Goal: Task Accomplishment & Management: Manage account settings

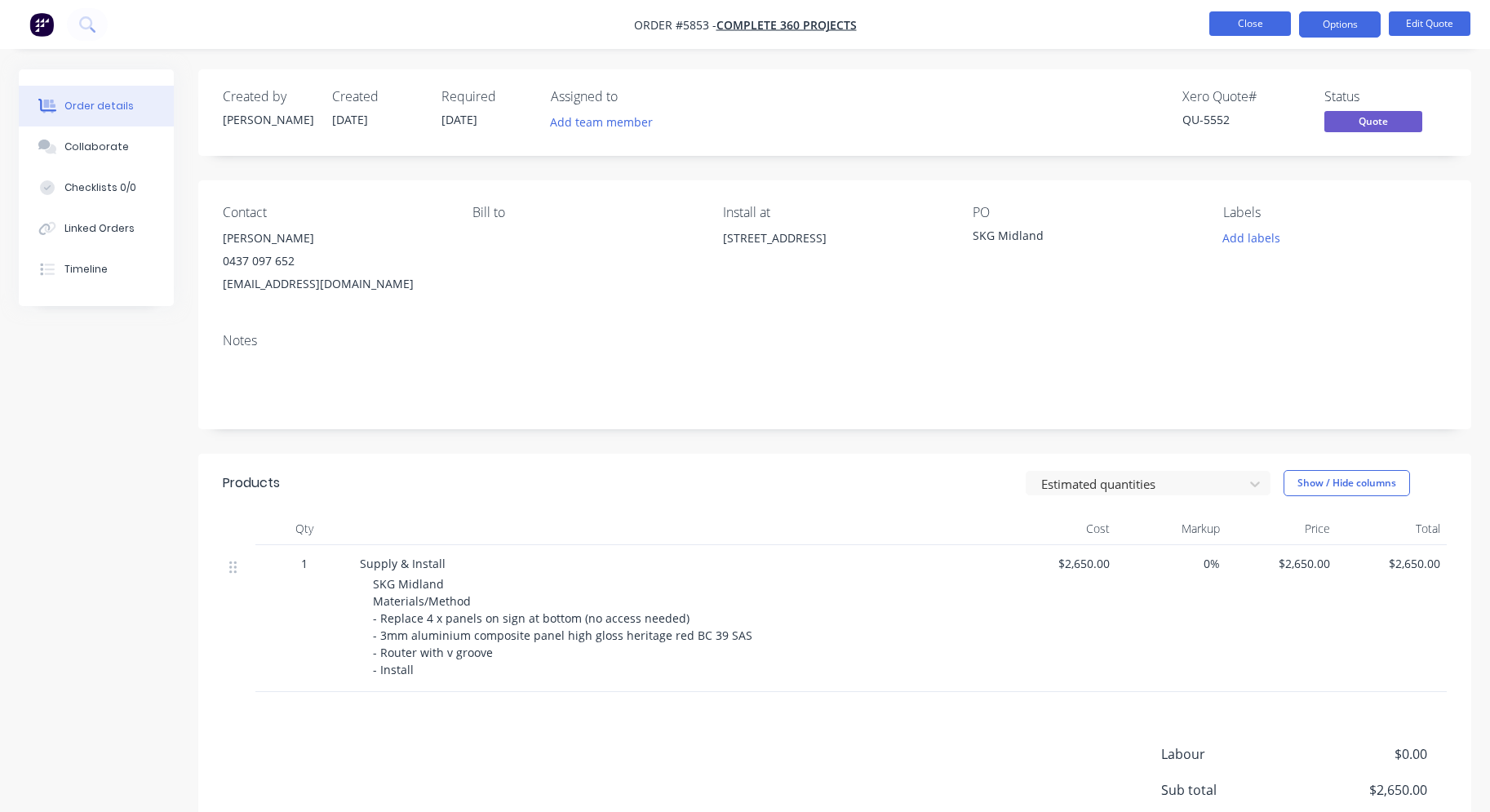
click at [1258, 34] on button "Close" at bounding box center [1250, 23] width 81 height 24
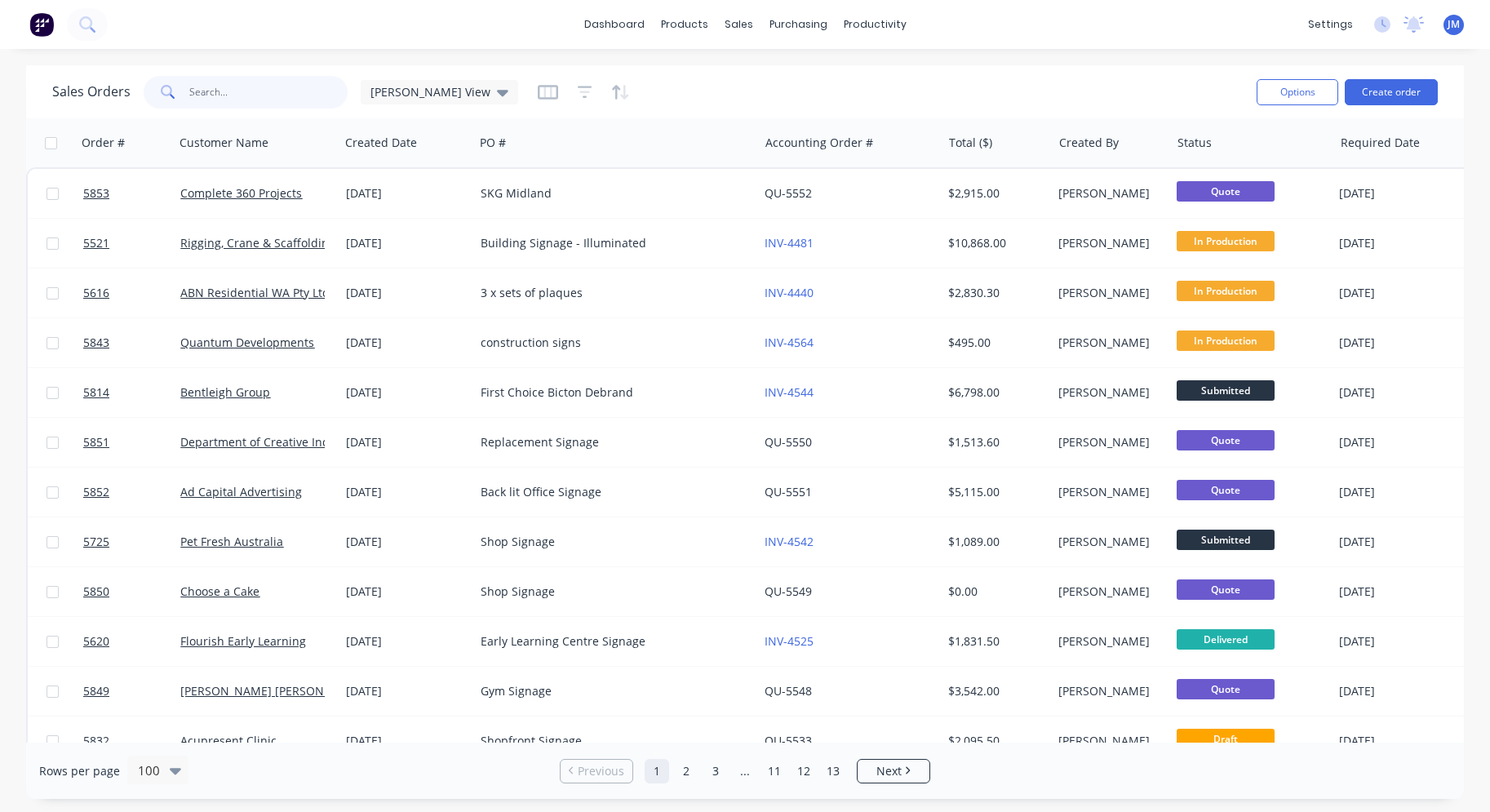
click at [269, 93] on input "text" at bounding box center [269, 92] width 159 height 32
click at [766, 63] on link "Sales Orders" at bounding box center [825, 77] width 217 height 32
click at [318, 87] on input "text" at bounding box center [269, 92] width 159 height 32
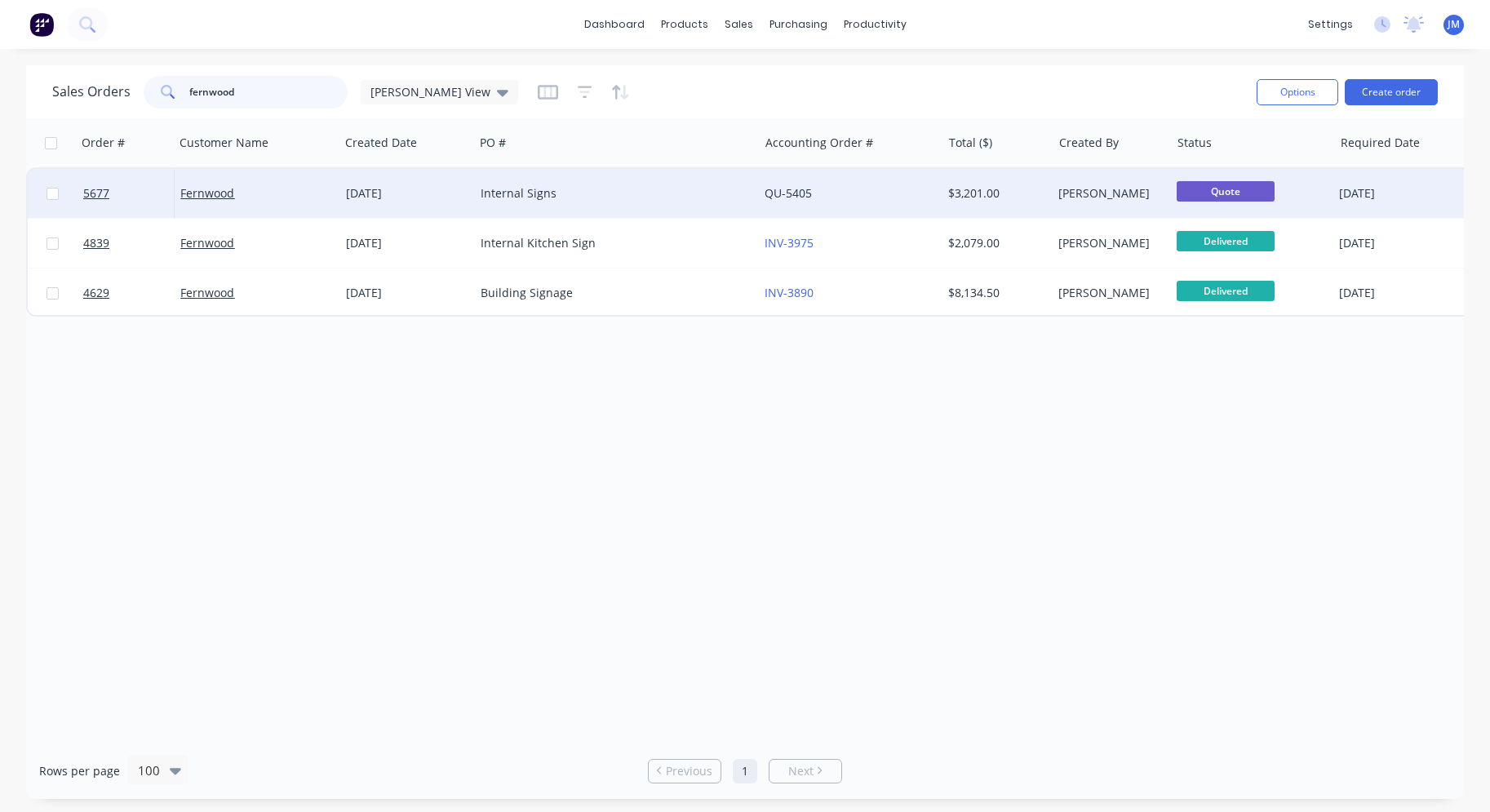
type input "fernwood"
click at [474, 202] on div "Internal Signs" at bounding box center [616, 193] width 284 height 49
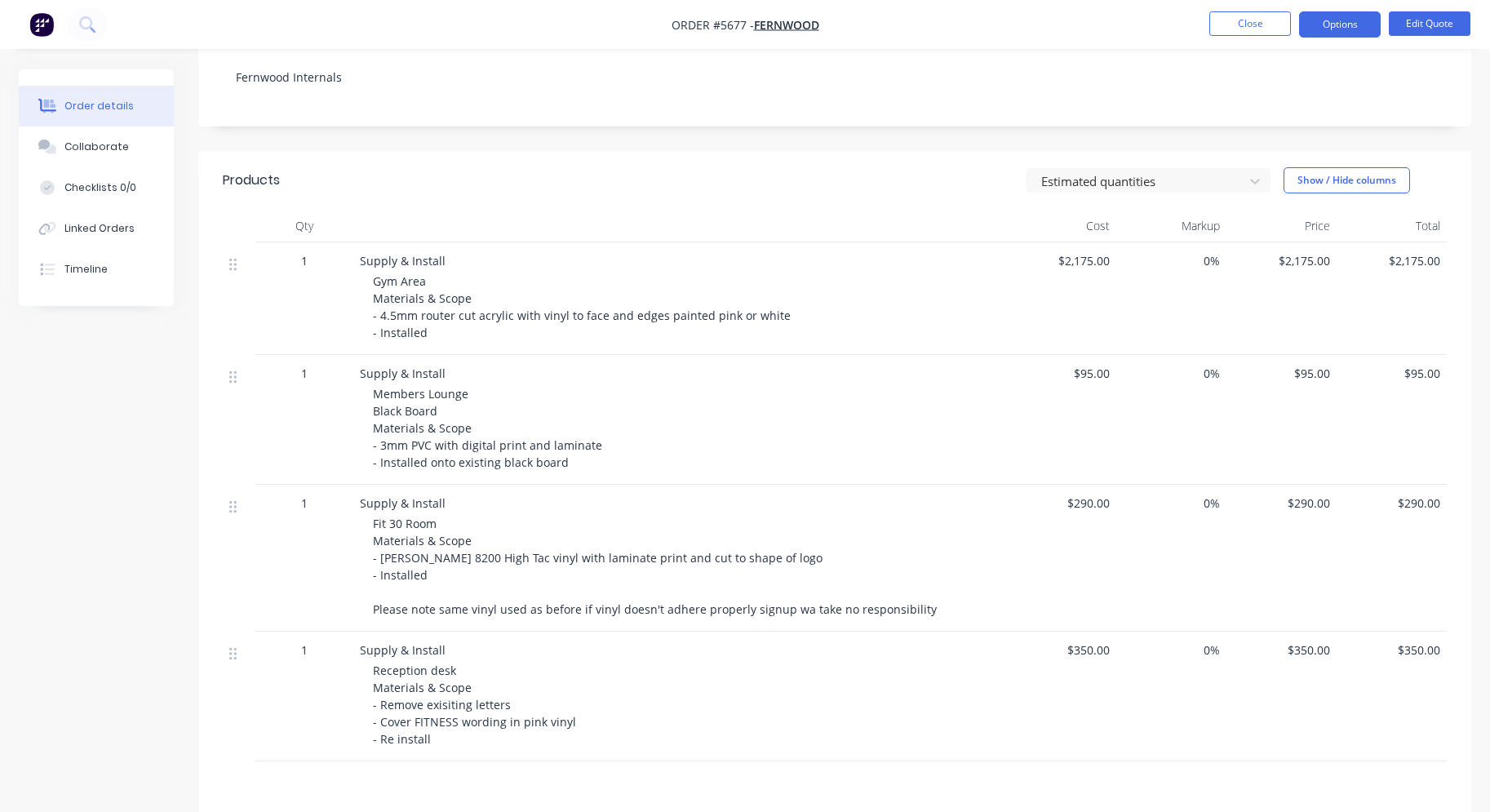
scroll to position [306, 0]
click at [388, 313] on span "Gym Area Materials & Scope - 4.5mm router cut acrylic with vinyl to face and ed…" at bounding box center [583, 303] width 421 height 67
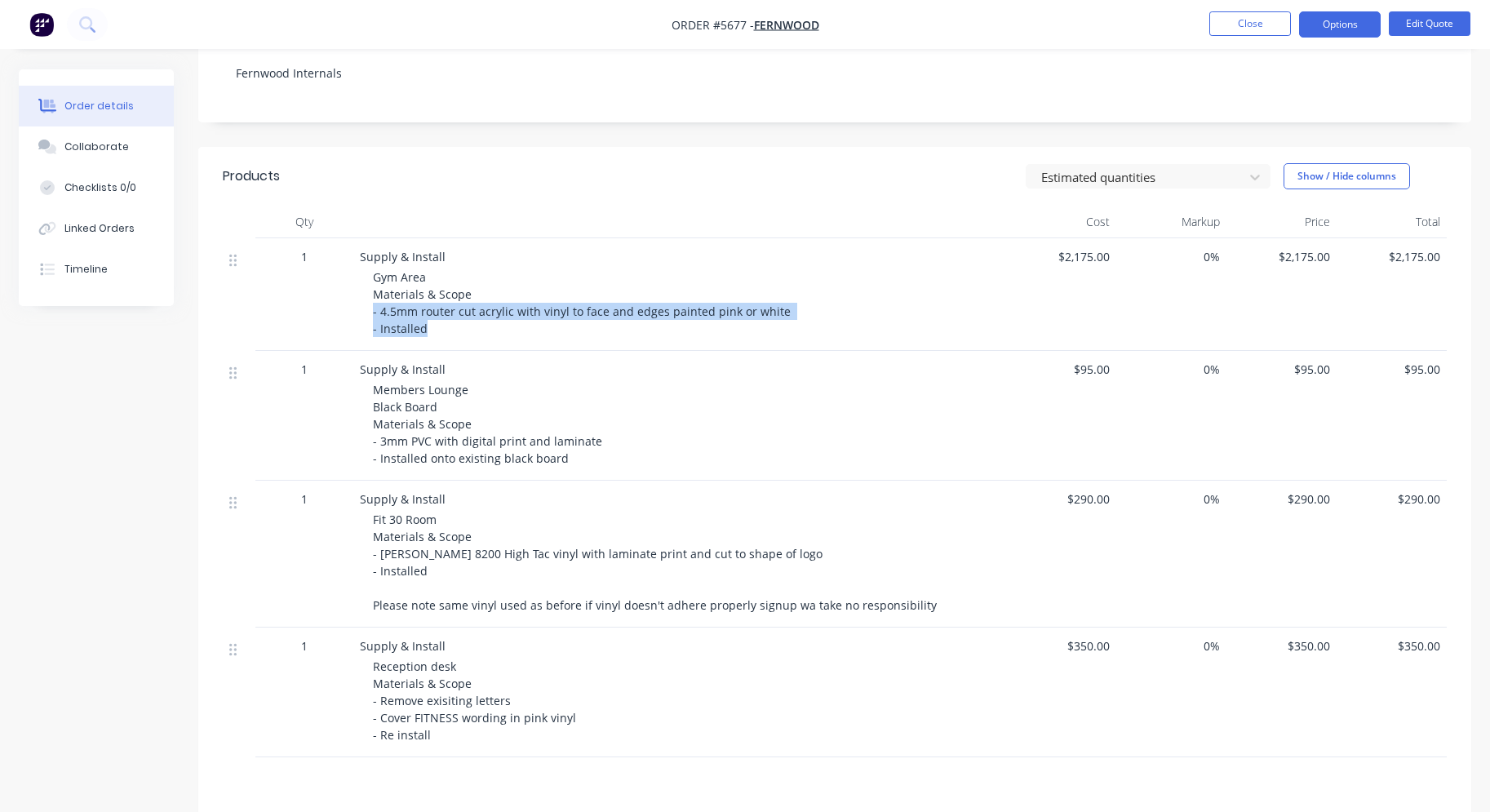
drag, startPoint x: 373, startPoint y: 310, endPoint x: 432, endPoint y: 333, distance: 63.3
click at [432, 333] on div "Gym Area Materials & Scope - 4.5mm router cut acrylic with vinyl to face and ed…" at bounding box center [686, 303] width 627 height 69
drag, startPoint x: 369, startPoint y: 311, endPoint x: 779, endPoint y: 310, distance: 410.0
click at [779, 310] on div "Supply & Install Gym Area Materials & Scope - 4.5mm router cut acrylic with vin…" at bounding box center [680, 294] width 653 height 113
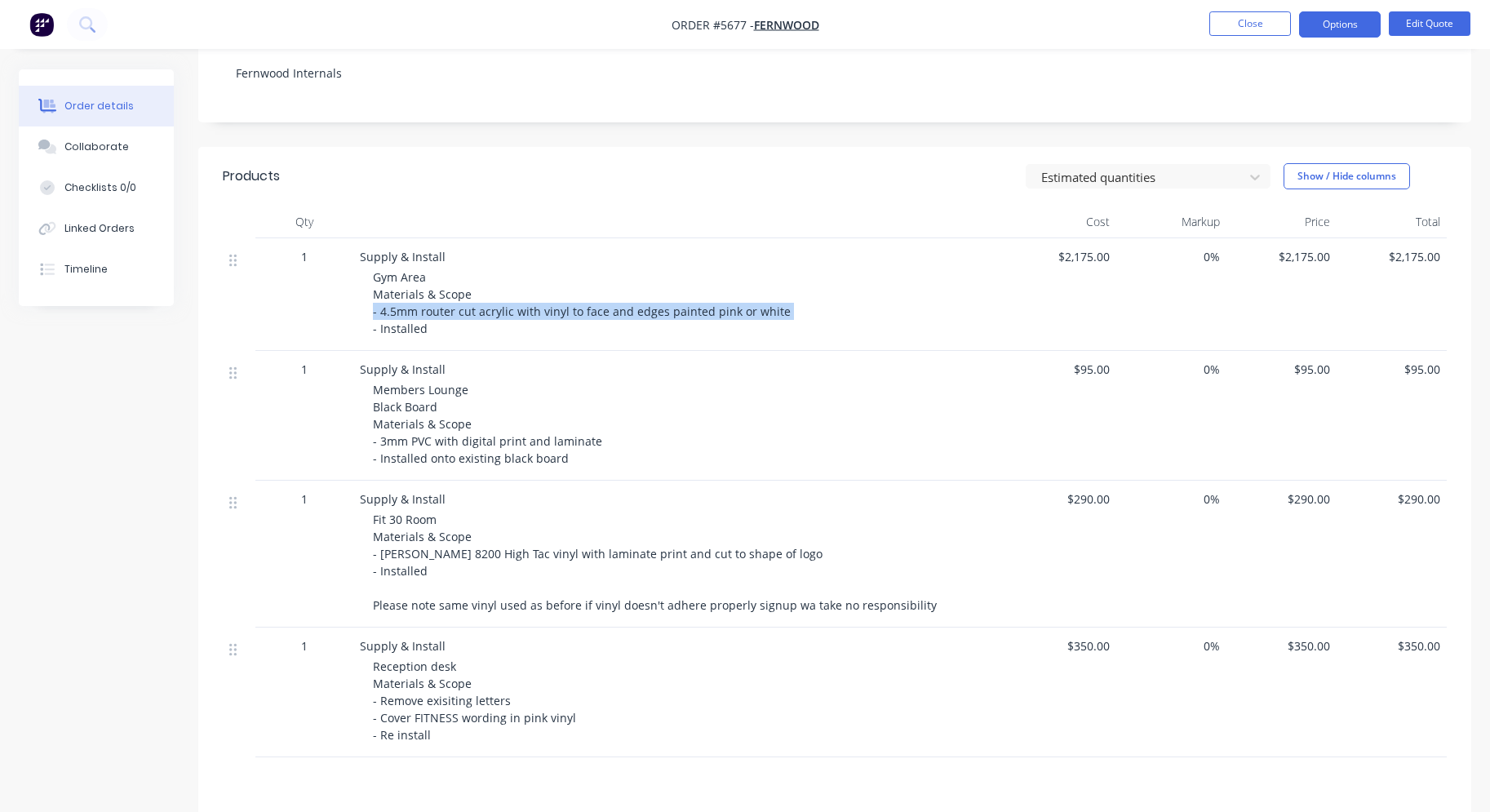
copy span "- 4.5mm router cut acrylic with vinyl to face and edges painted pink or white"
click at [533, 438] on span "Members Lounge Black Board Materials & Scope - 3mm PVC with digital print and l…" at bounding box center [489, 423] width 232 height 84
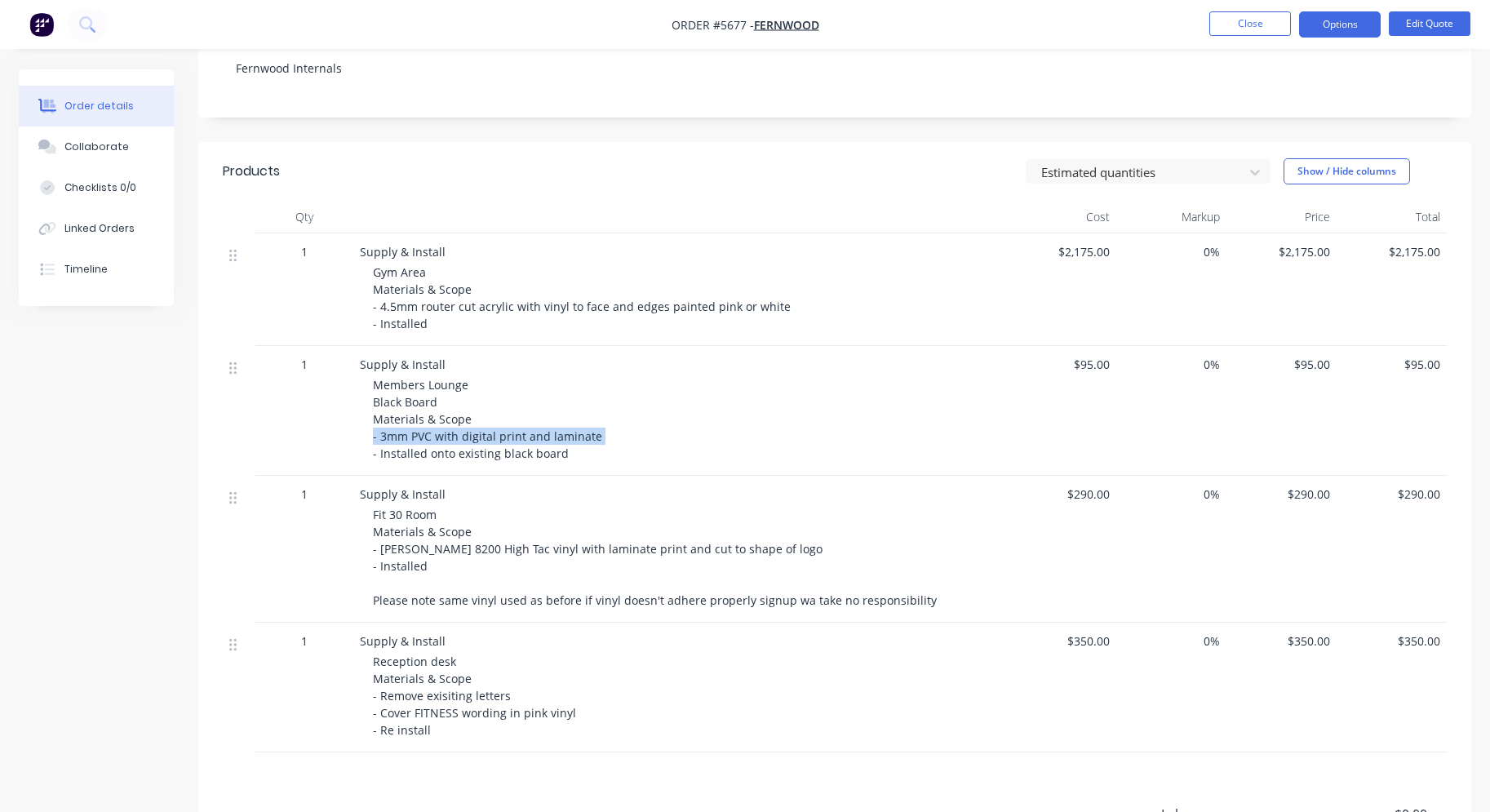
drag, startPoint x: 566, startPoint y: 436, endPoint x: 362, endPoint y: 442, distance: 204.1
click at [362, 442] on div "Supply & Install Members Lounge Black Board Materials & Scope - 3mm PVC with di…" at bounding box center [680, 411] width 653 height 130
copy span "- 3mm PVC with digital print and laminate"
click at [470, 573] on div "Fit 30 Room Materials & Scope - [PERSON_NAME] 8200 High Tac vinyl with laminate…" at bounding box center [686, 556] width 627 height 103
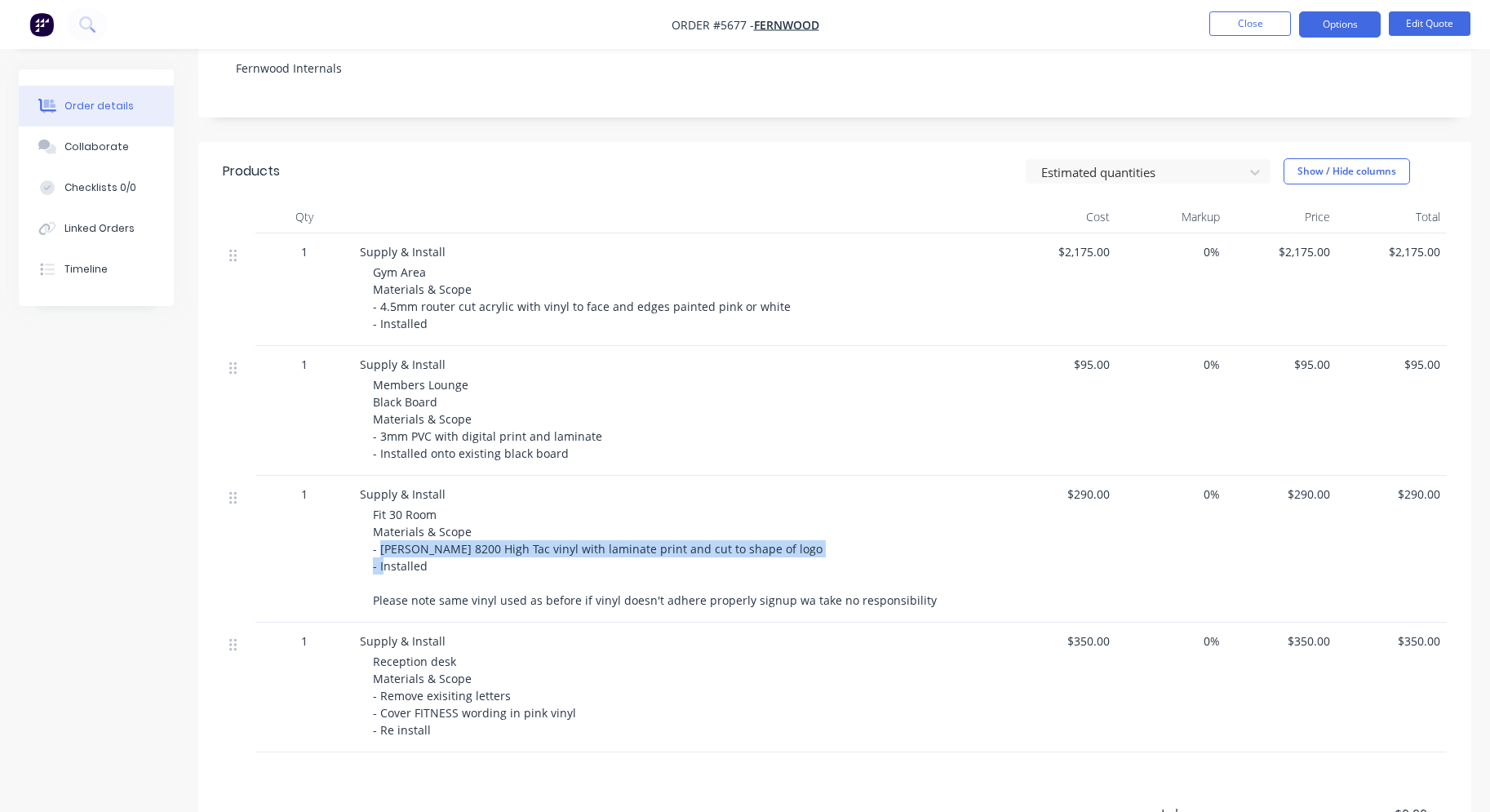
drag, startPoint x: 382, startPoint y: 549, endPoint x: 772, endPoint y: 556, distance: 390.1
click at [772, 556] on div "Fit 30 Room Materials & Scope - [PERSON_NAME] 8200 High Tac vinyl with laminate…" at bounding box center [686, 556] width 627 height 103
click at [770, 556] on div "Fit 30 Room Materials & Scope - [PERSON_NAME] 8200 High Tac vinyl with laminate…" at bounding box center [686, 556] width 627 height 103
drag, startPoint x: 745, startPoint y: 550, endPoint x: 382, endPoint y: 545, distance: 363.0
click at [382, 545] on span "Fit 30 Room Materials & Scope - [PERSON_NAME] 8200 High Tac vinyl with laminate…" at bounding box center [655, 556] width 564 height 101
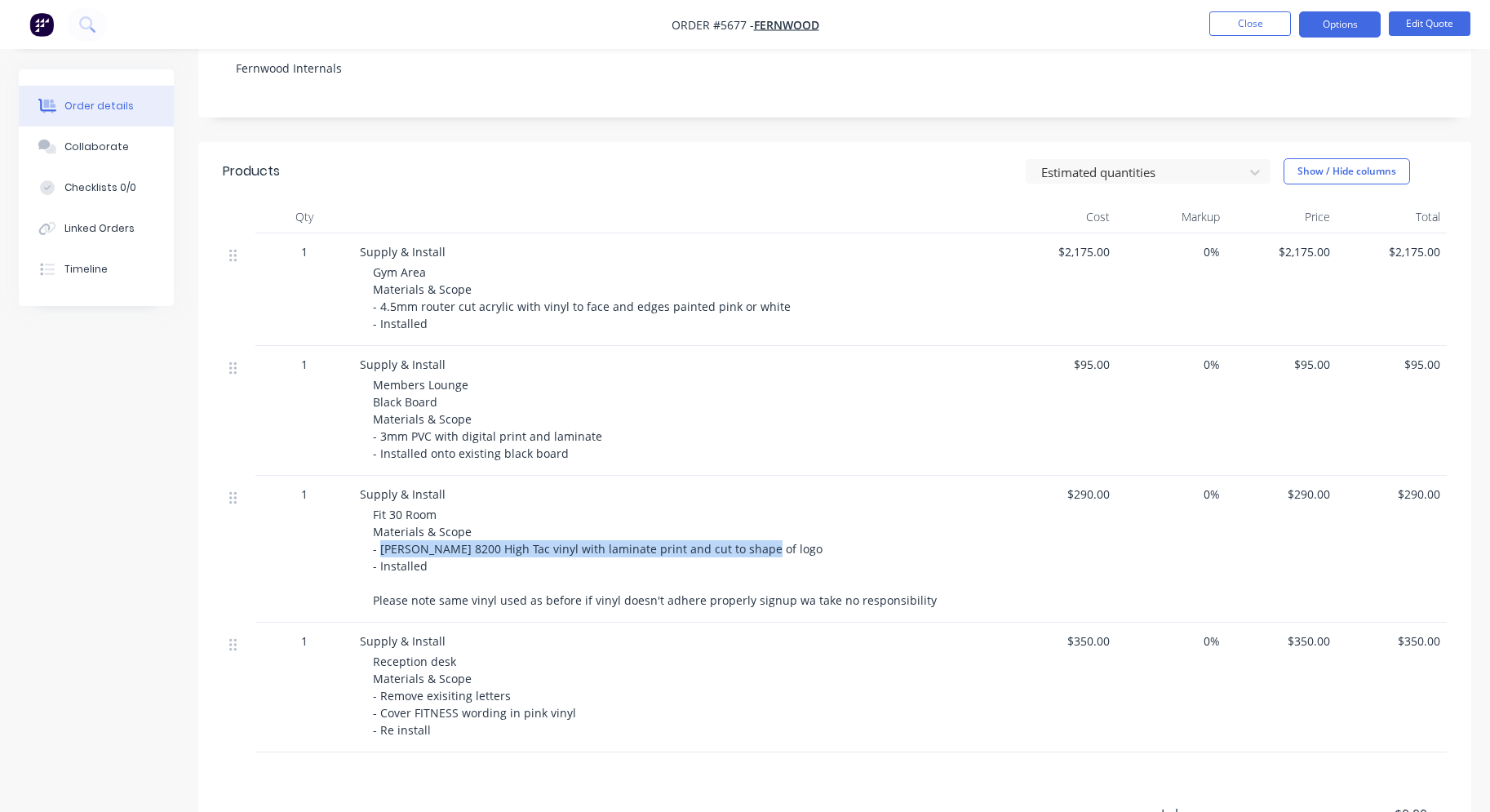
copy span "[PERSON_NAME] 8200 High Tac vinyl with laminate print and cut to shape of logo"
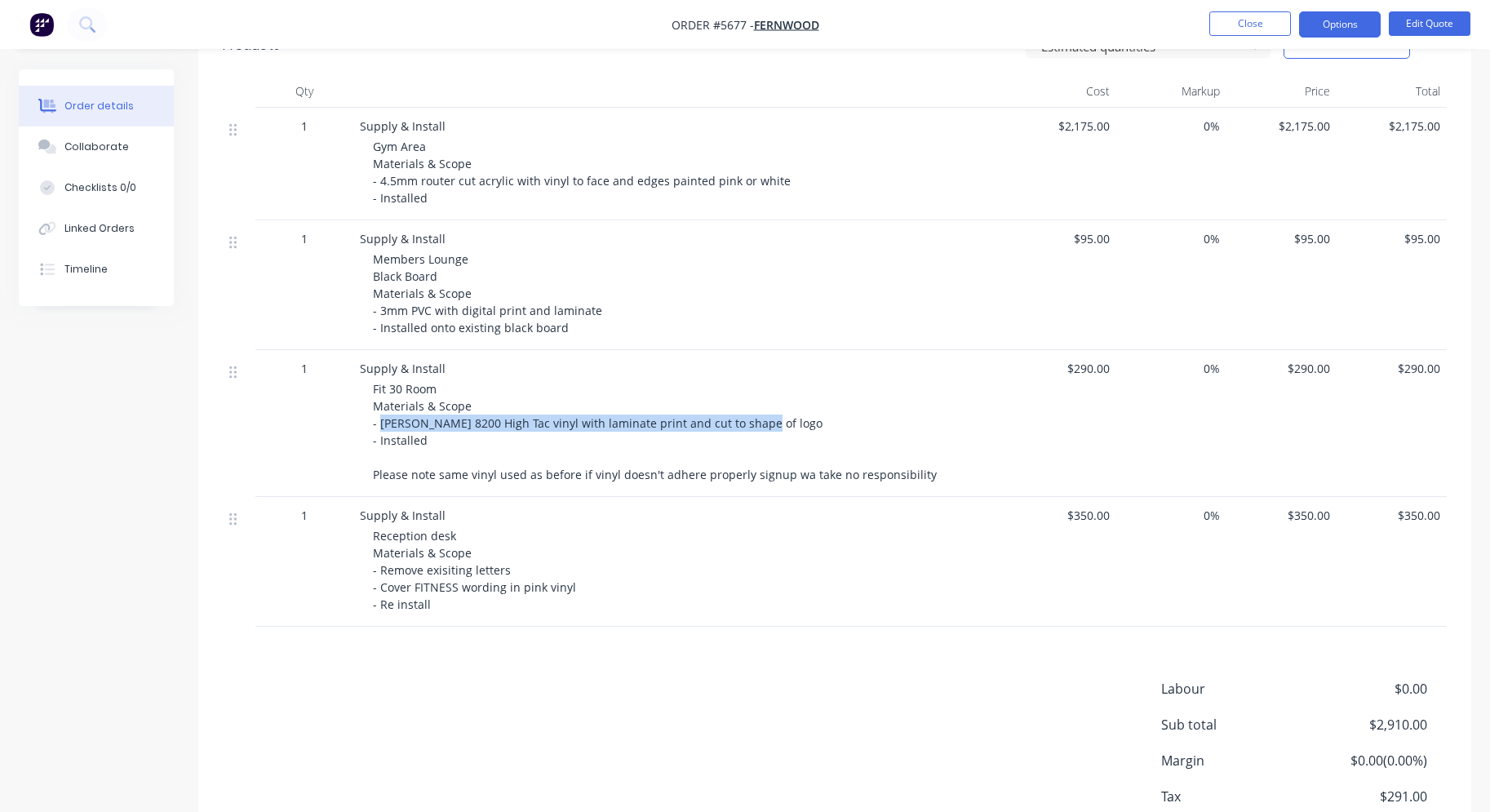
scroll to position [438, 0]
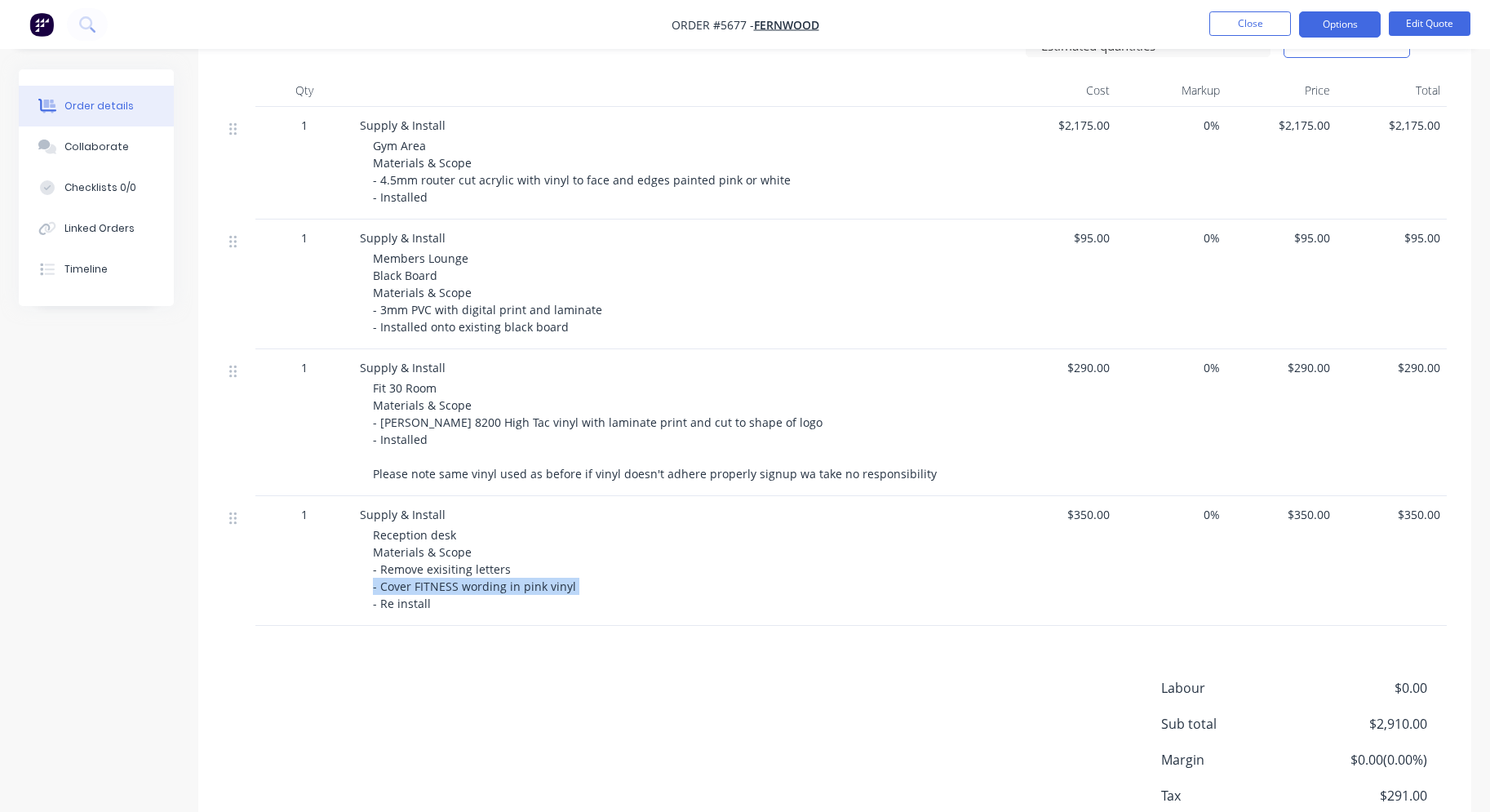
drag, startPoint x: 509, startPoint y: 586, endPoint x: 358, endPoint y: 581, distance: 151.1
click at [358, 581] on div "Supply & Install Reception desk Materials & Scope - Remove exisiting letters - …" at bounding box center [680, 561] width 653 height 130
click at [507, 312] on span "Members Lounge Black Board Materials & Scope - 3mm PVC with digital print and l…" at bounding box center [489, 293] width 232 height 84
drag, startPoint x: 378, startPoint y: 586, endPoint x: 598, endPoint y: 592, distance: 220.1
click at [599, 592] on div "Reception desk Materials & Scope - Remove exisiting letters - Cover FITNESS wor…" at bounding box center [686, 568] width 627 height 86
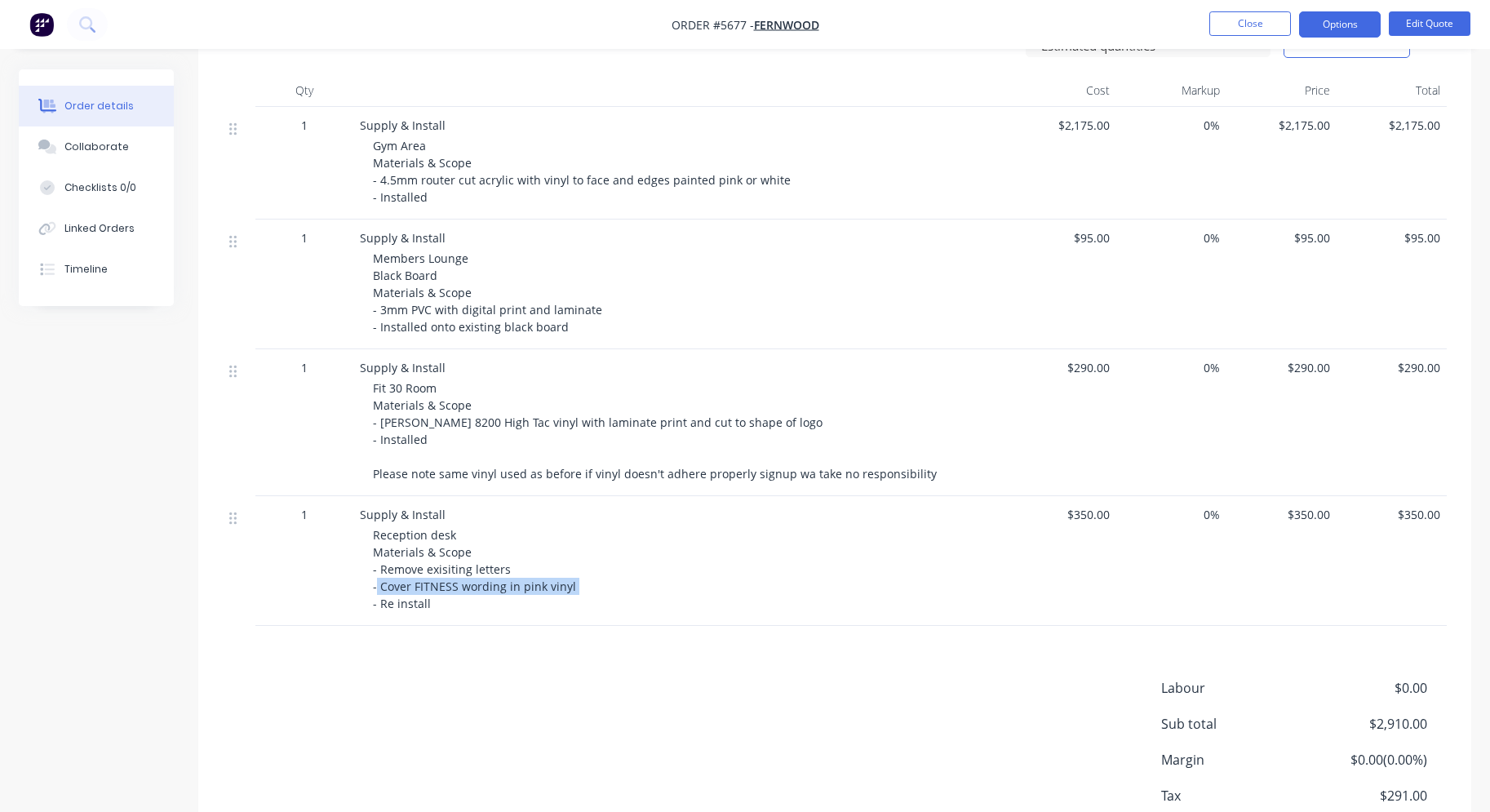
copy span "Cover FITNESS wording in pink vinyl"
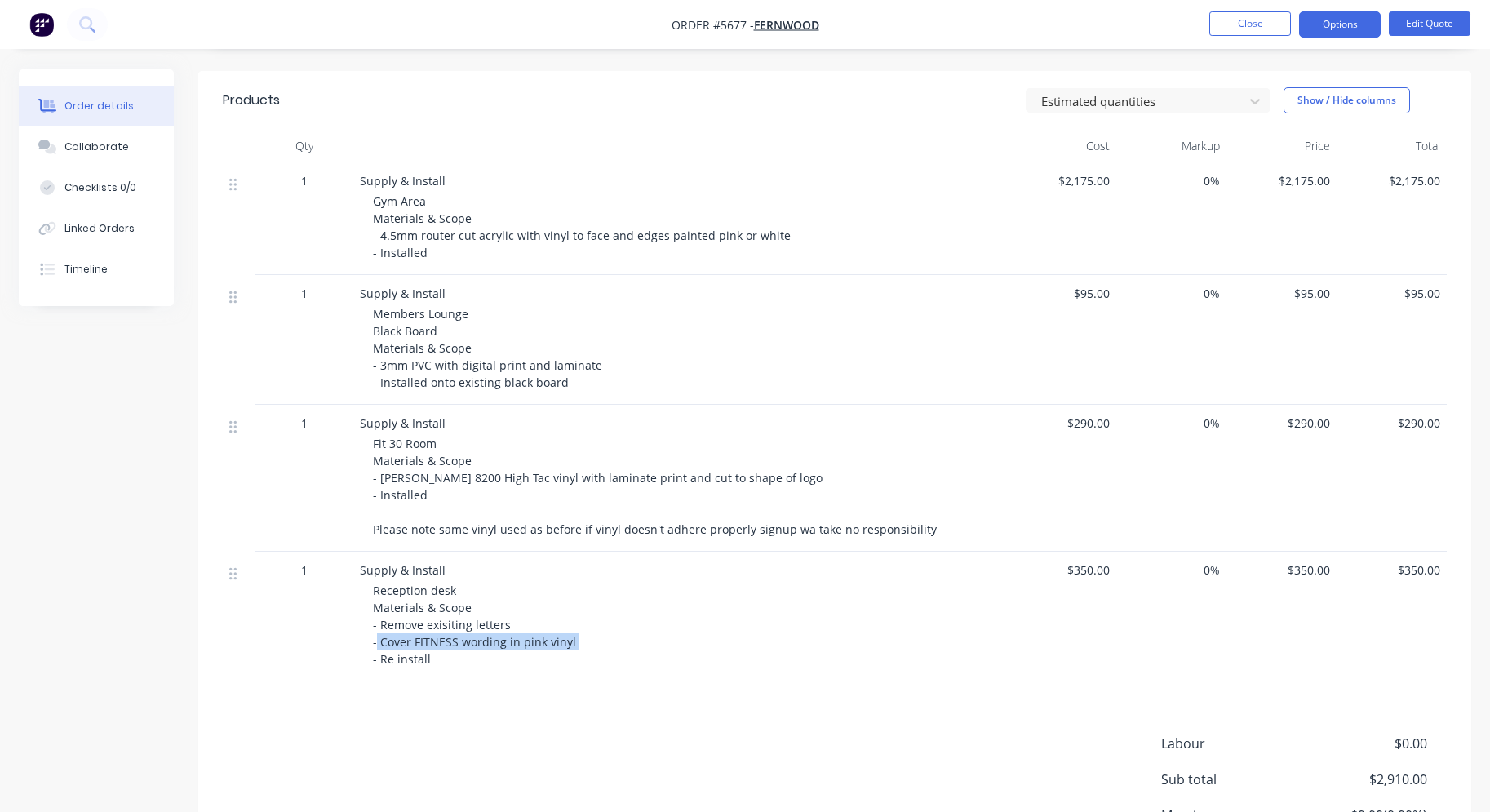
scroll to position [385, 0]
click at [1434, 30] on button "Edit Quote" at bounding box center [1430, 23] width 81 height 24
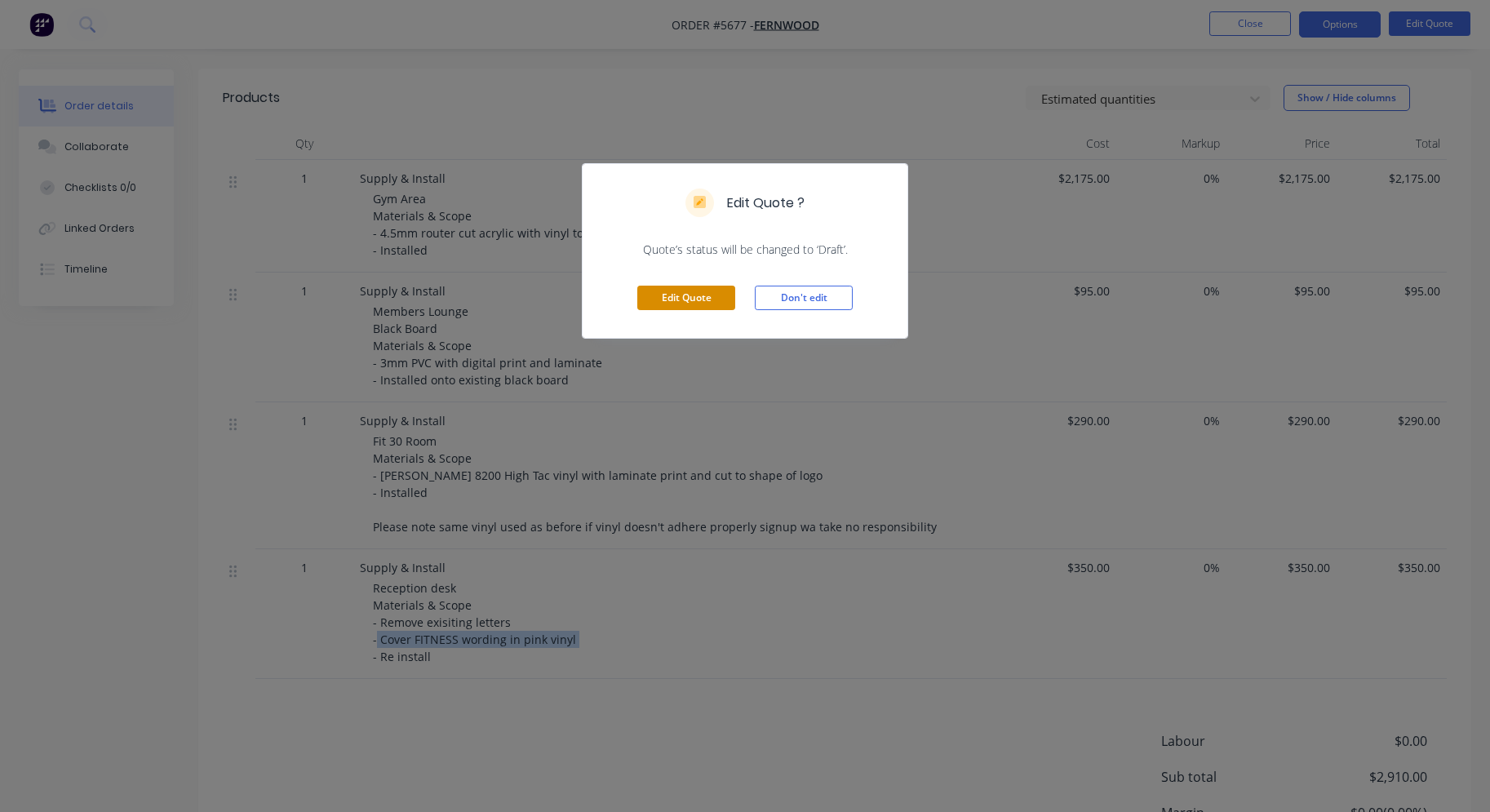
click at [721, 292] on button "Edit Quote" at bounding box center [686, 297] width 98 height 24
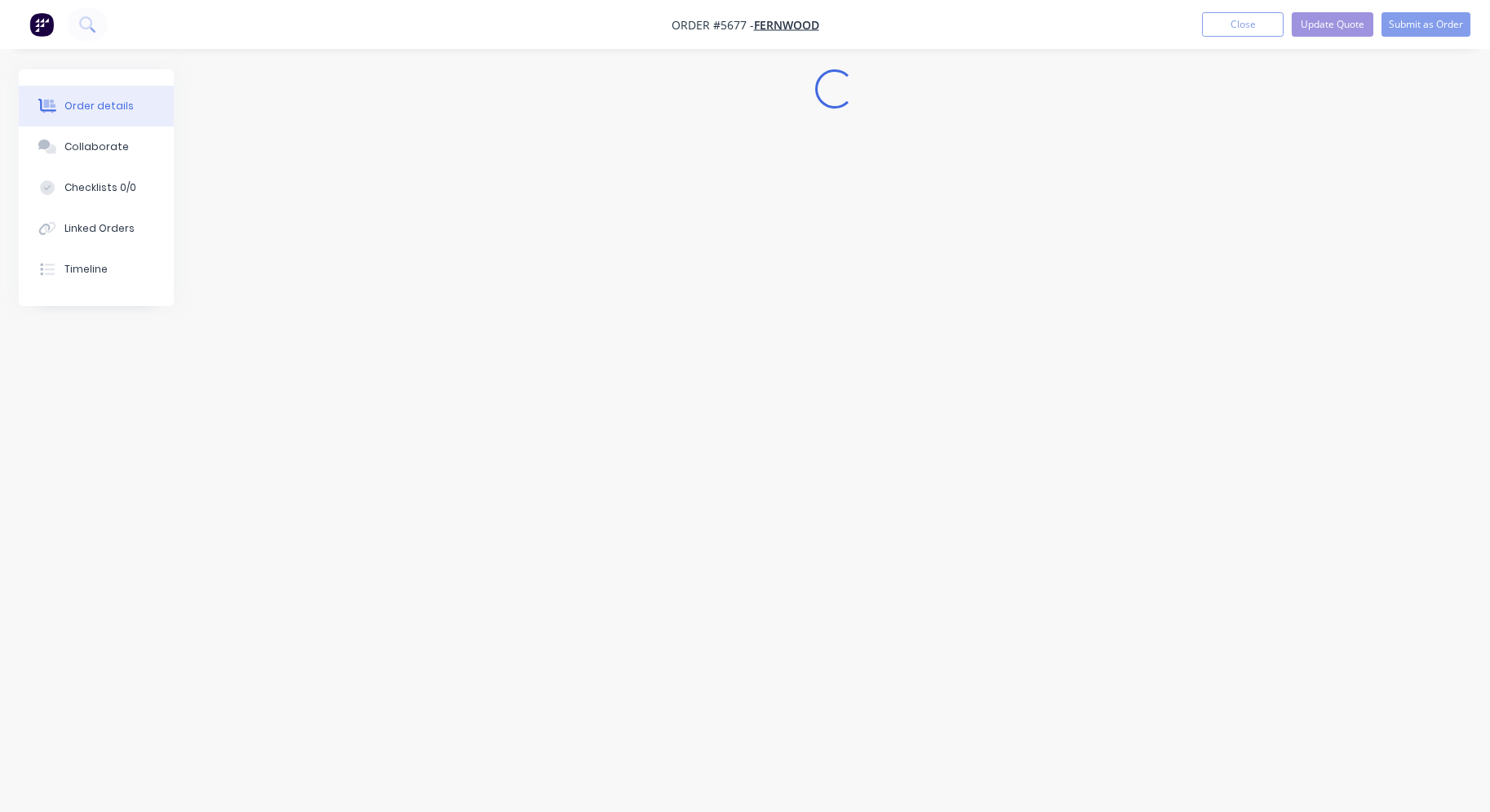
scroll to position [0, 0]
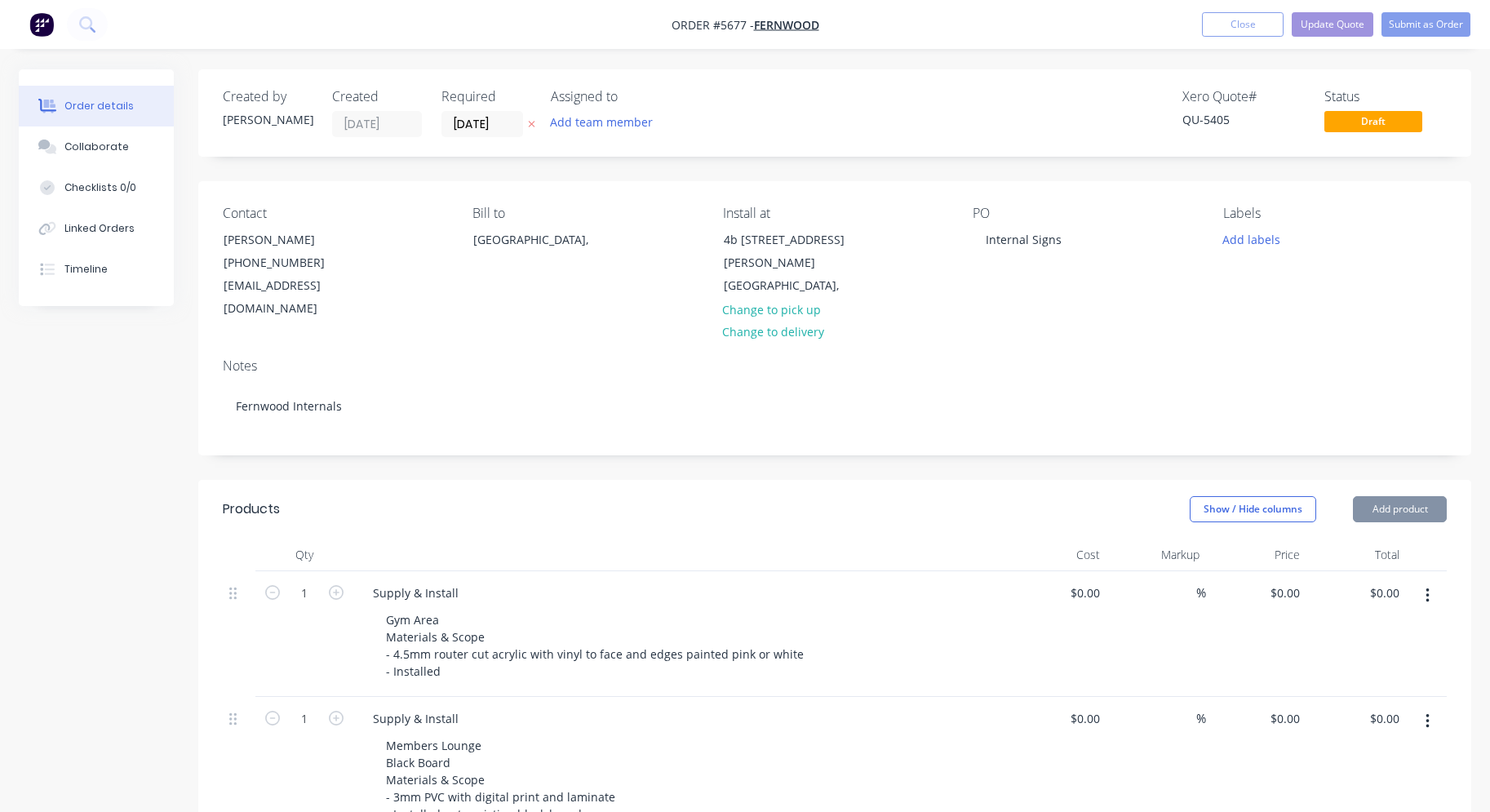
type input "$2,175.00"
type input "$95.00"
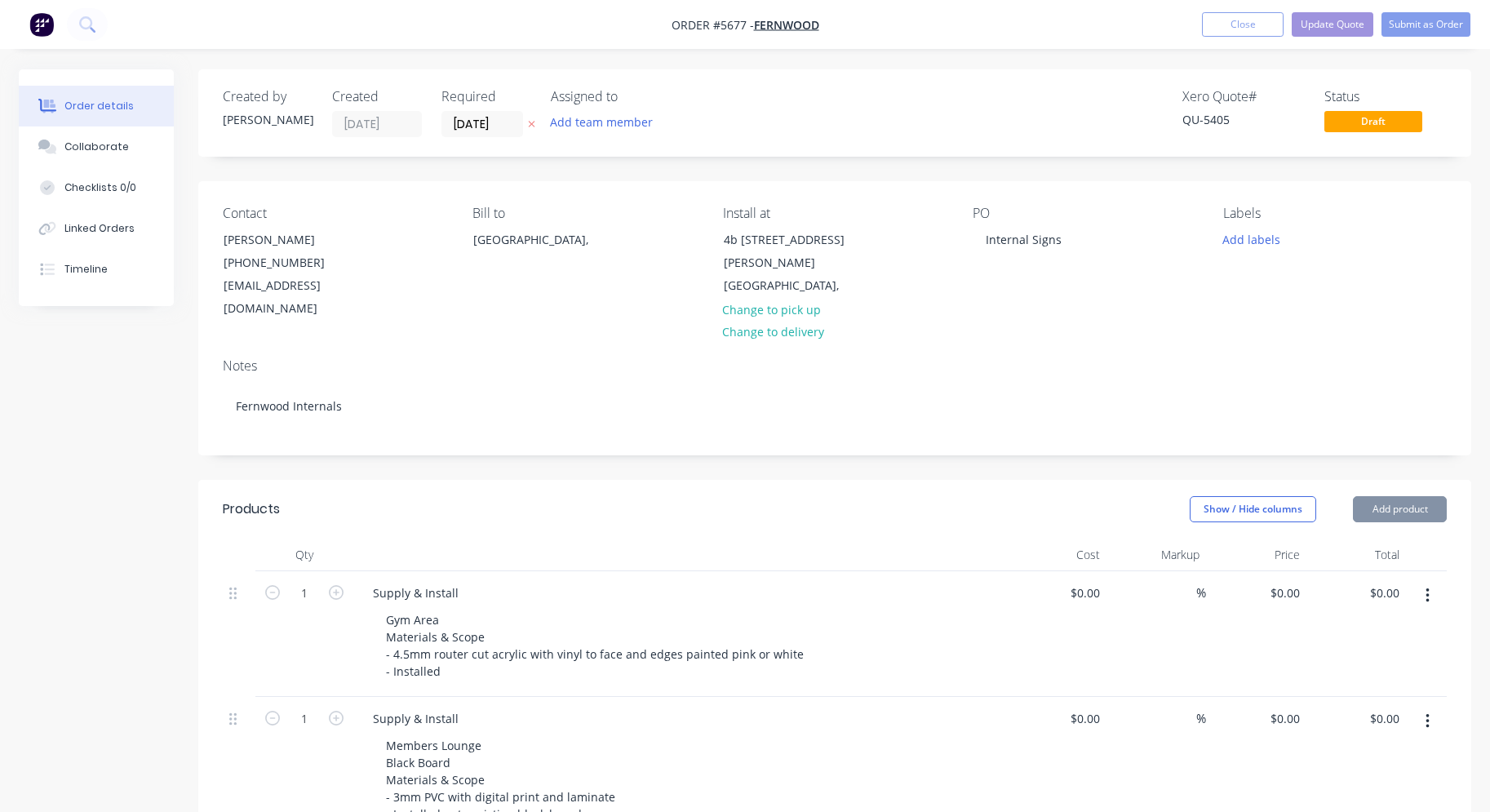
type input "$95.00"
type input "$290.00"
type input "$350.00"
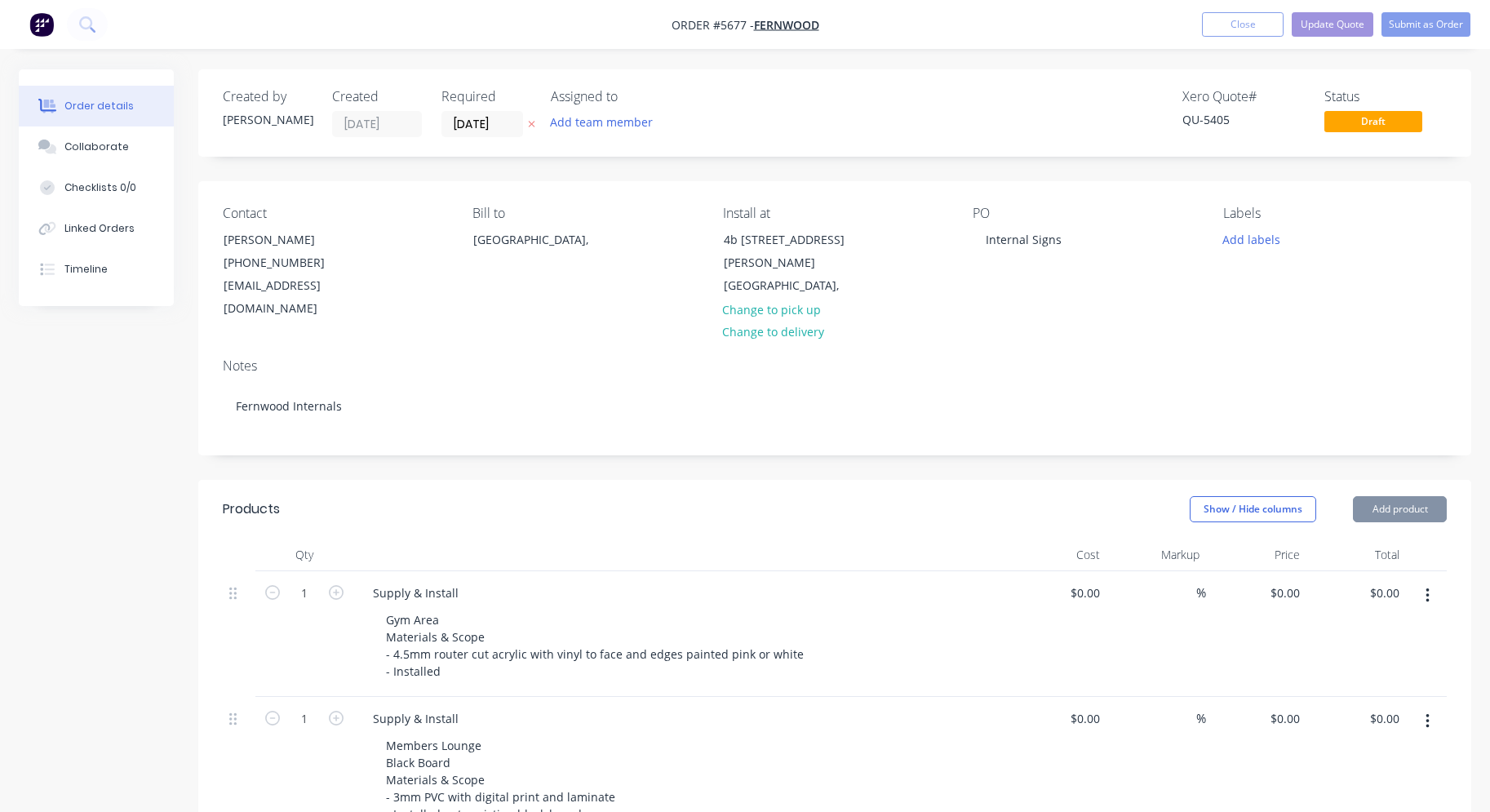
type input "$350.00"
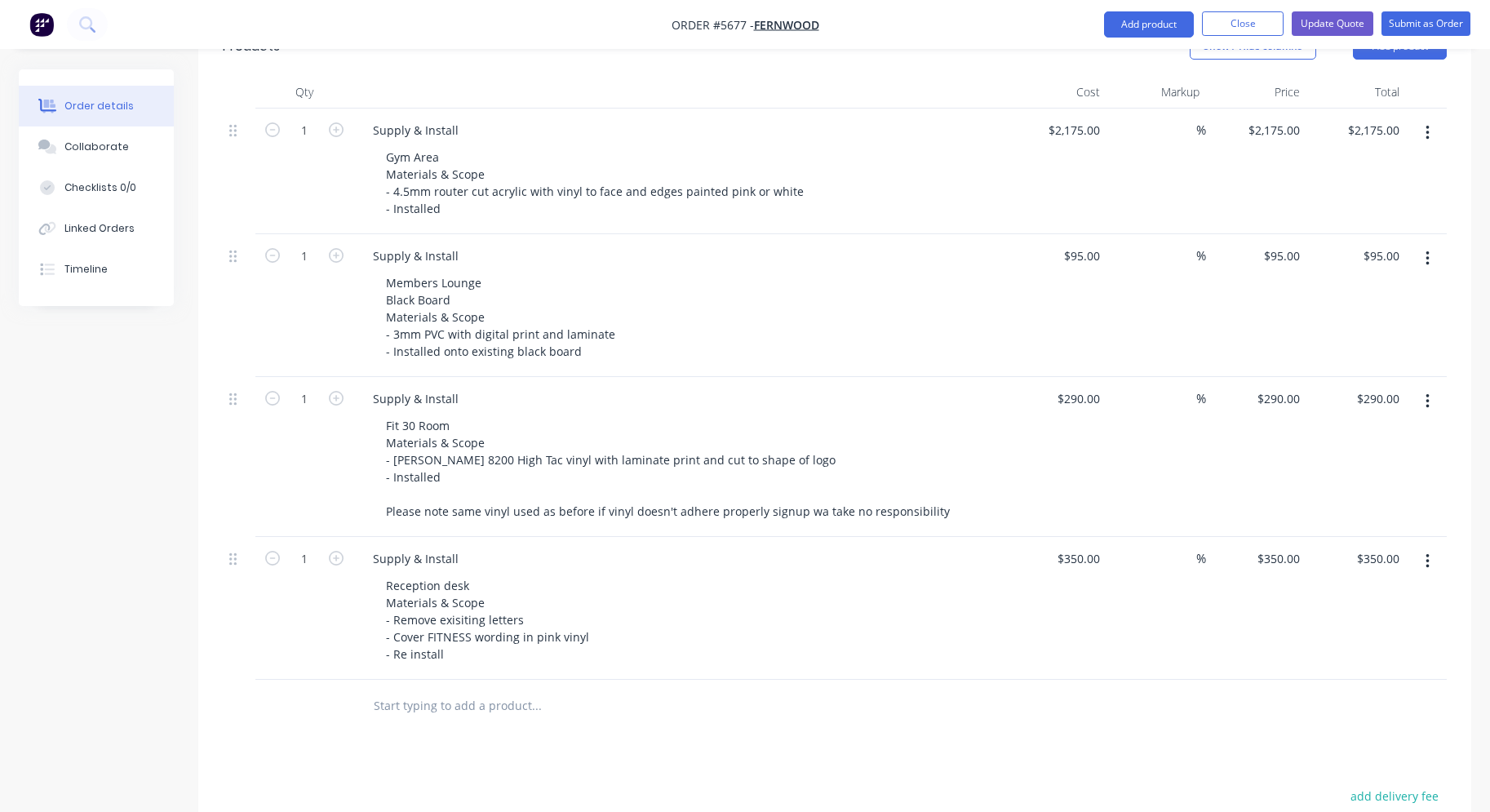
scroll to position [464, 0]
click at [1424, 385] on button "button" at bounding box center [1427, 400] width 38 height 30
click at [1364, 464] on div "Duplicate" at bounding box center [1370, 476] width 126 height 24
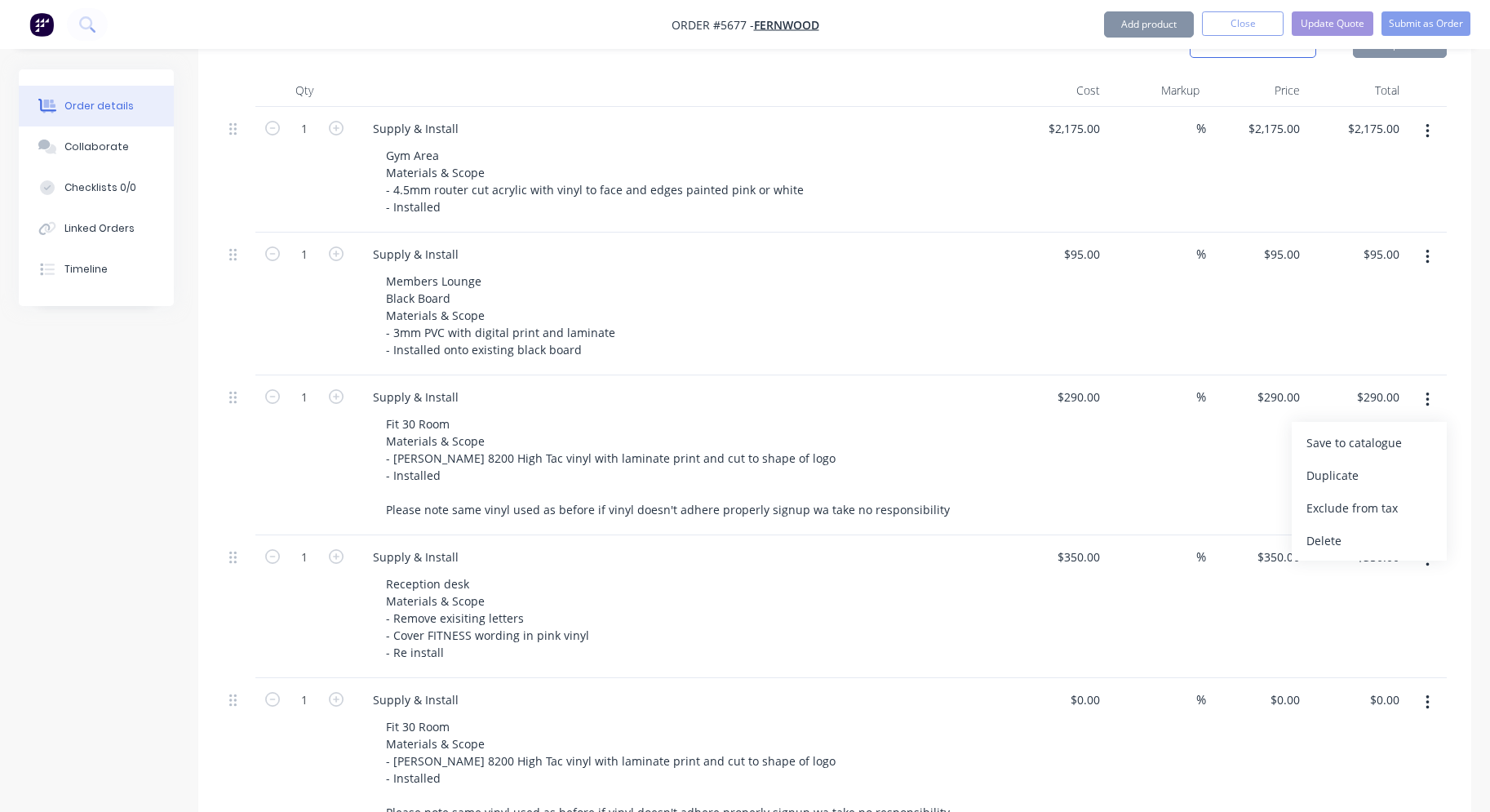
type input "$290.00"
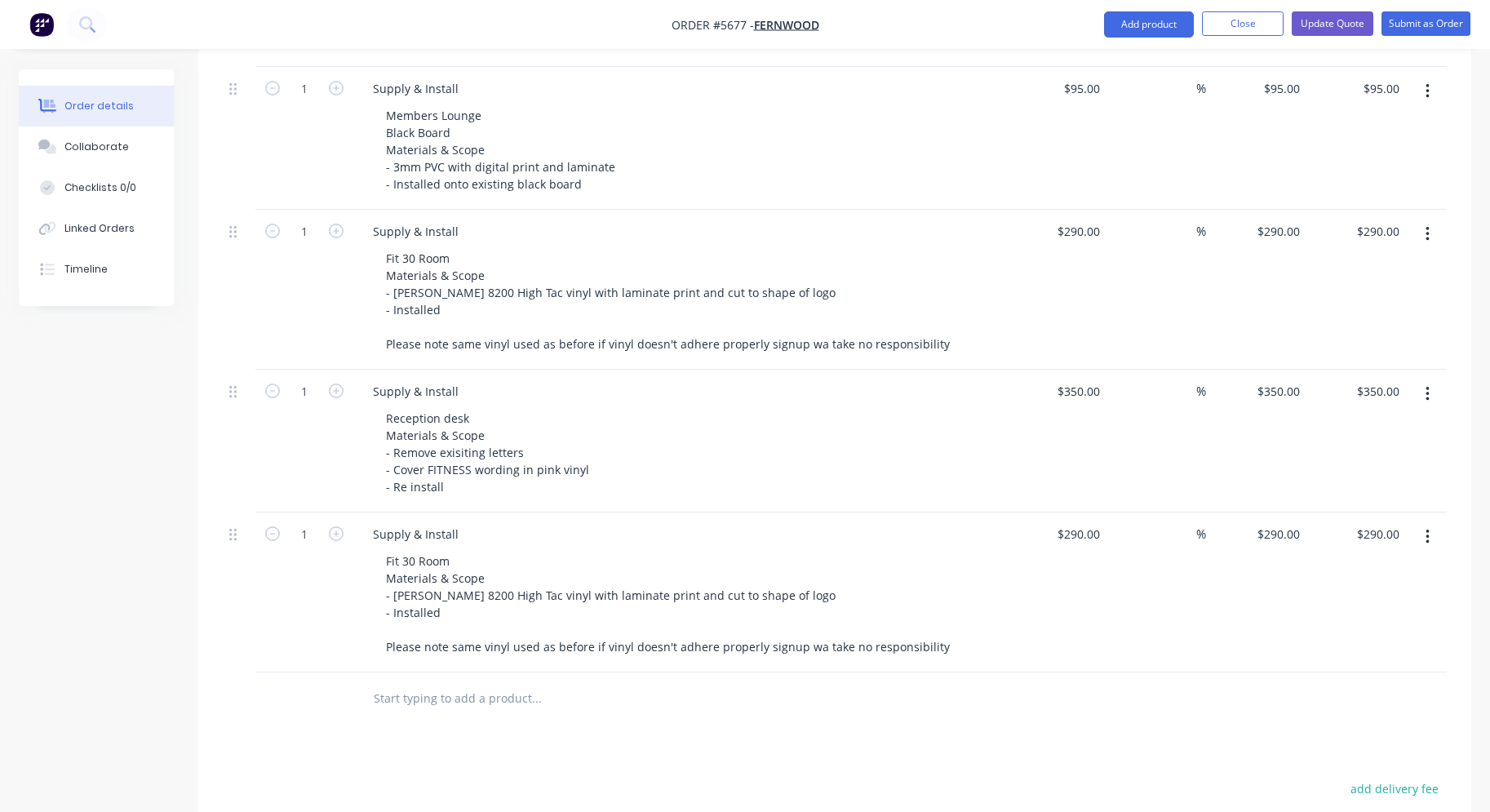
scroll to position [630, 0]
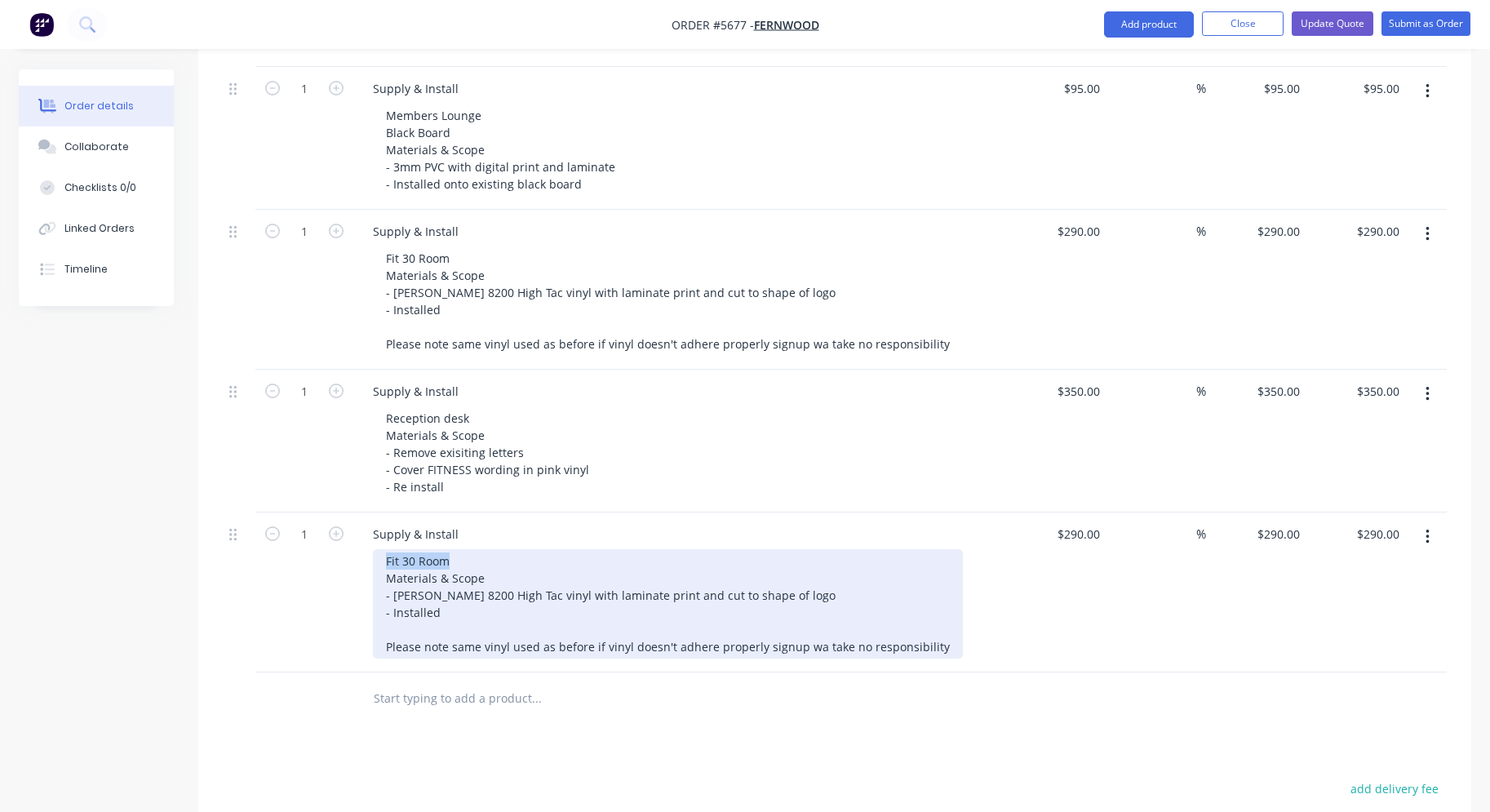
drag, startPoint x: 463, startPoint y: 539, endPoint x: 336, endPoint y: 541, distance: 127.0
click at [336, 541] on div "1 Supply & Install Fit 30 Room Materials & Scope - [PERSON_NAME] 8200 High Tac …" at bounding box center [835, 592] width 1224 height 160
drag, startPoint x: 730, startPoint y: 575, endPoint x: 394, endPoint y: 570, distance: 336.0
click at [394, 570] on div "Hypoxi Door Materials & Scope - [PERSON_NAME] 8200 High Tac vinyl with laminate…" at bounding box center [668, 604] width 590 height 109
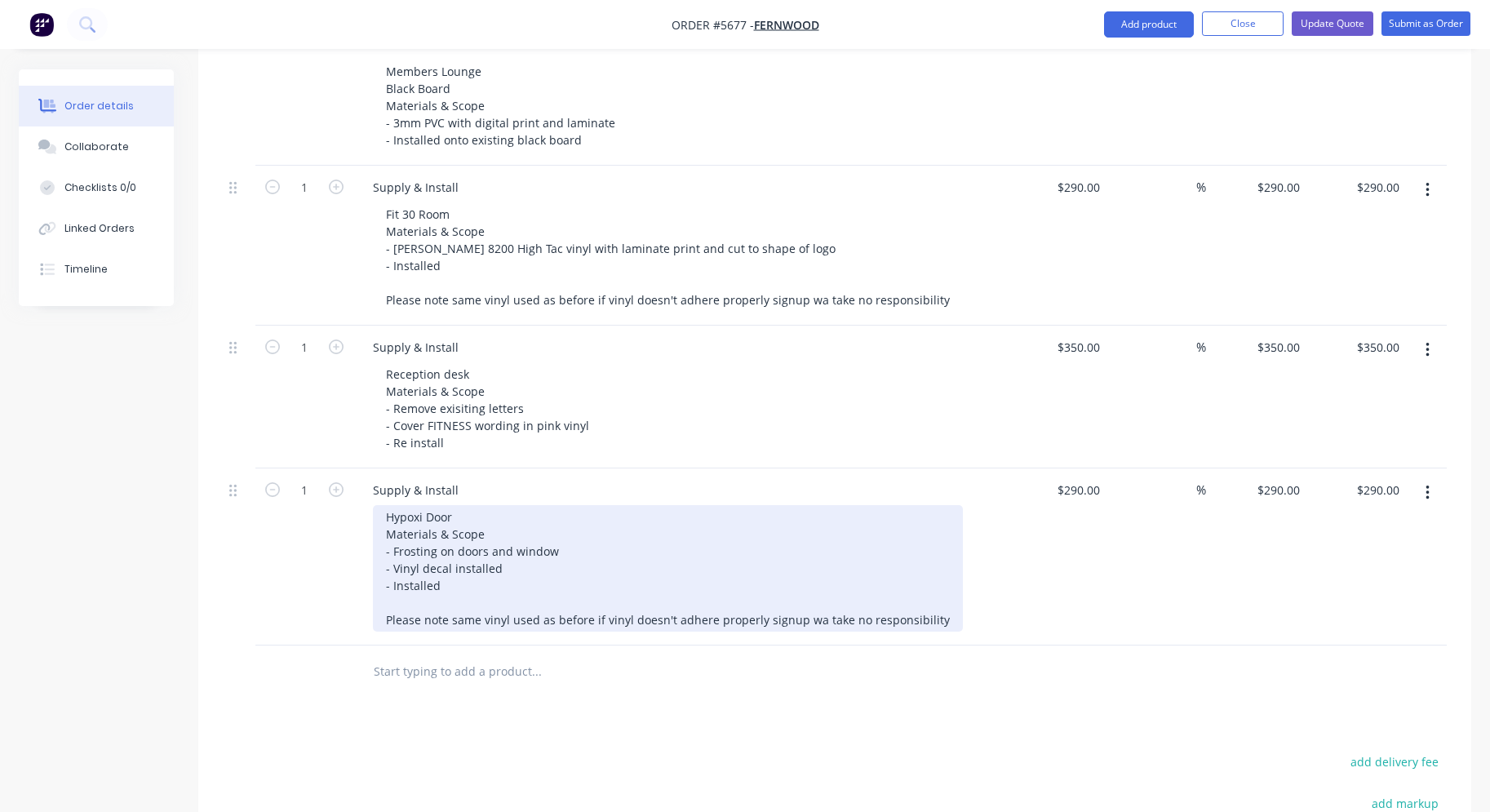
scroll to position [700, 0]
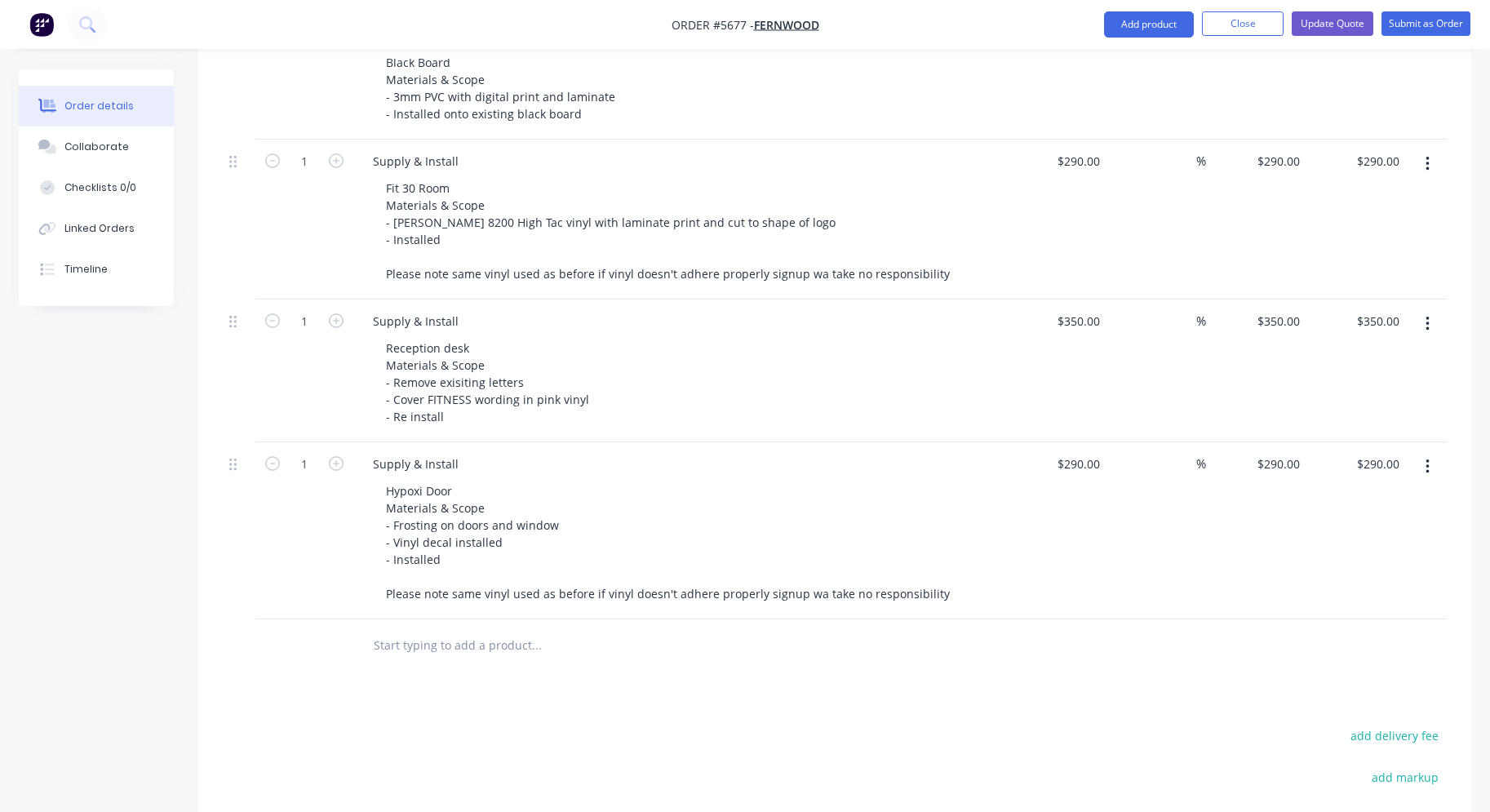
click at [1429, 457] on icon "button" at bounding box center [1427, 466] width 4 height 18
click at [1393, 531] on div "Duplicate" at bounding box center [1370, 543] width 126 height 24
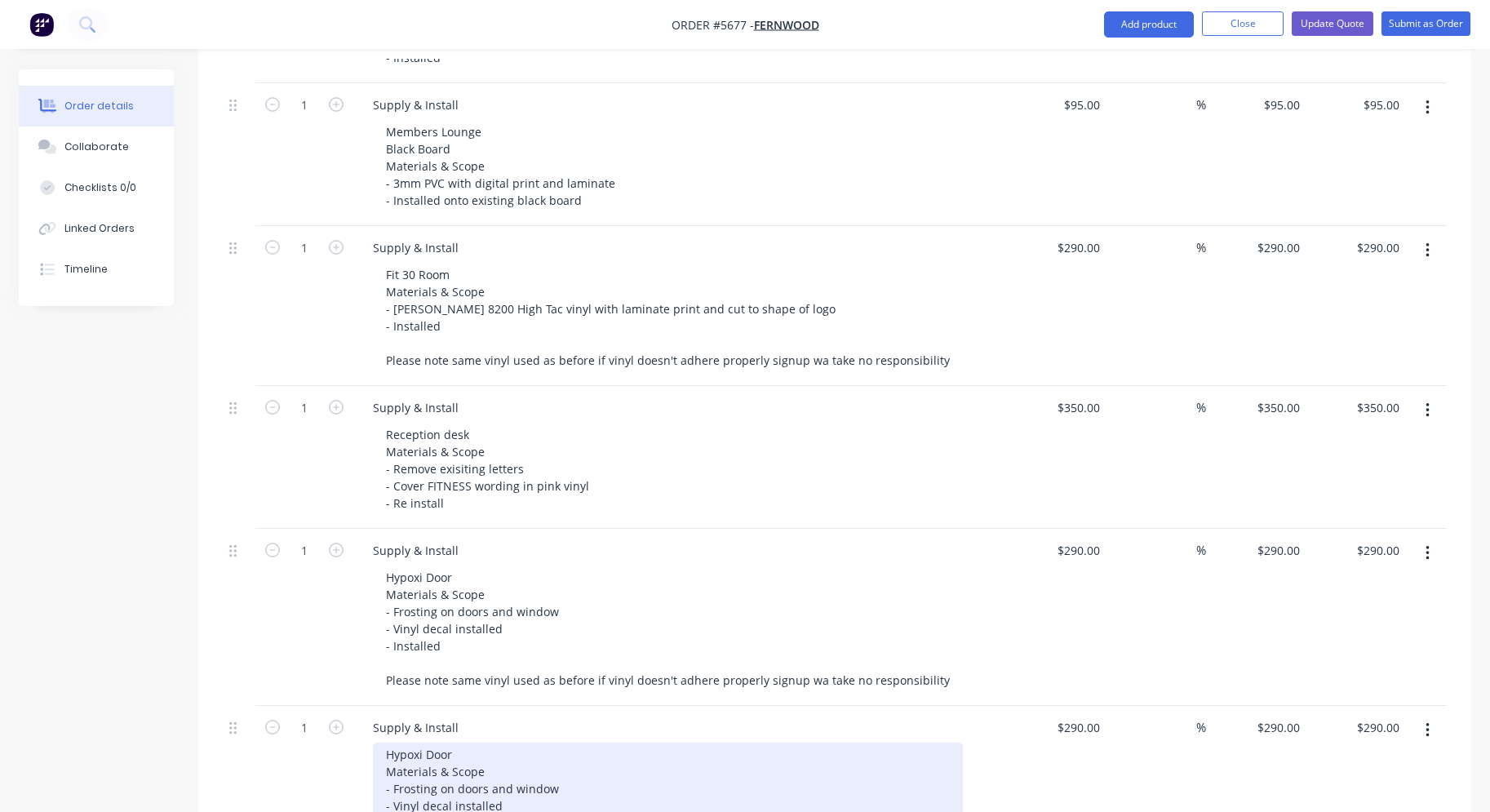
scroll to position [613, 0]
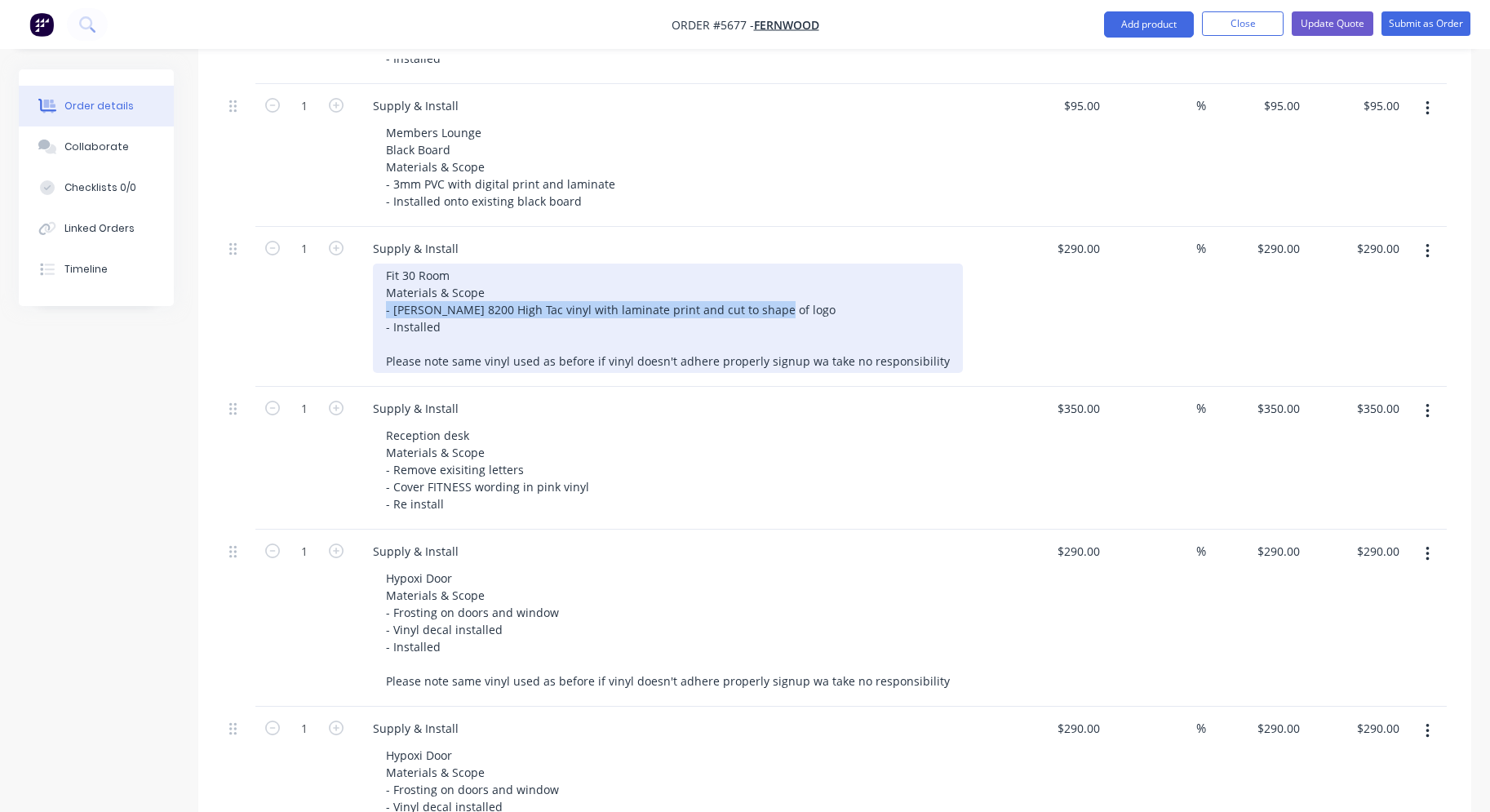
drag, startPoint x: 381, startPoint y: 290, endPoint x: 780, endPoint y: 290, distance: 399.0
click at [780, 290] on div "Fit 30 Room Materials & Scope - [PERSON_NAME] 8200 High Tac vinyl with laminate…" at bounding box center [668, 319] width 590 height 109
copy div "- [PERSON_NAME] 8200 High Tac vinyl with laminate print and cut to shape of logo"
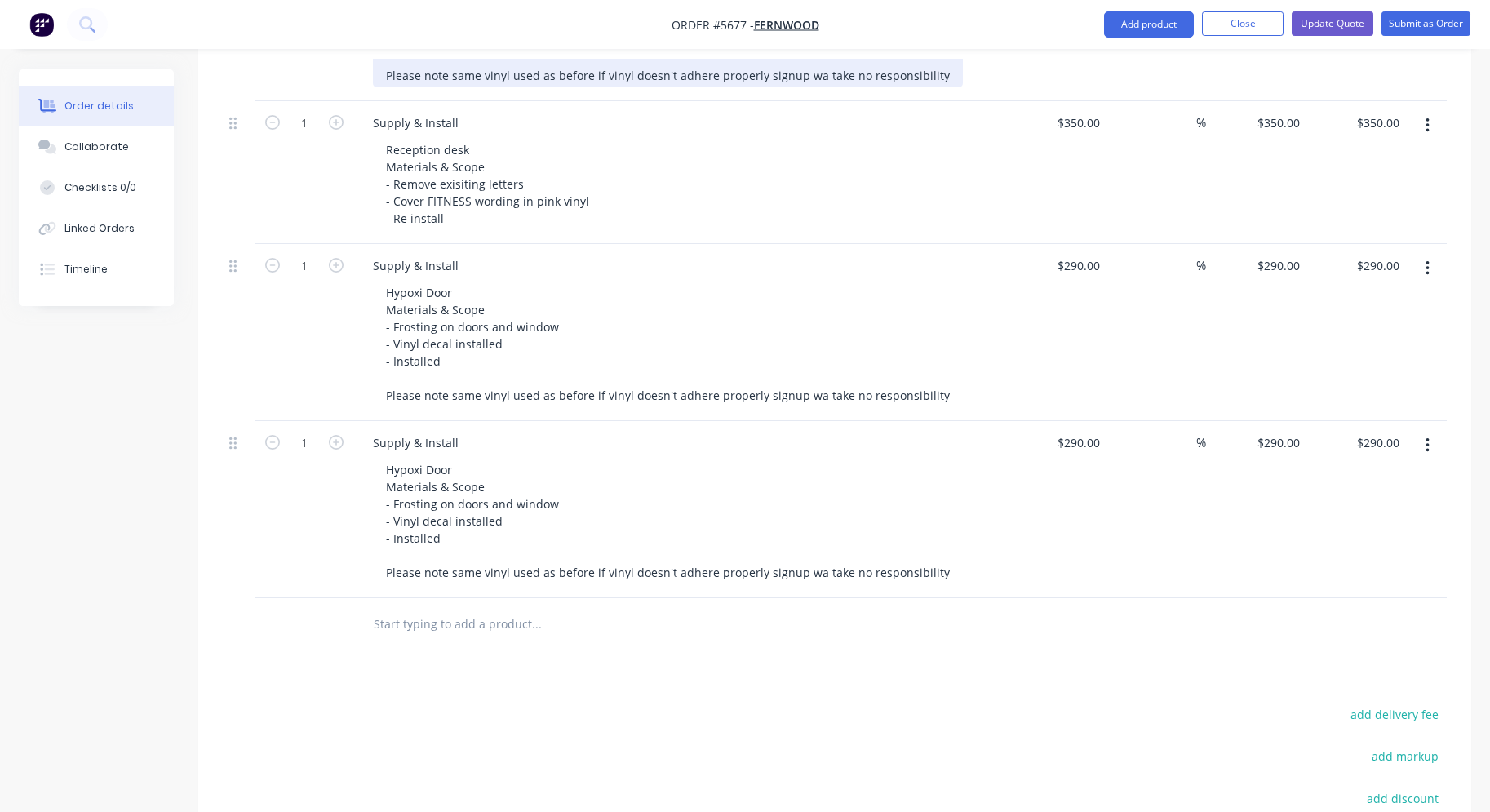
scroll to position [981, 0]
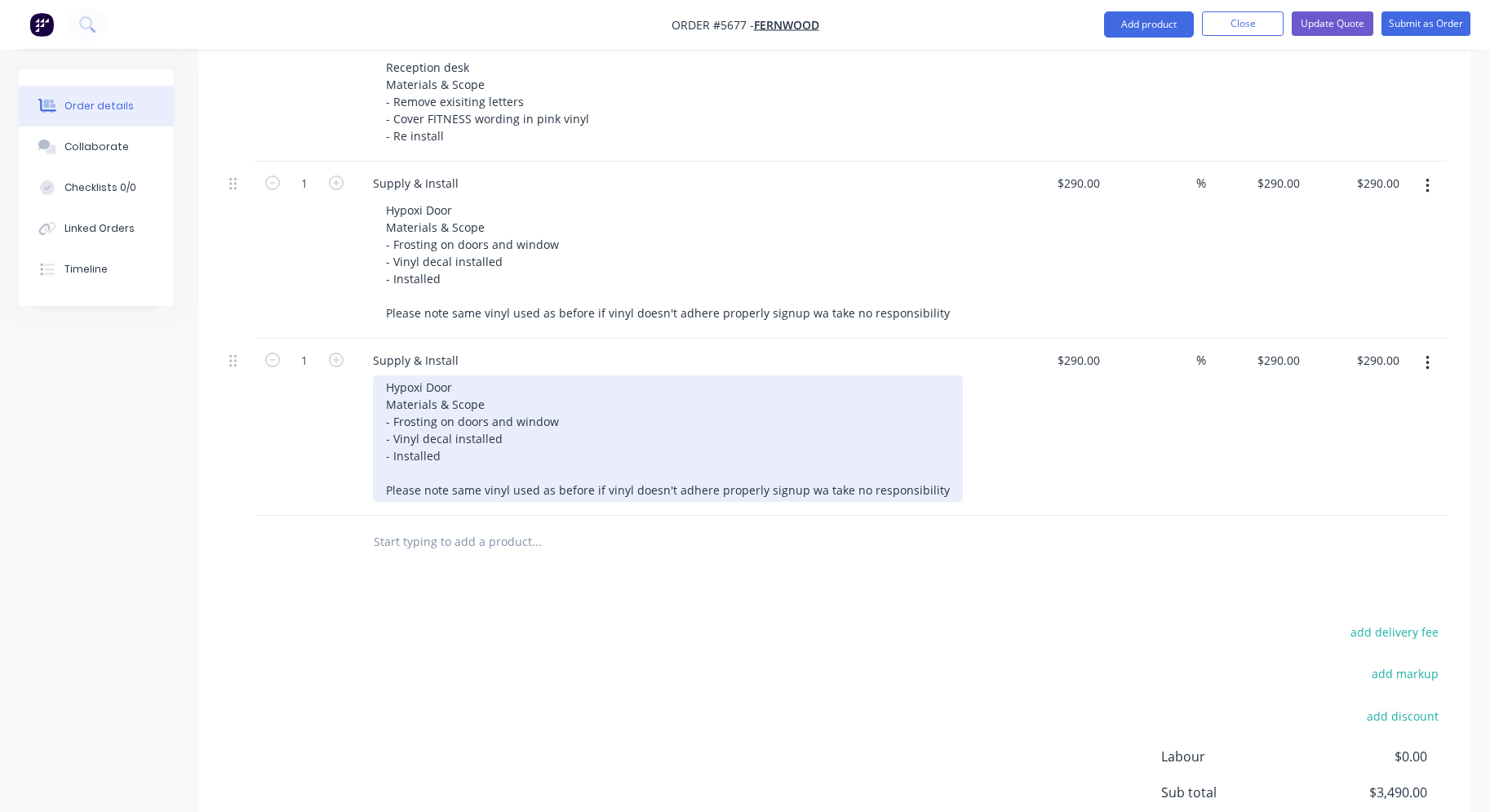
click at [530, 433] on div "Hypoxi Door Materials & Scope - Frosting on doors and window - Vinyl decal inst…" at bounding box center [668, 438] width 590 height 127
drag, startPoint x: 525, startPoint y: 414, endPoint x: 357, endPoint y: 398, distance: 168.8
click at [357, 398] on div "Supply & Install Hypoxi Door Materials & Scope - Frosting on doors and window -…" at bounding box center [680, 427] width 653 height 177
paste div
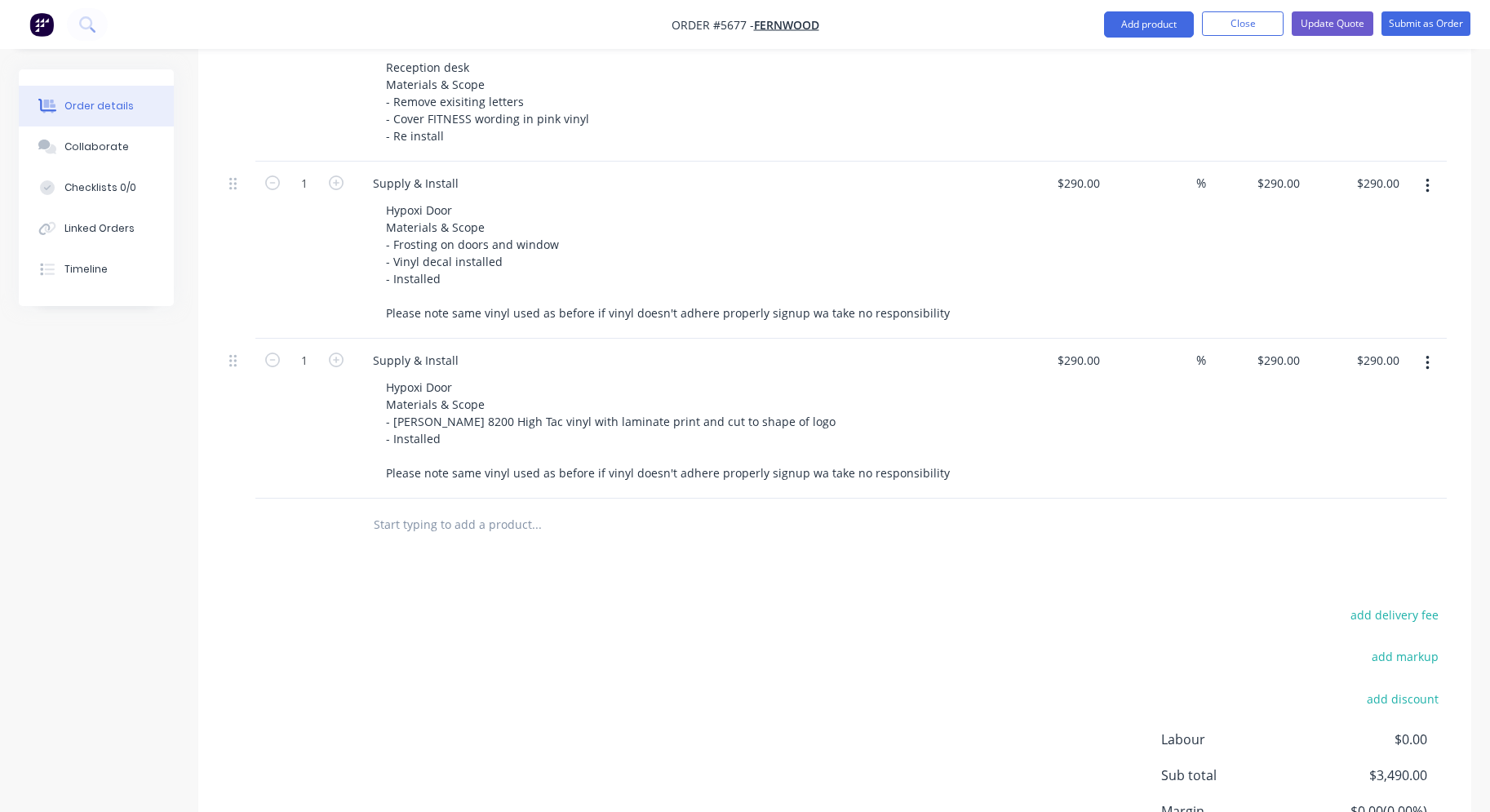
click at [839, 541] on div "Products Show / Hide columns Add product Qty Cost Markup Price Total 1 Supply &…" at bounding box center [834, 221] width 1273 height 1444
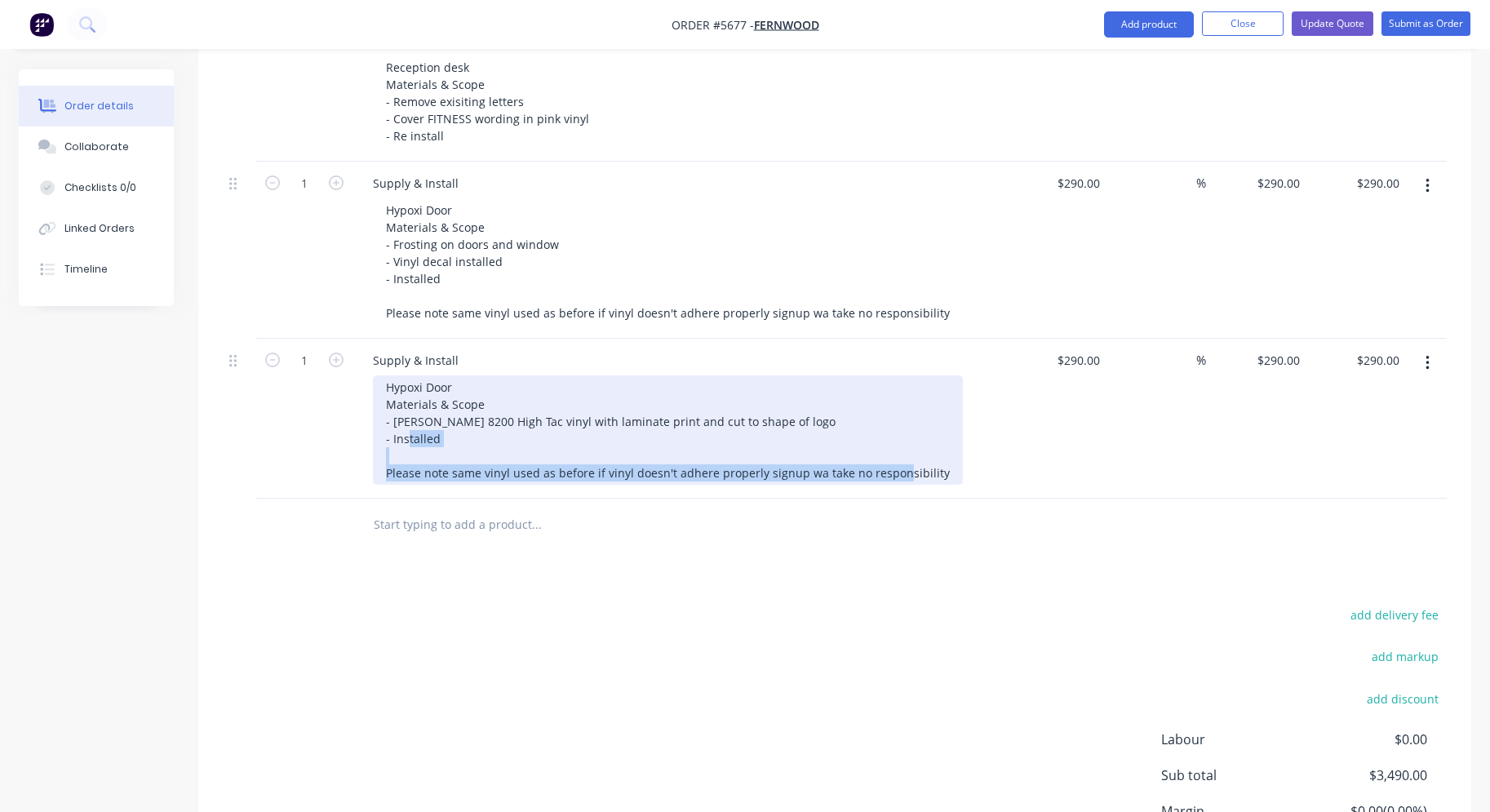
drag, startPoint x: 936, startPoint y: 449, endPoint x: 304, endPoint y: 450, distance: 632.0
click at [304, 450] on div "1 Supply & Install Hypoxi Door Materials & Scope - [PERSON_NAME] 8200 High Tac …" at bounding box center [835, 418] width 1224 height 160
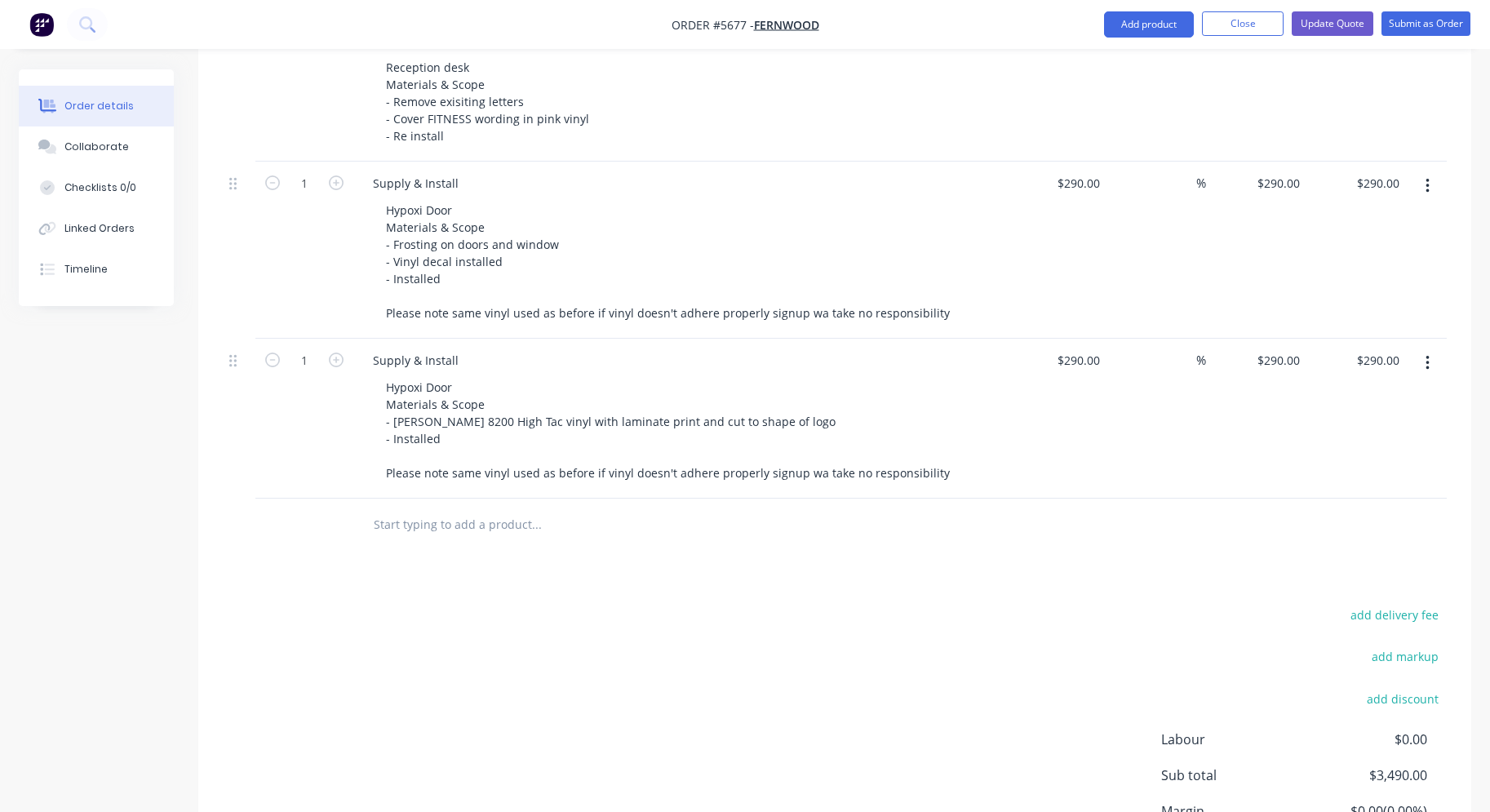
click at [595, 535] on div "Products Show / Hide columns Add product Qty Cost Markup Price Total 1 Supply &…" at bounding box center [834, 221] width 1273 height 1444
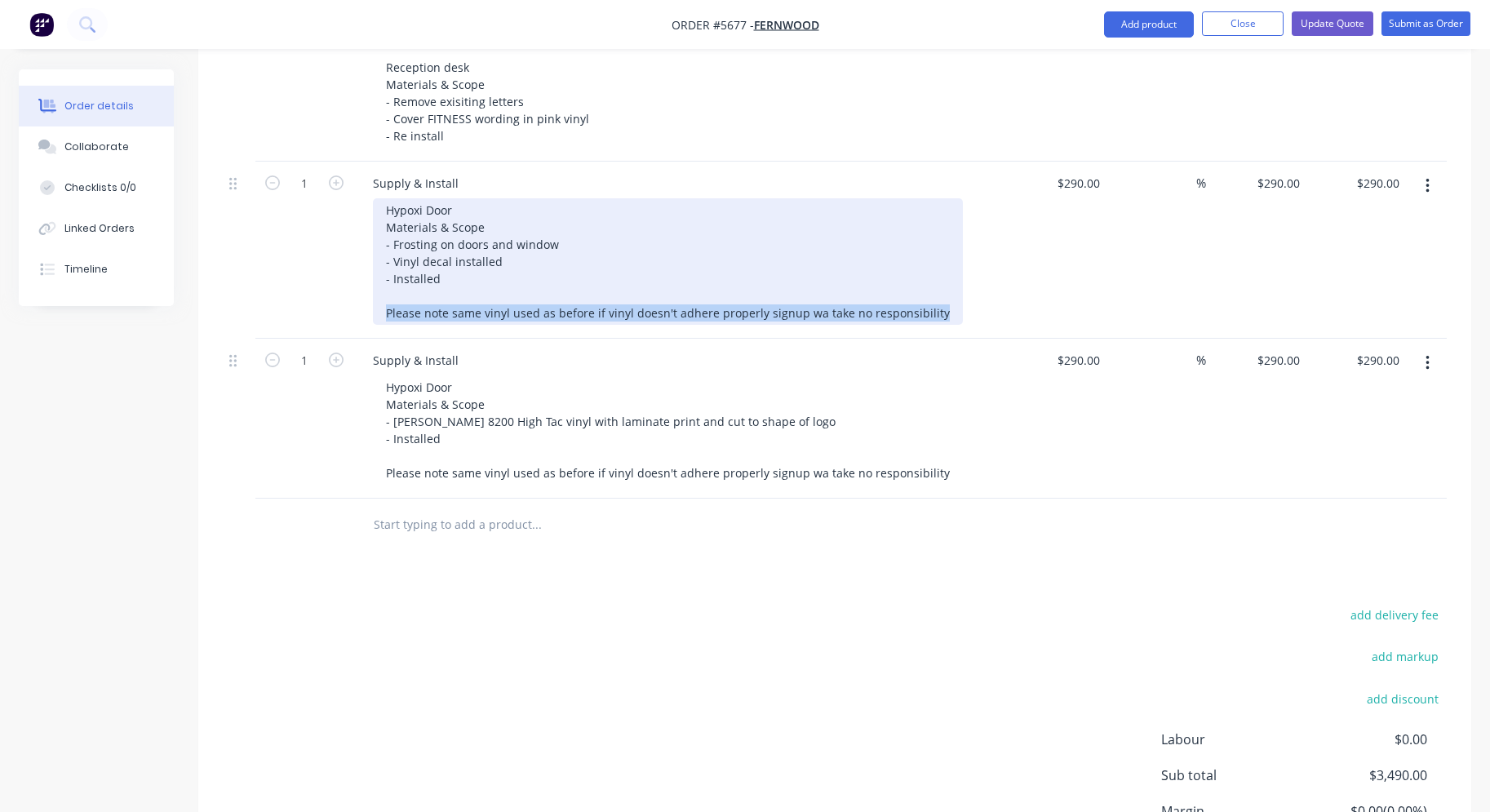
drag, startPoint x: 932, startPoint y: 294, endPoint x: 307, endPoint y: 292, distance: 625.0
click at [307, 292] on div "1 Supply & Install Hypoxi Door Materials & Scope - Frosting on doors and window…" at bounding box center [835, 249] width 1224 height 177
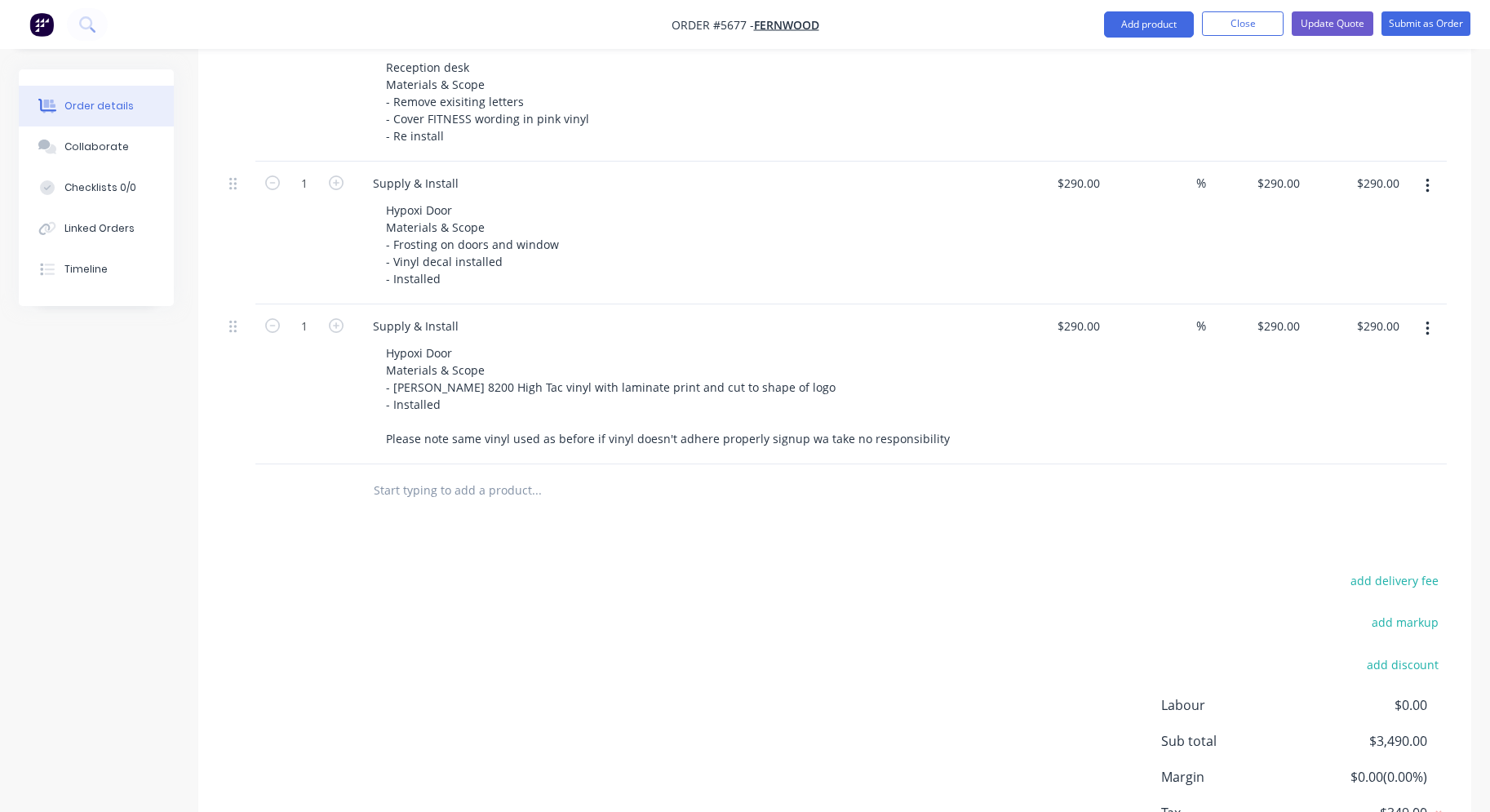
click at [696, 544] on div "Products Show / Hide columns Add product Qty Cost Markup Price Total 1 Supply &…" at bounding box center [834, 204] width 1273 height 1410
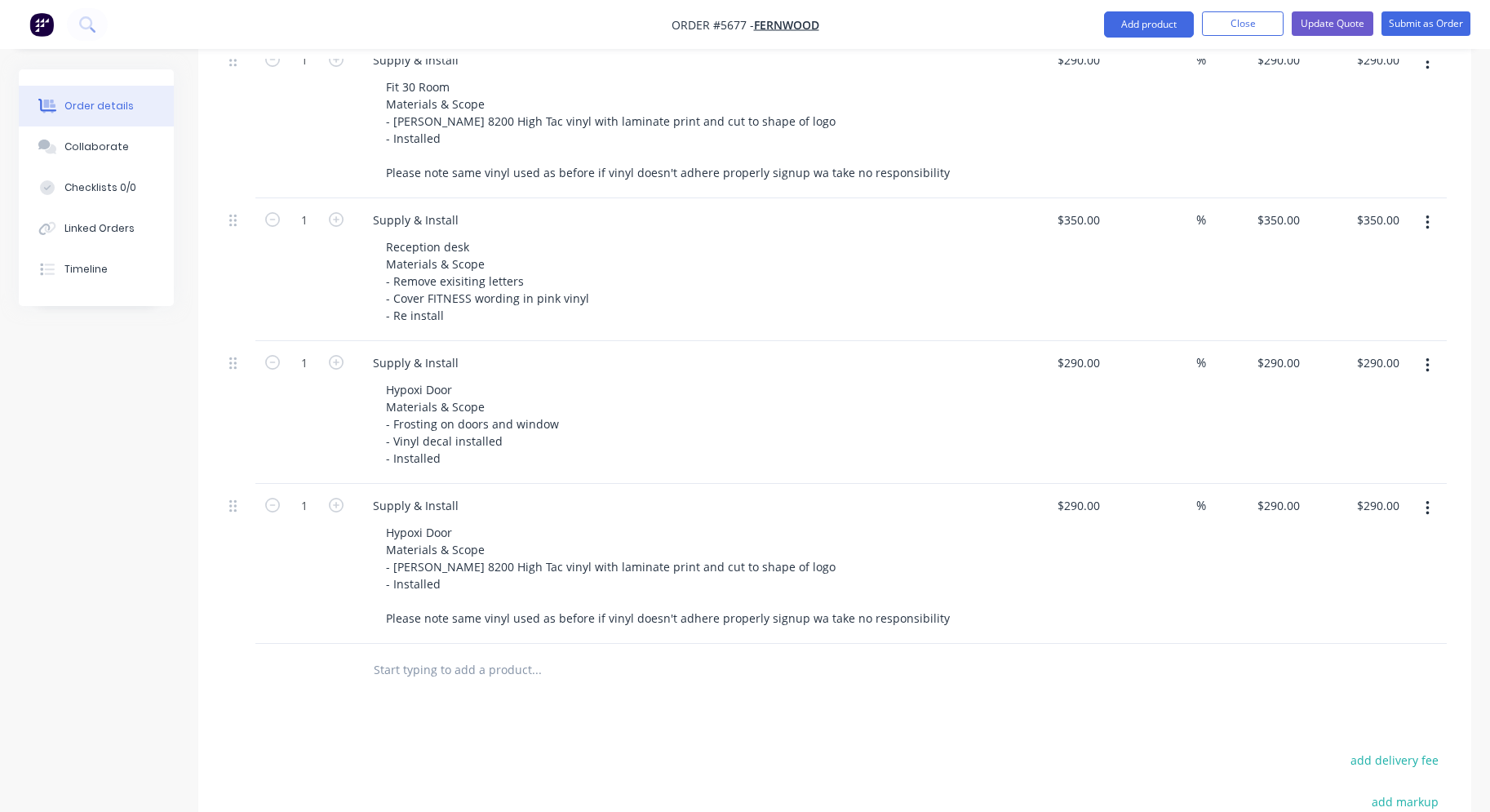
scroll to position [786, 0]
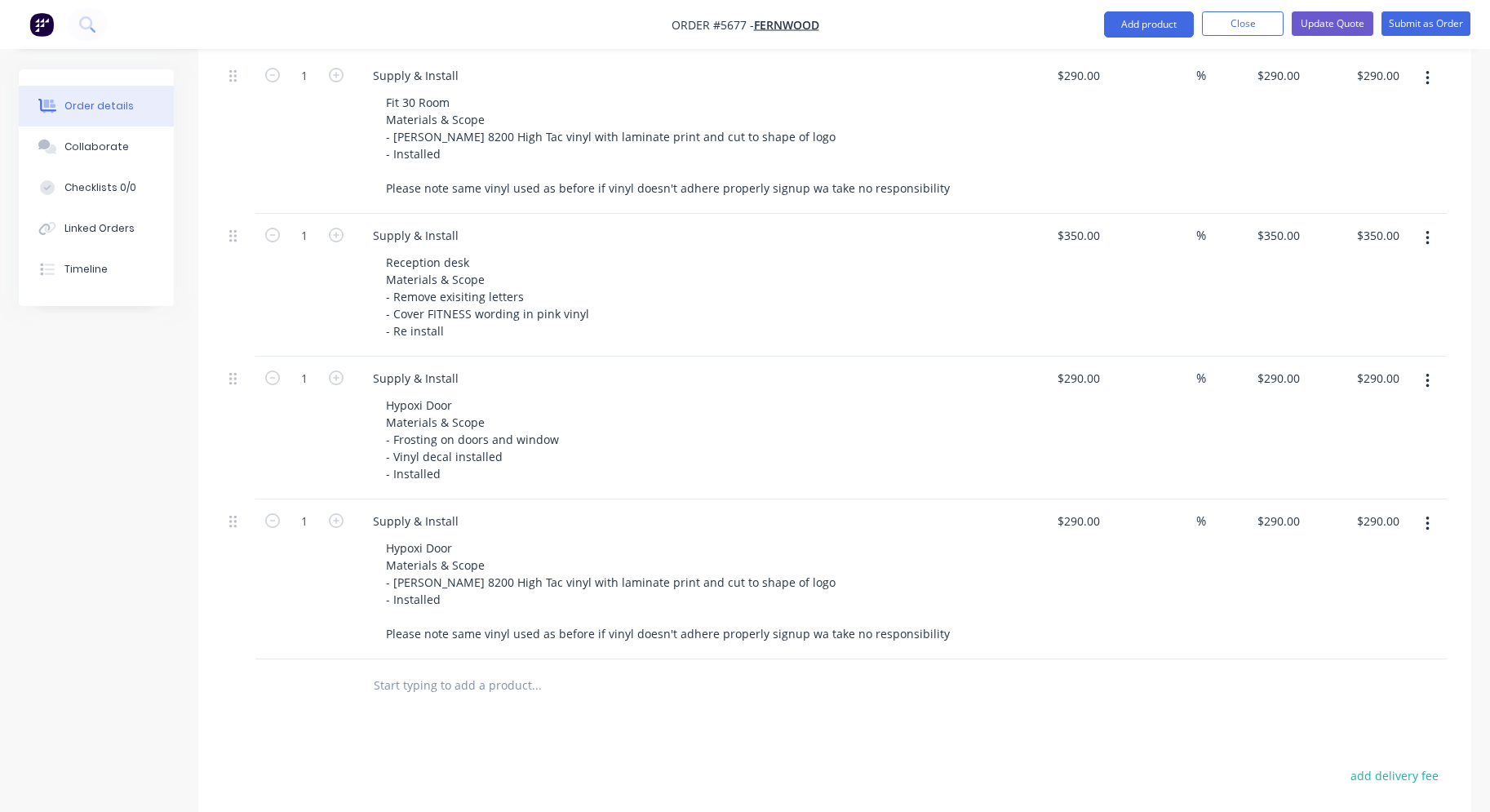
click at [1079, 519] on div "$290.00 $290.00" at bounding box center [1056, 579] width 100 height 160
click at [1071, 502] on div "290 $290.00" at bounding box center [1056, 579] width 100 height 160
type input "$390.00"
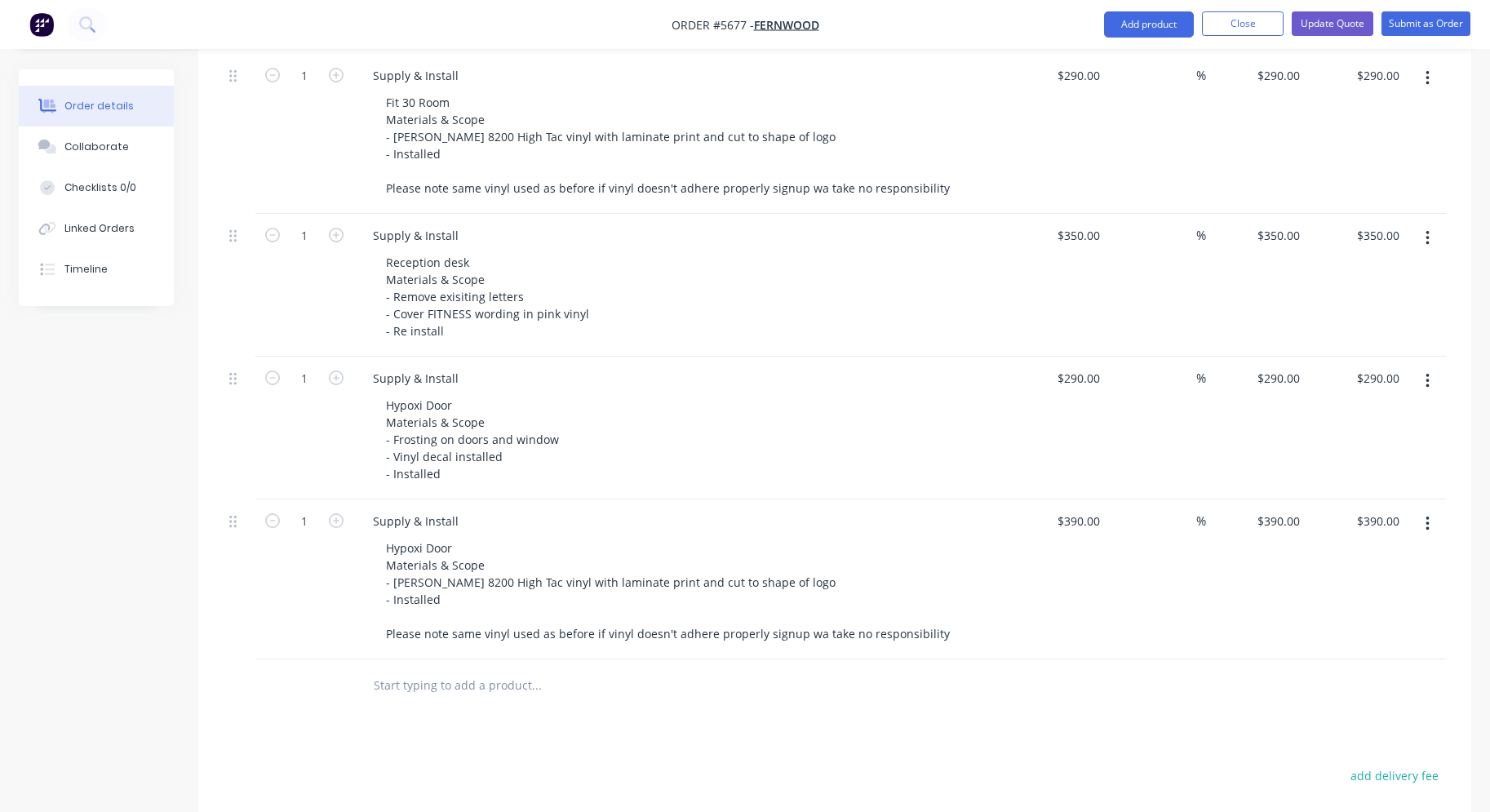
click at [979, 663] on div at bounding box center [835, 685] width 1224 height 53
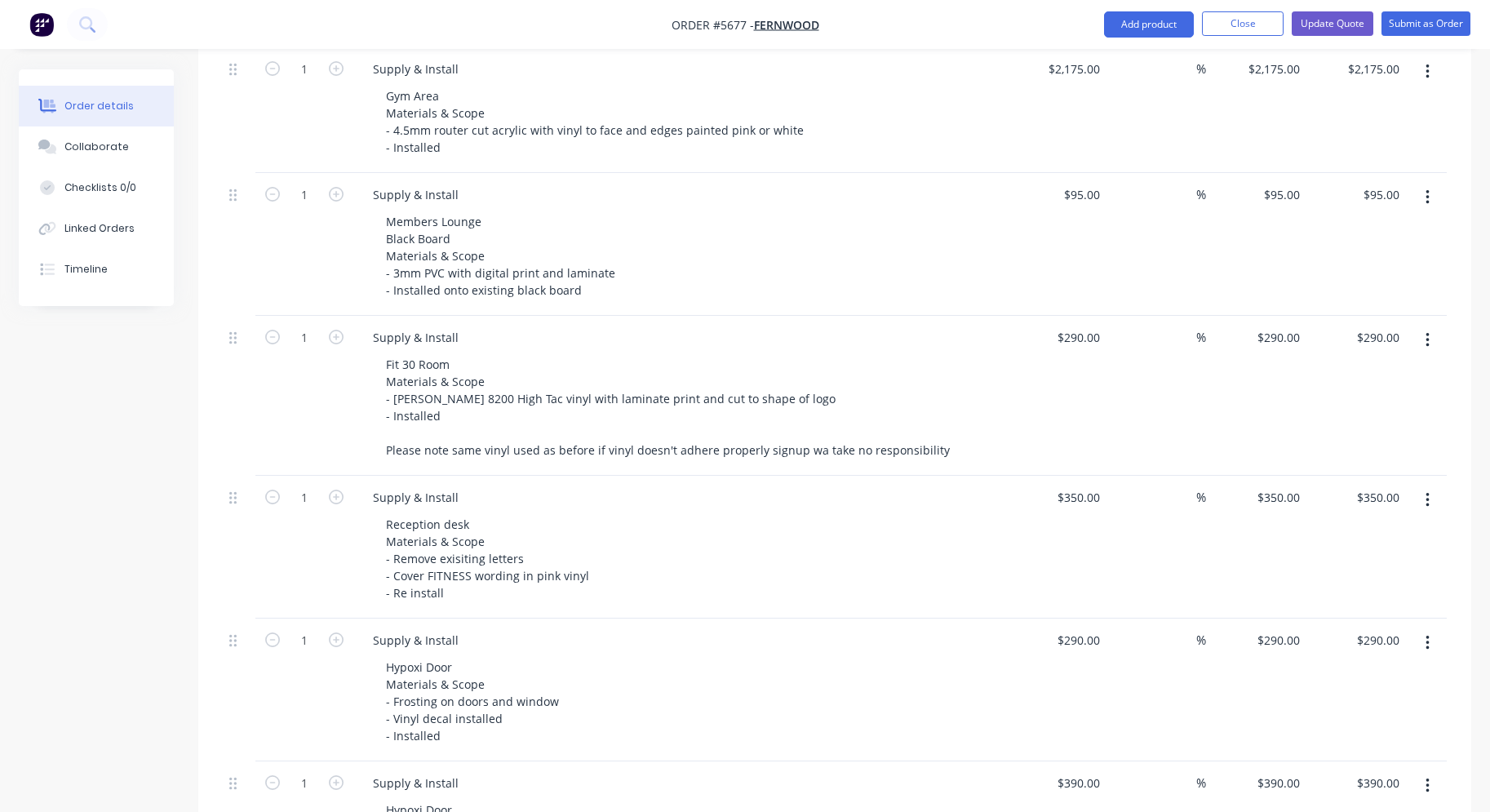
scroll to position [518, 0]
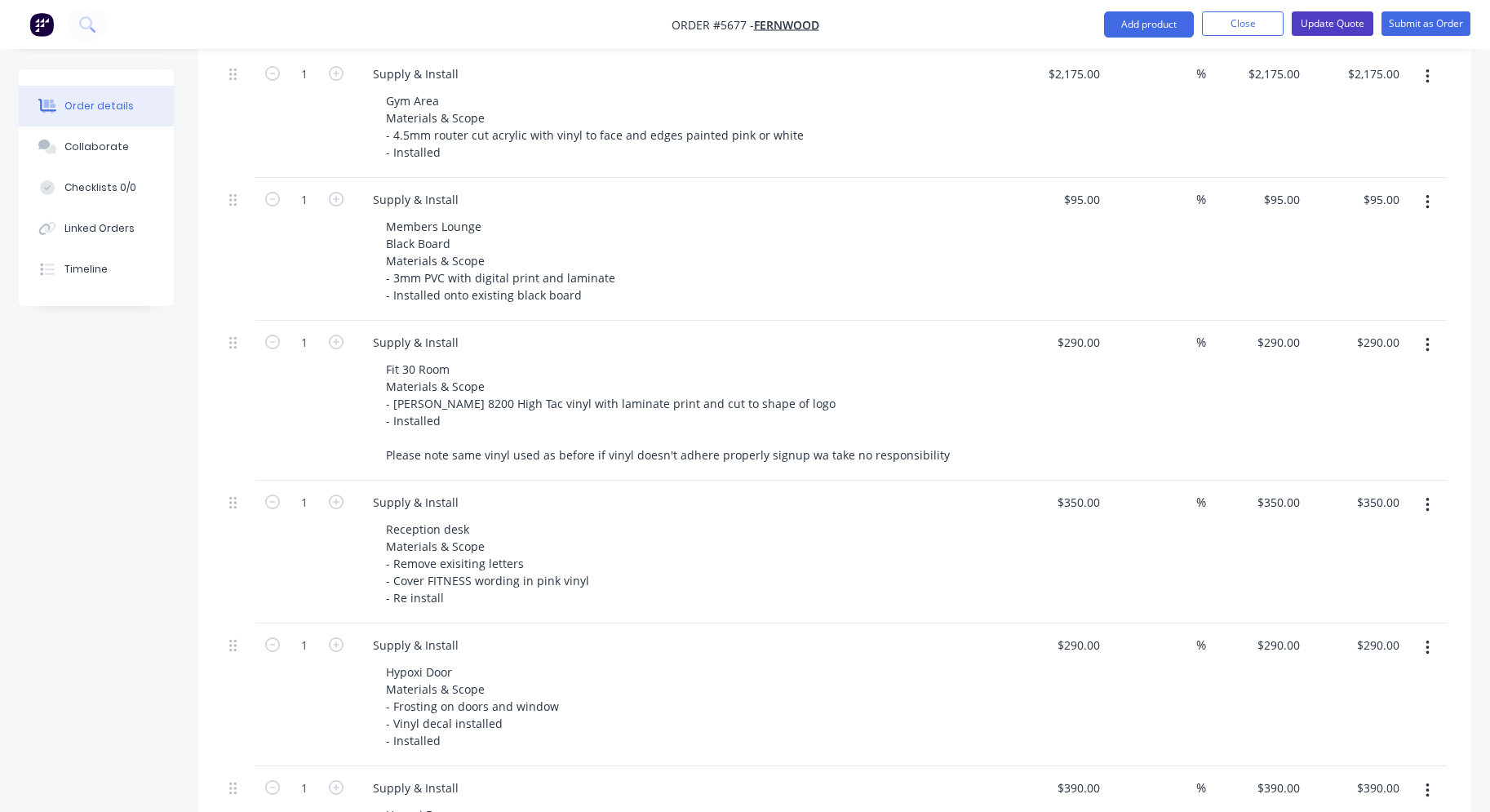
click at [1357, 17] on button "Update Quote" at bounding box center [1333, 23] width 81 height 24
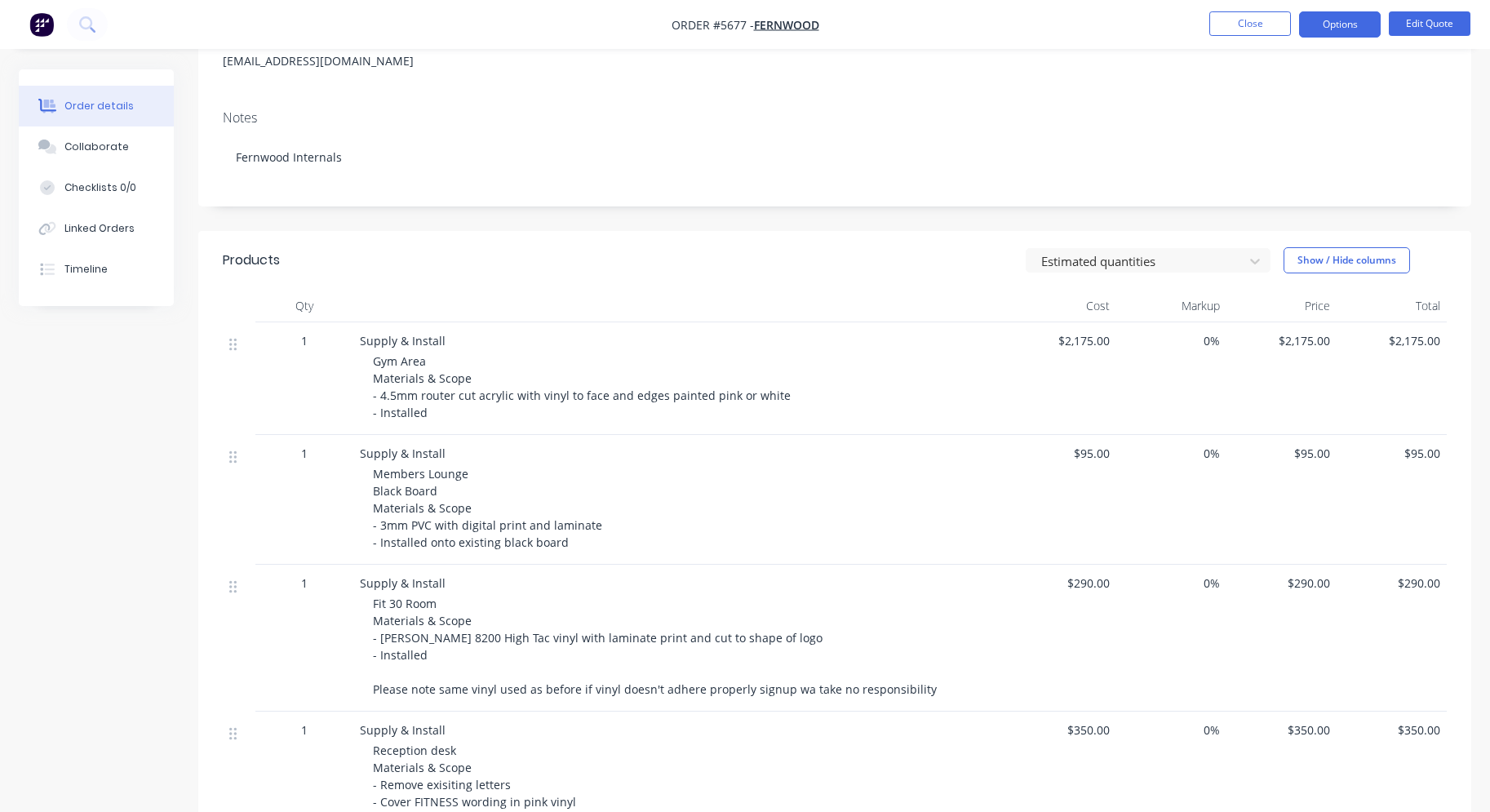
scroll to position [219, 0]
click at [1335, 30] on button "Options" at bounding box center [1340, 24] width 81 height 26
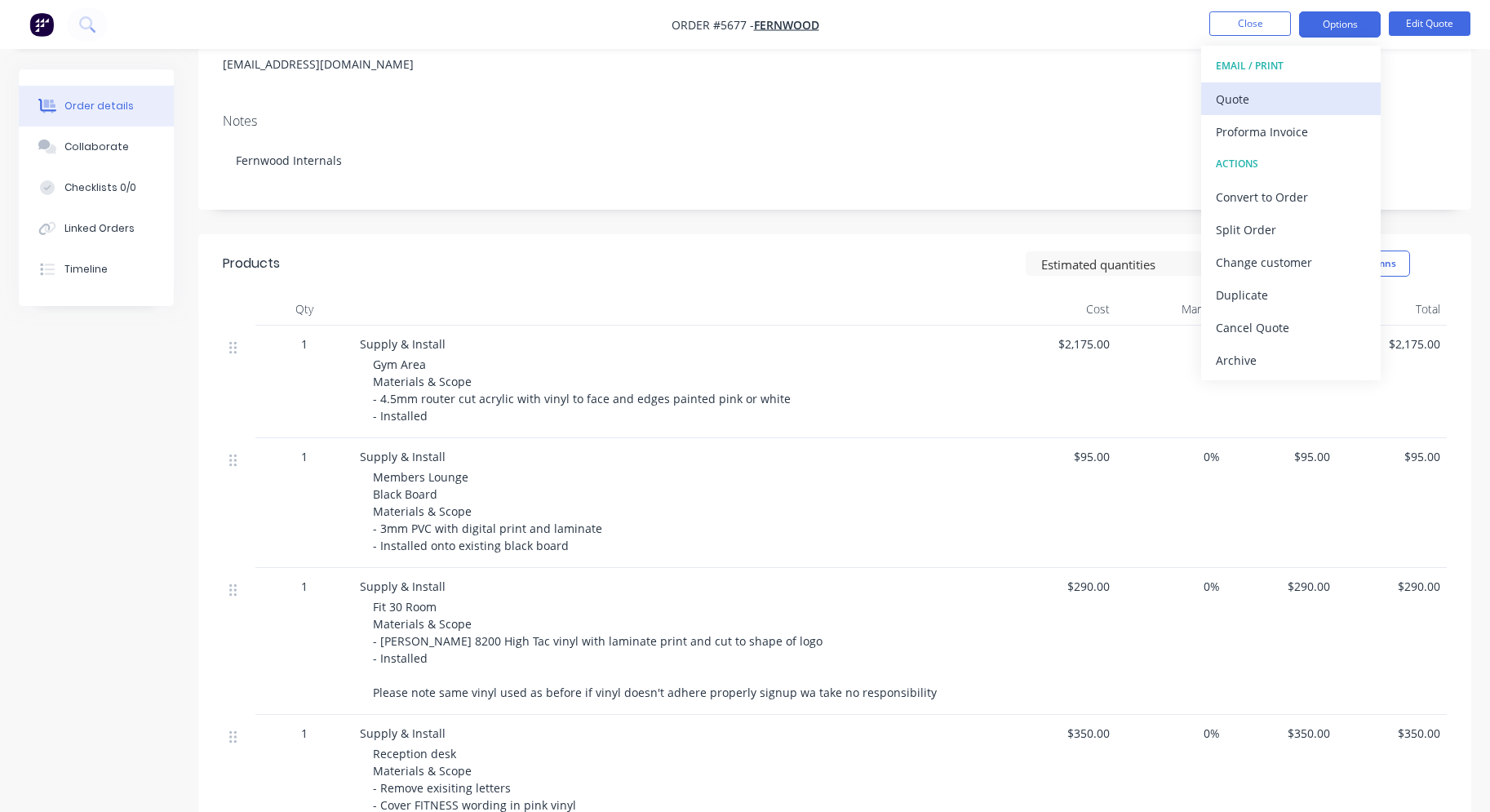
click at [1317, 102] on div "Quote" at bounding box center [1291, 99] width 150 height 24
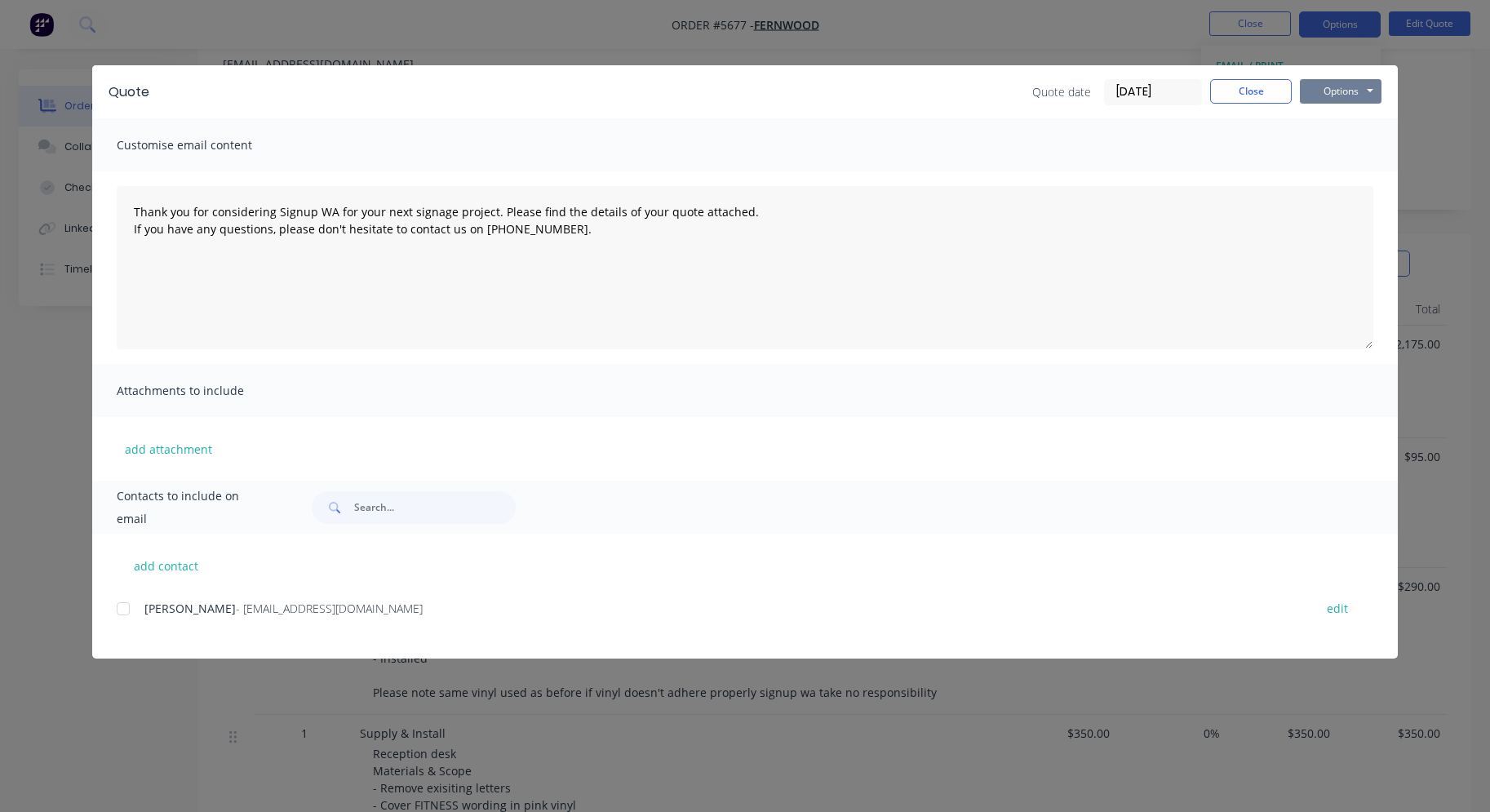
click at [1353, 89] on button "Options" at bounding box center [1341, 91] width 81 height 24
click at [1346, 147] on button "Print" at bounding box center [1352, 147] width 105 height 27
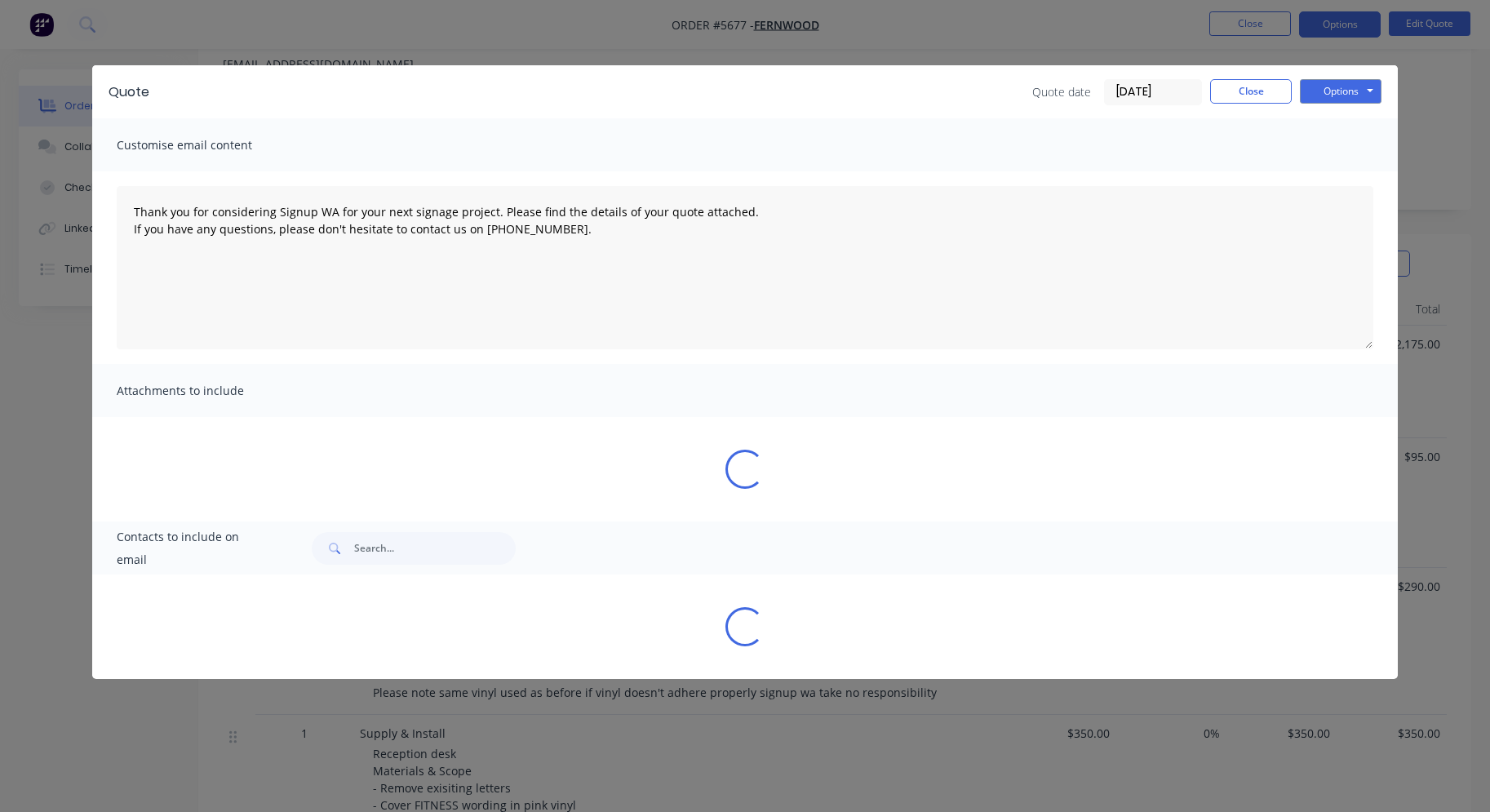
type textarea "Thank you for considering Signup WA for your next signage project. Please find …"
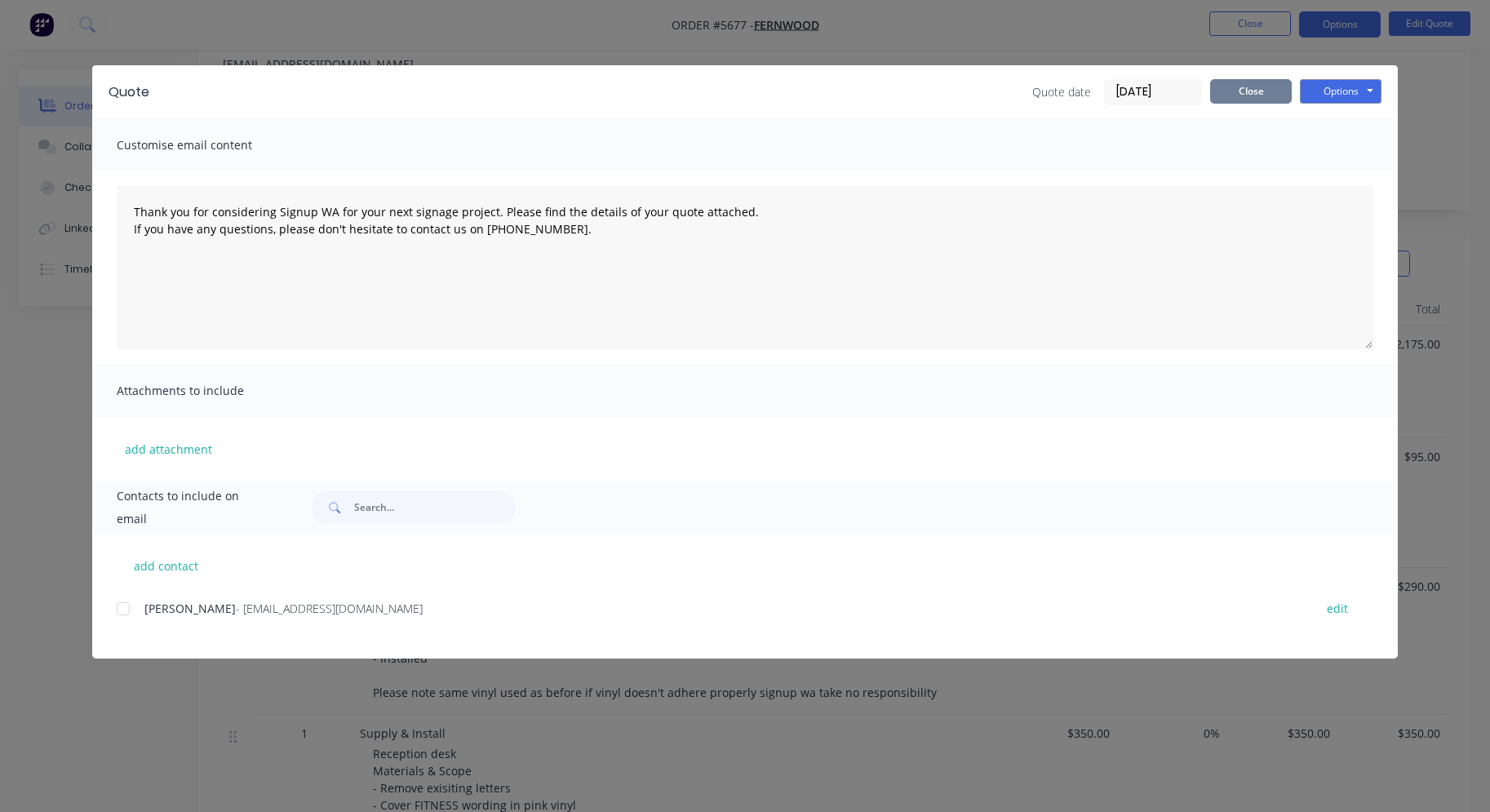
click at [1261, 92] on button "Close" at bounding box center [1251, 91] width 81 height 24
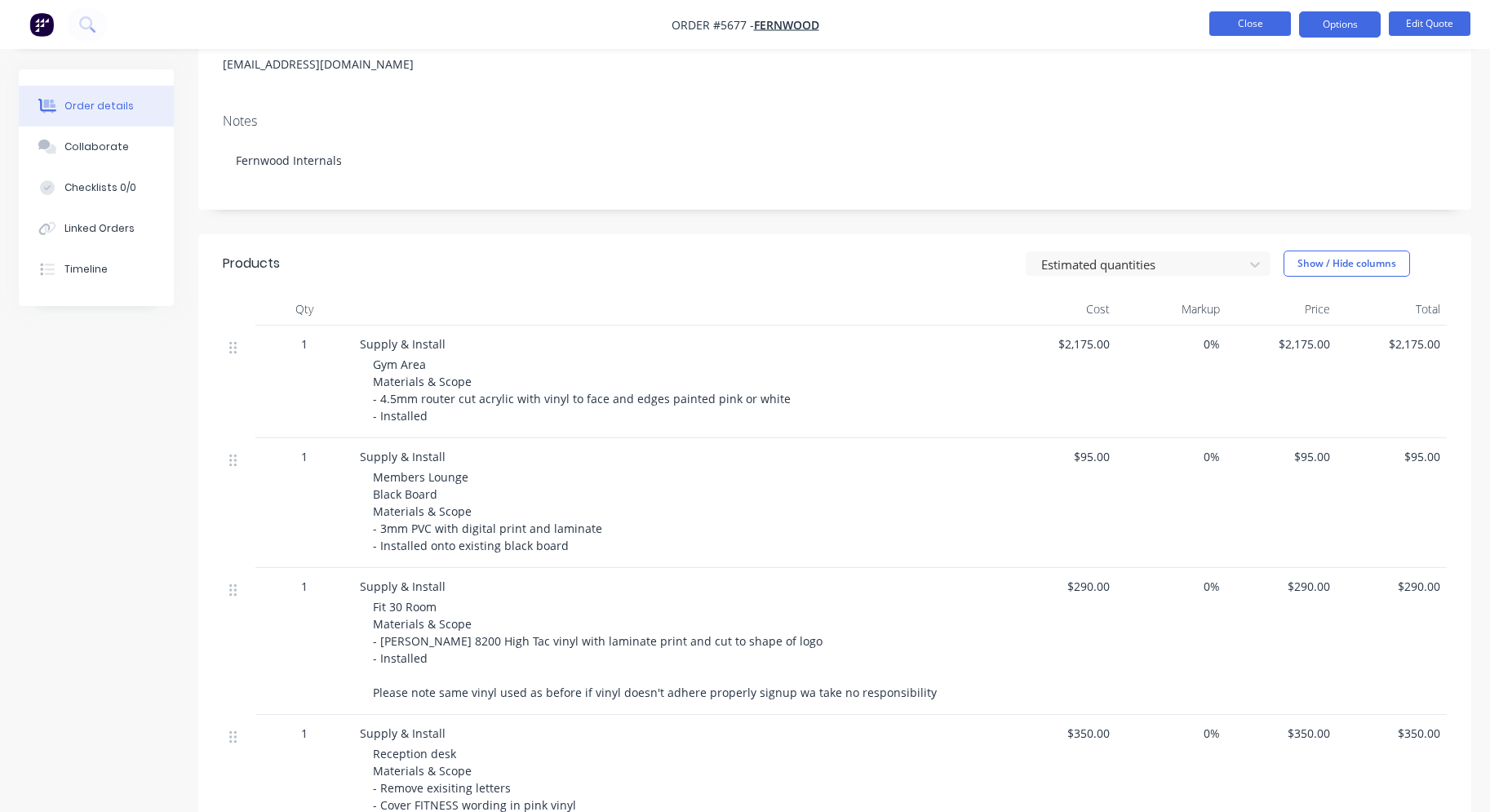
click at [1260, 25] on button "Close" at bounding box center [1250, 23] width 81 height 24
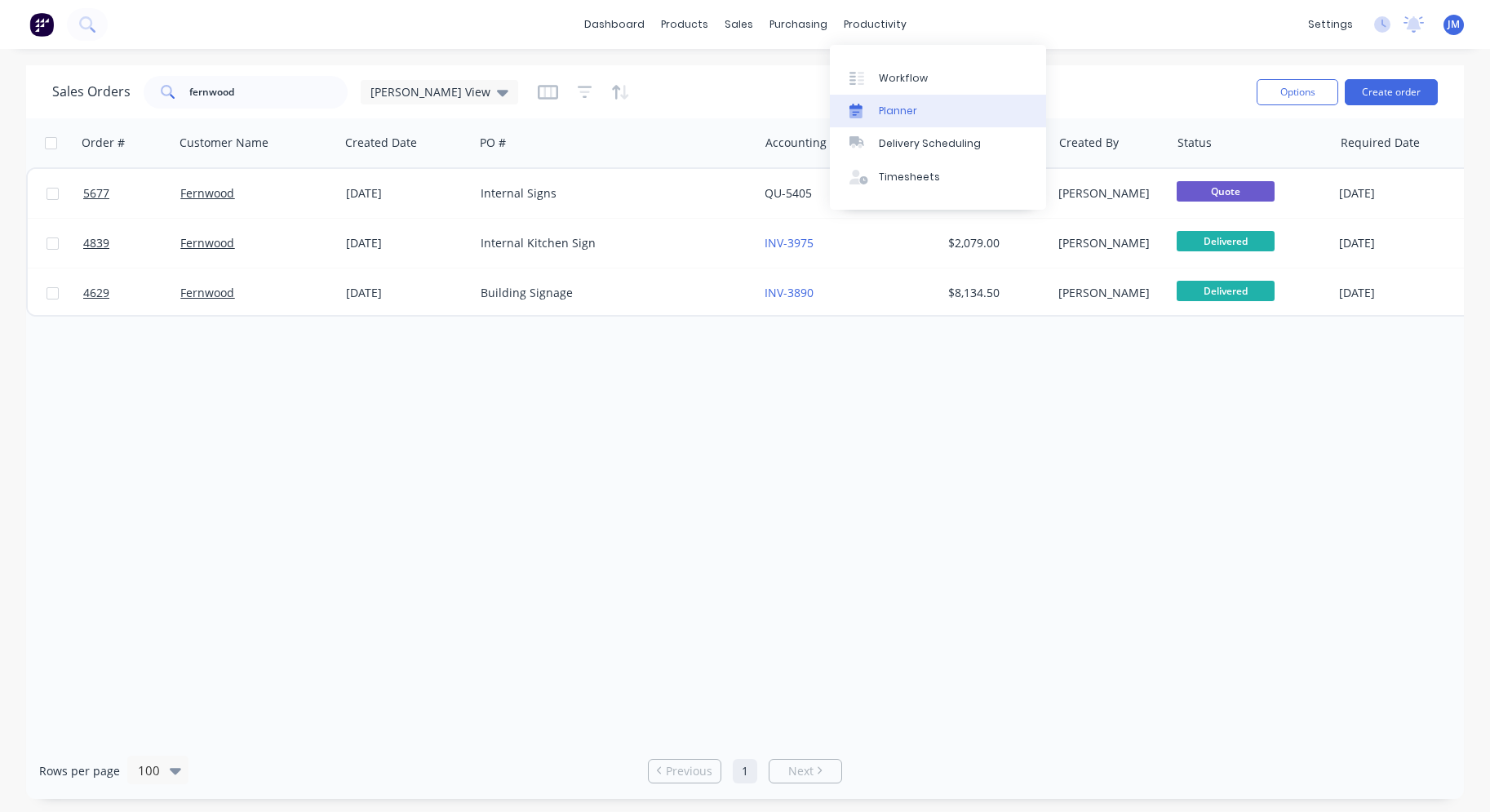
click at [922, 99] on link "Planner" at bounding box center [938, 110] width 217 height 32
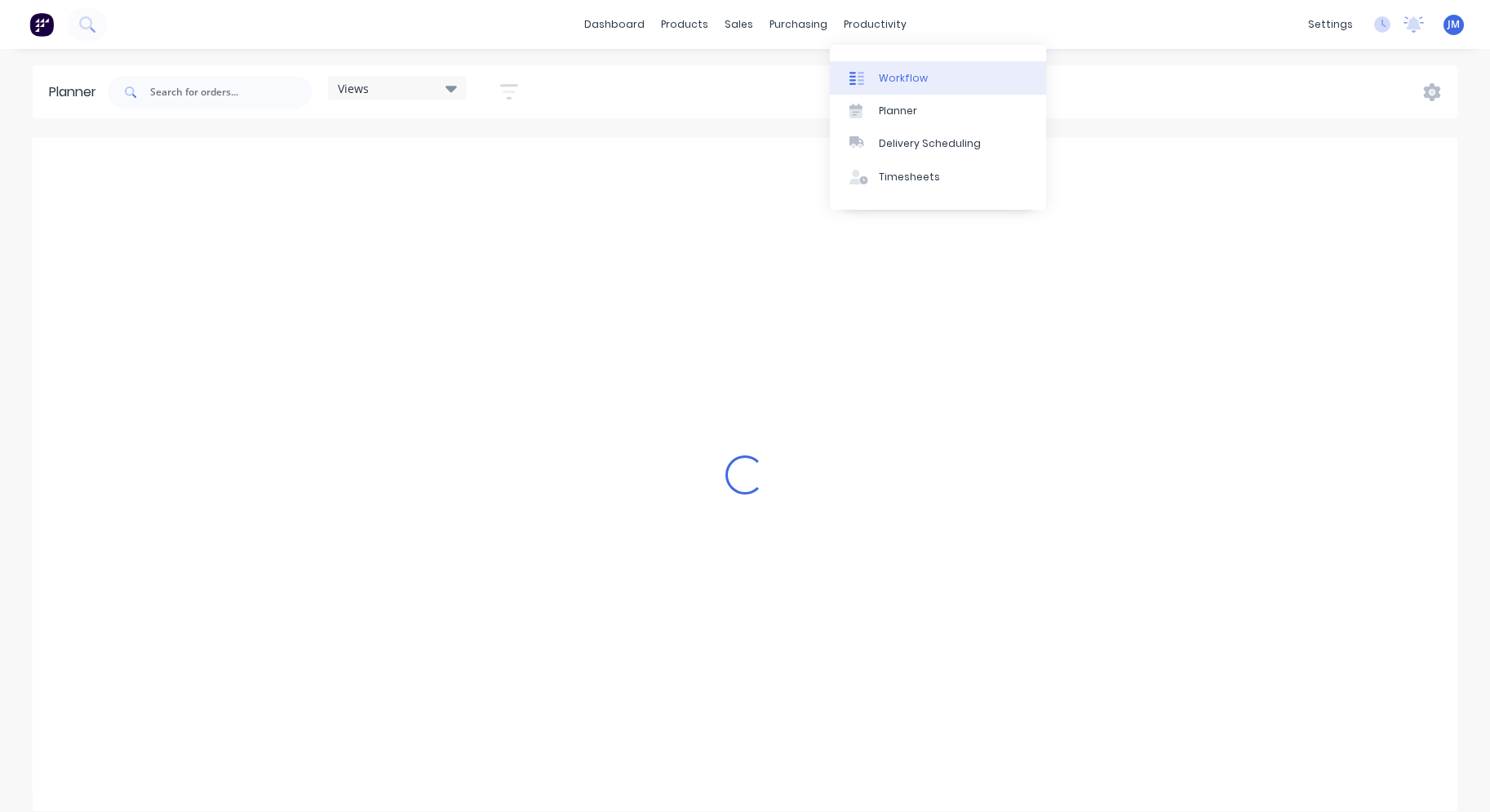
click at [897, 77] on div "Workflow" at bounding box center [903, 79] width 49 height 15
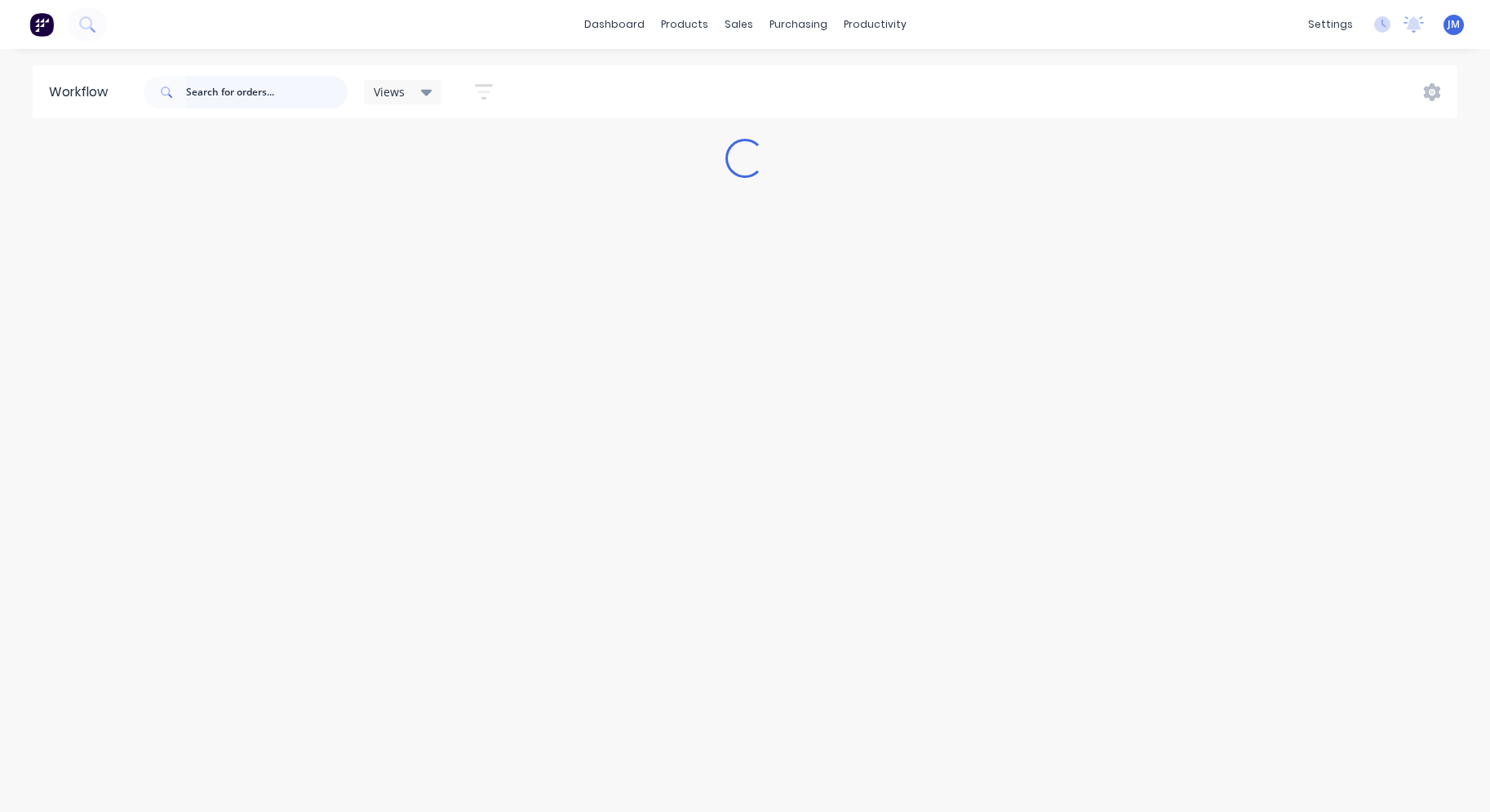
click at [293, 86] on input "text" at bounding box center [267, 92] width 161 height 32
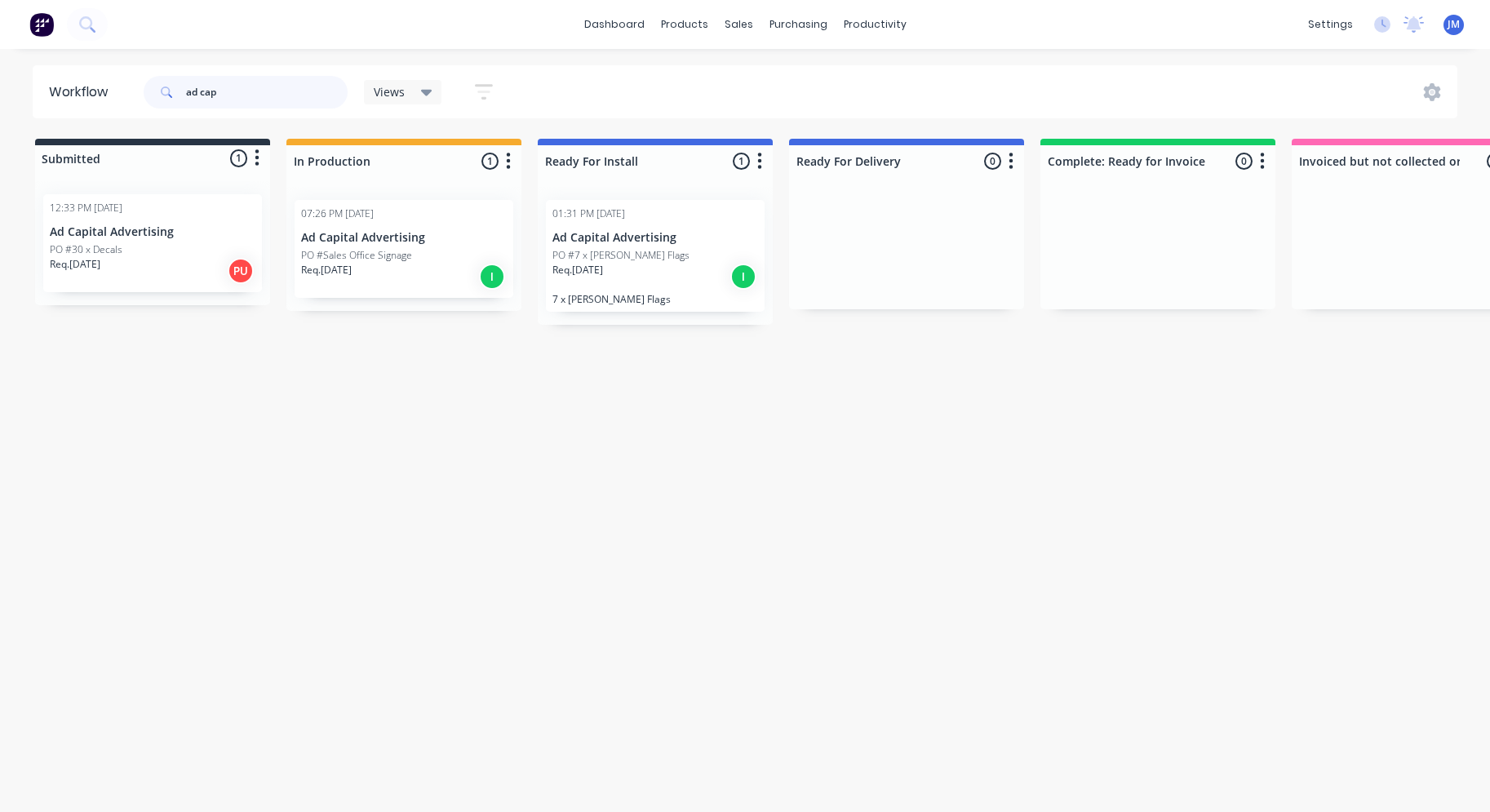
type input "ad cap"
click at [398, 260] on p "PO #Sales Office Signage" at bounding box center [357, 256] width 111 height 15
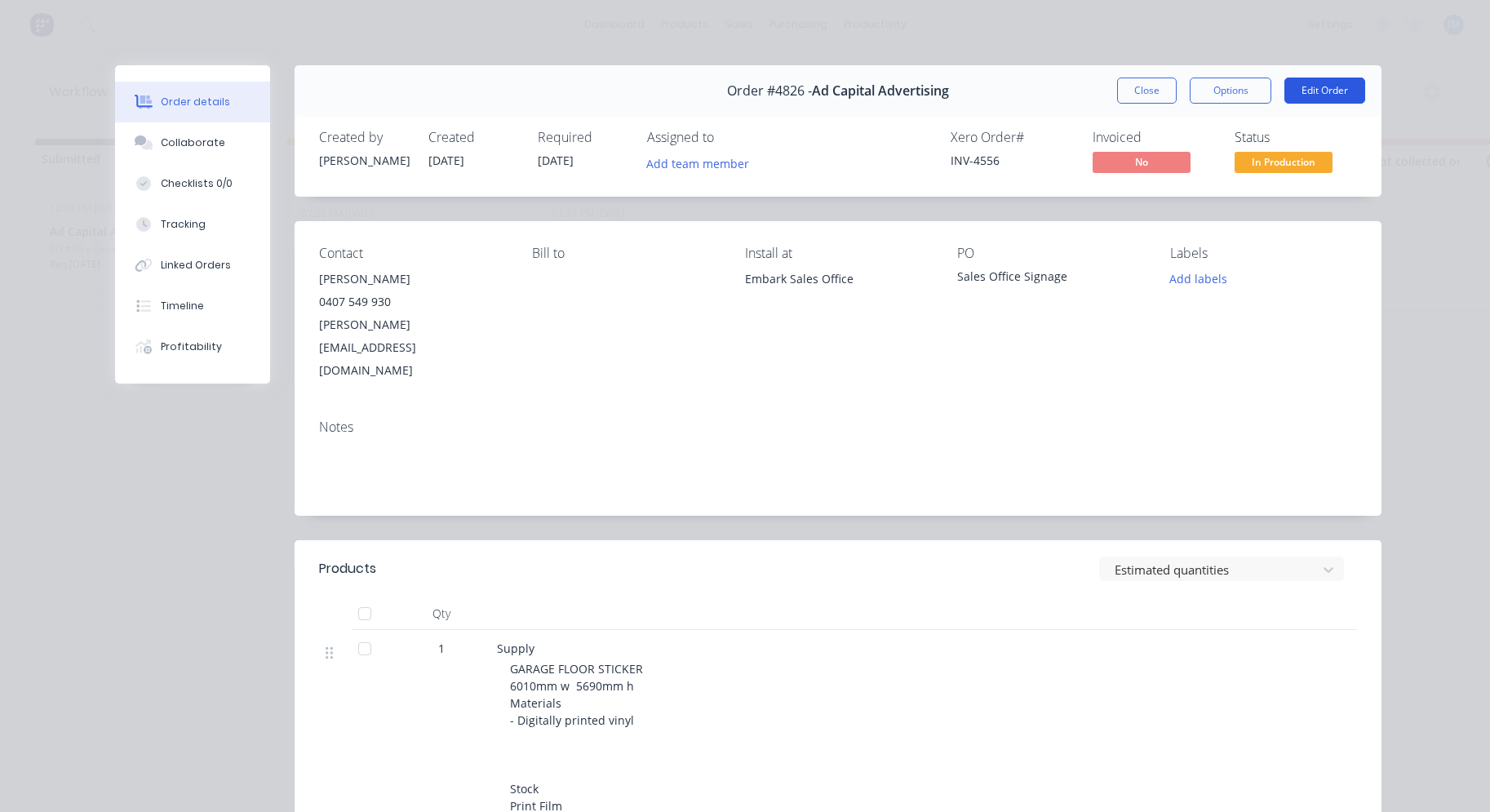
click at [1311, 90] on button "Edit Order" at bounding box center [1324, 91] width 81 height 26
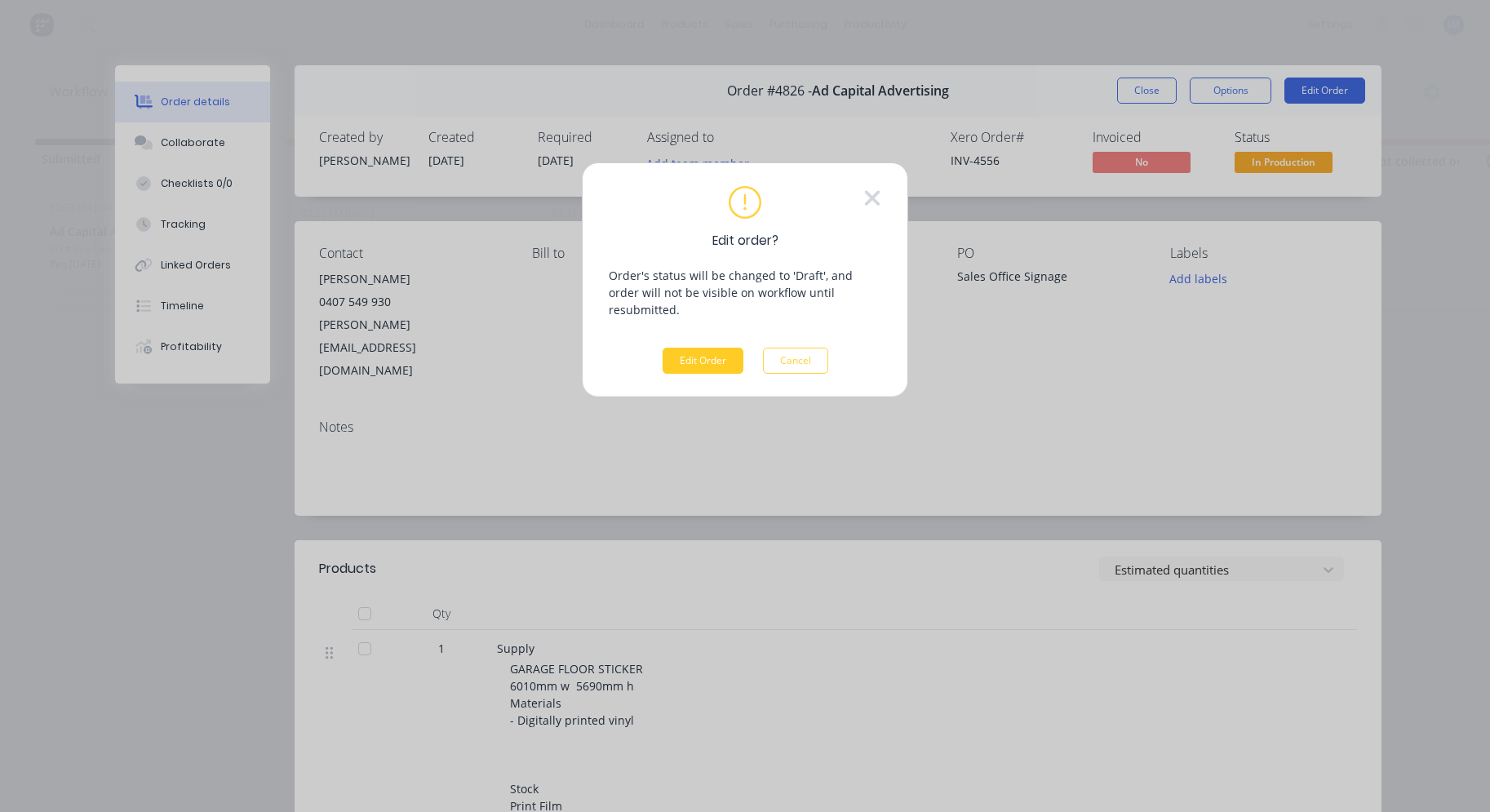
click at [721, 347] on button "Edit Order" at bounding box center [703, 360] width 81 height 26
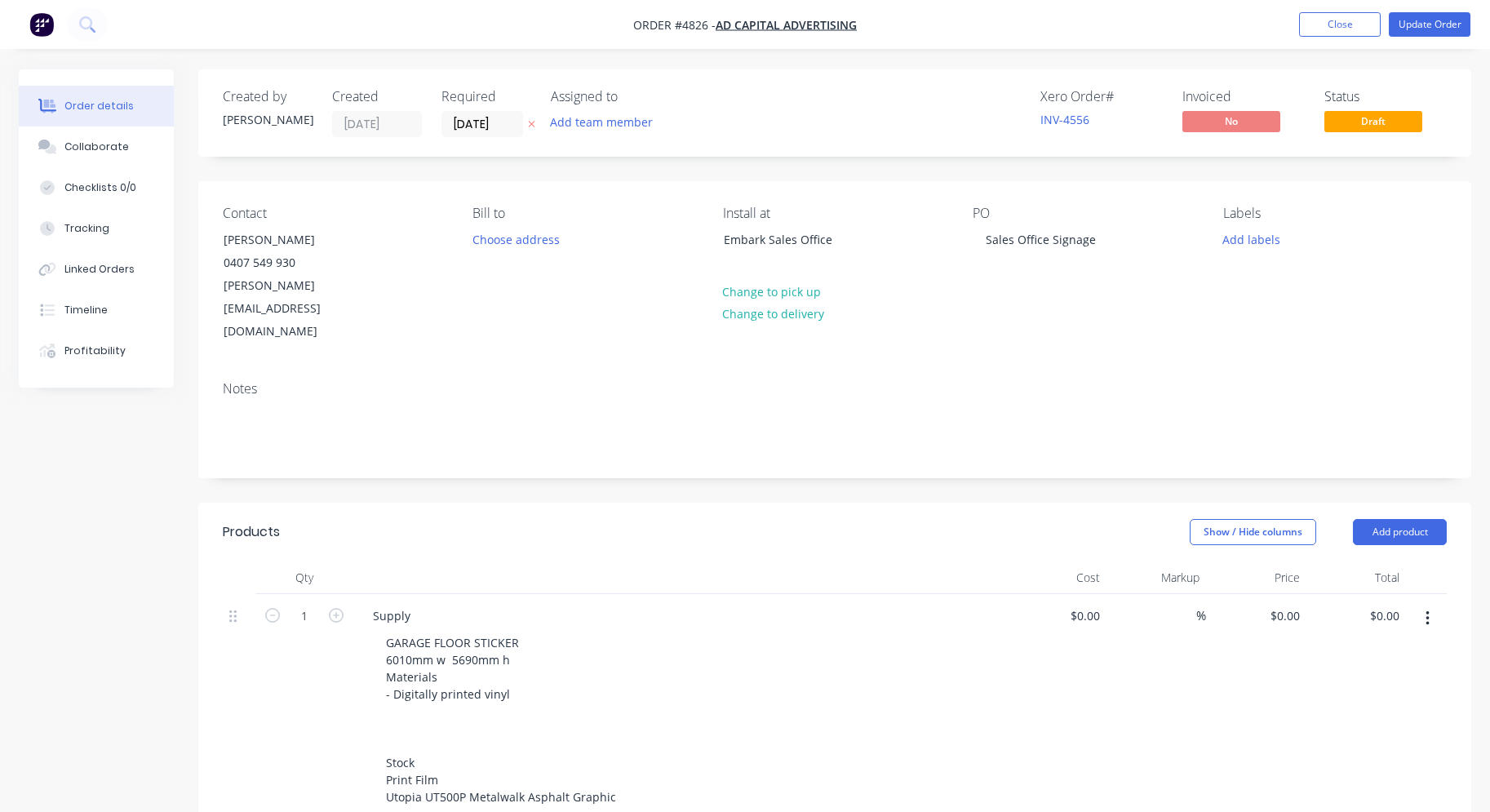
type input "$5,844.00"
type input "$3,760.00"
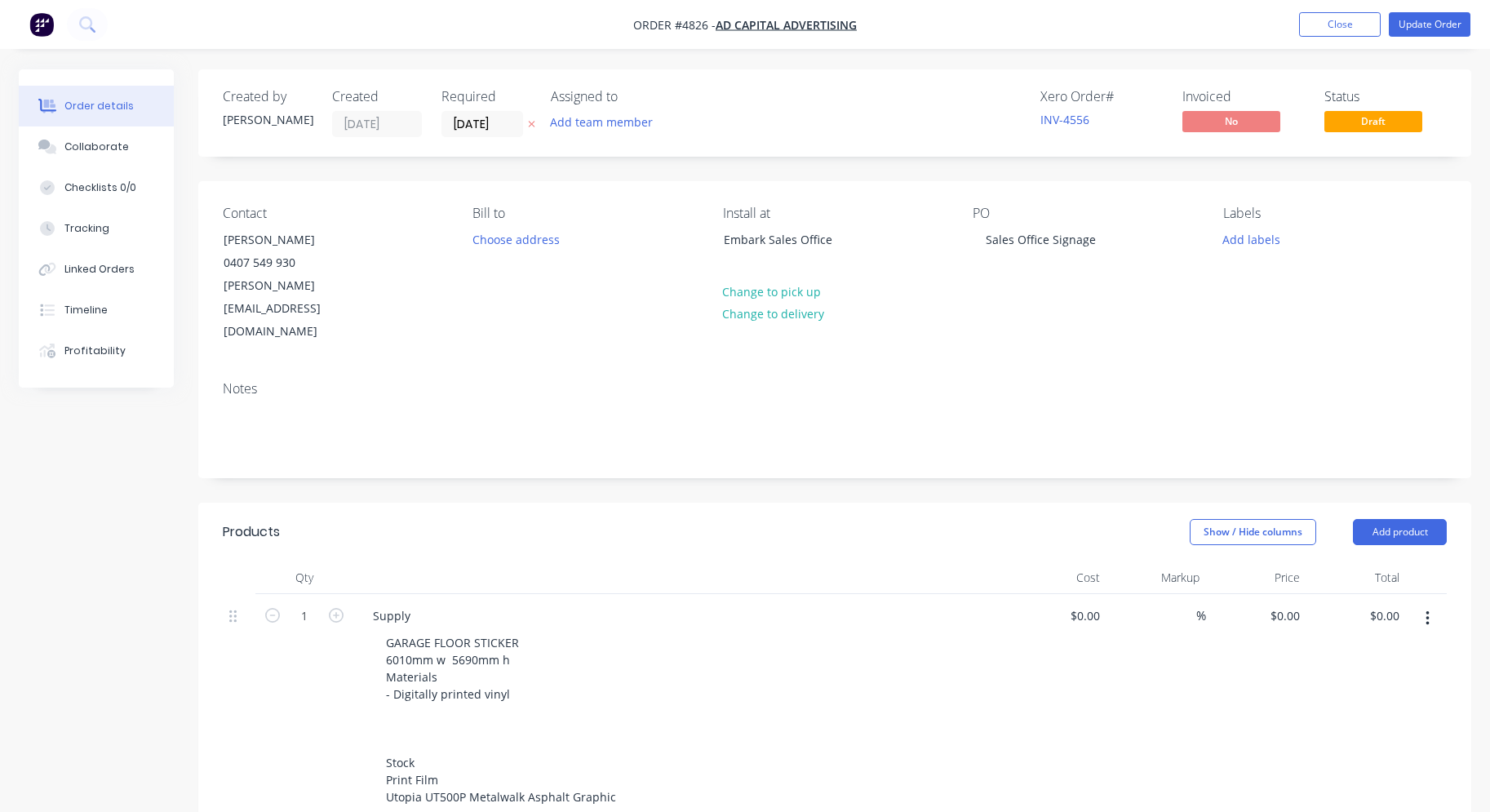
type input "$3,760.00"
type input "$1,290.00"
type input "$1,690.00"
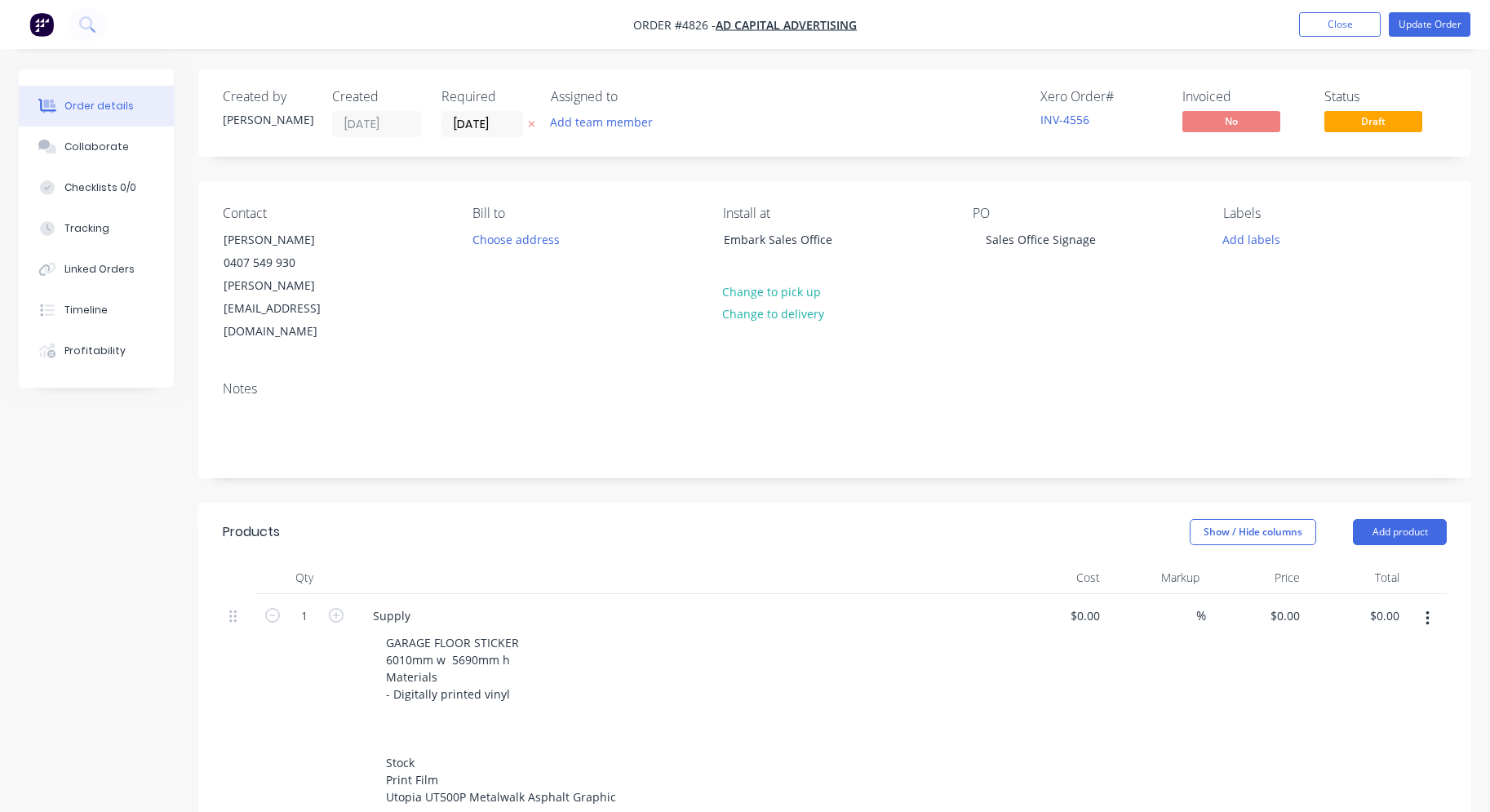
type input "$1,690.00"
type input "$195.00"
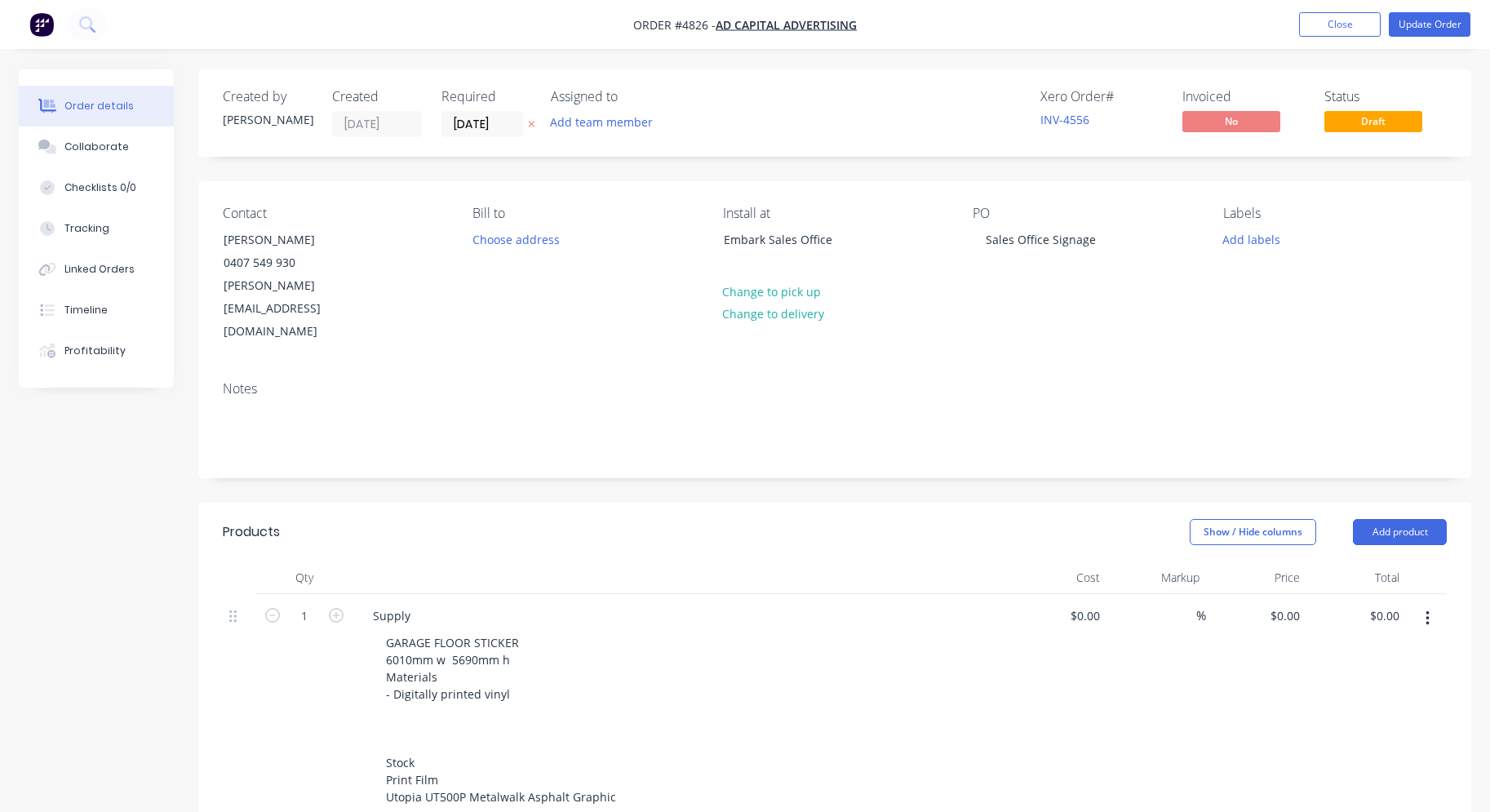
type input "$573.00"
type input "$826.00"
type input "$160.00"
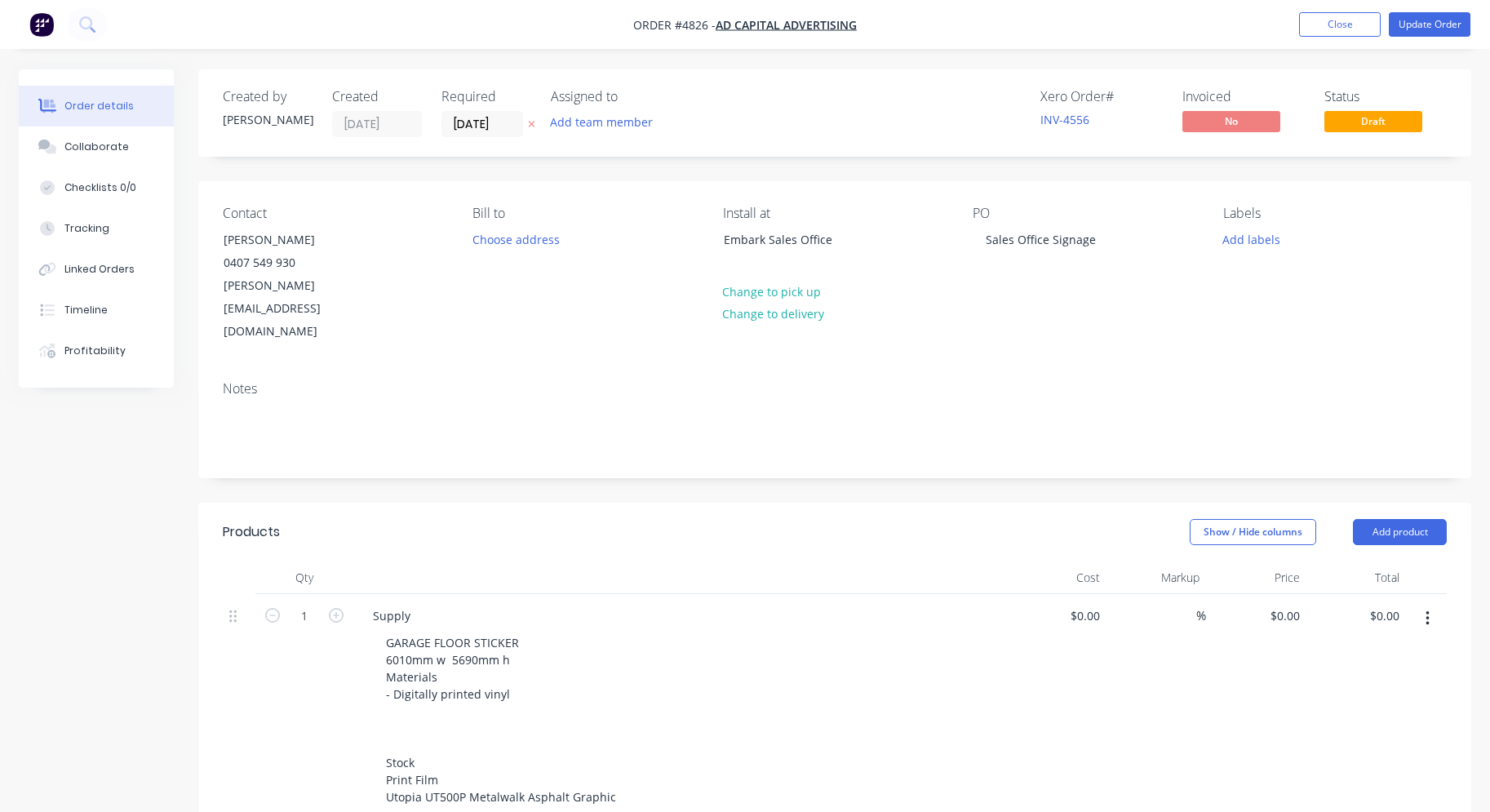
type input "$160.00"
type input "$183.00"
type input "$230.00"
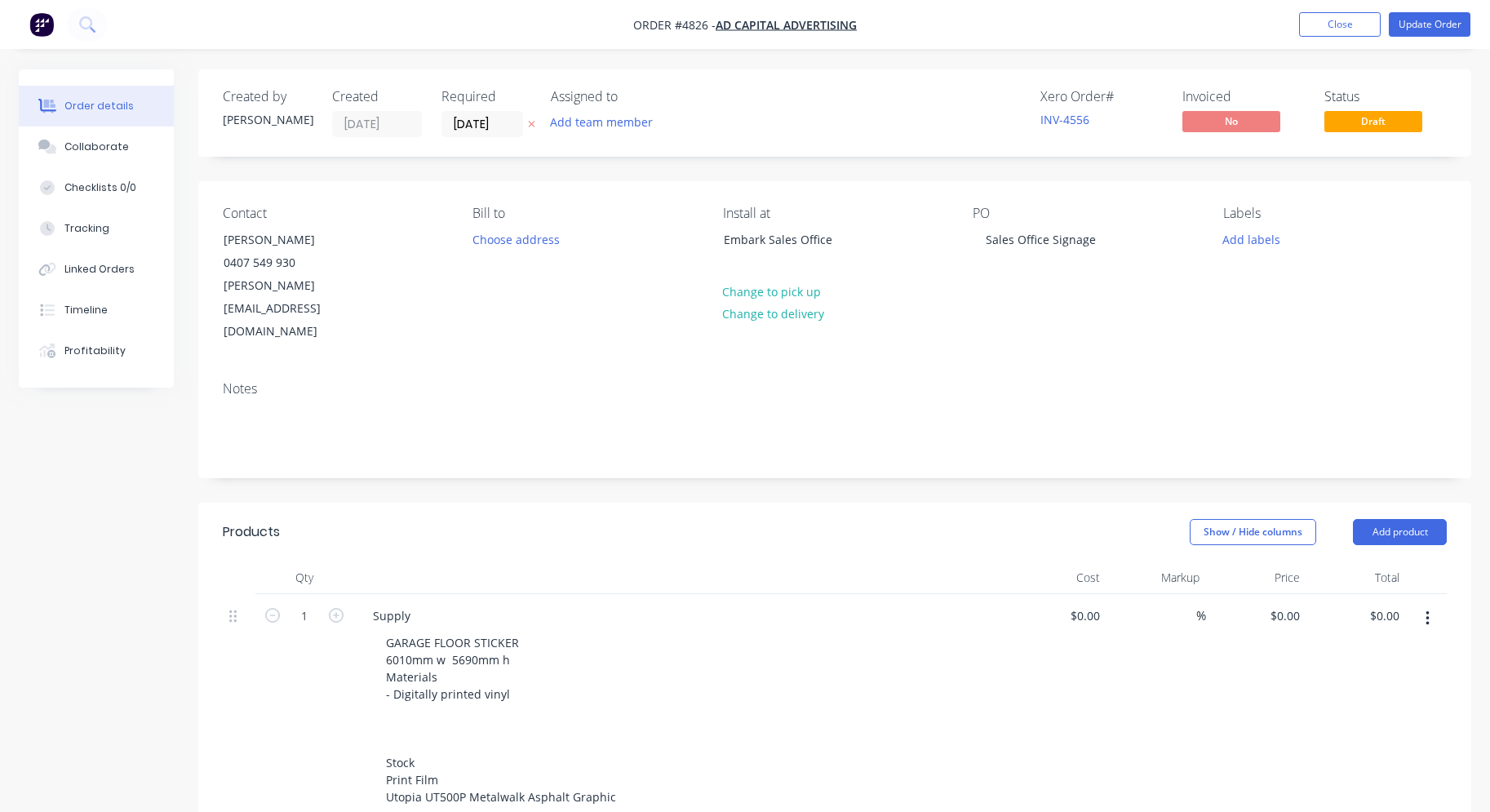
type input "$230.00"
type input "$1,095.00"
type input "$150.00"
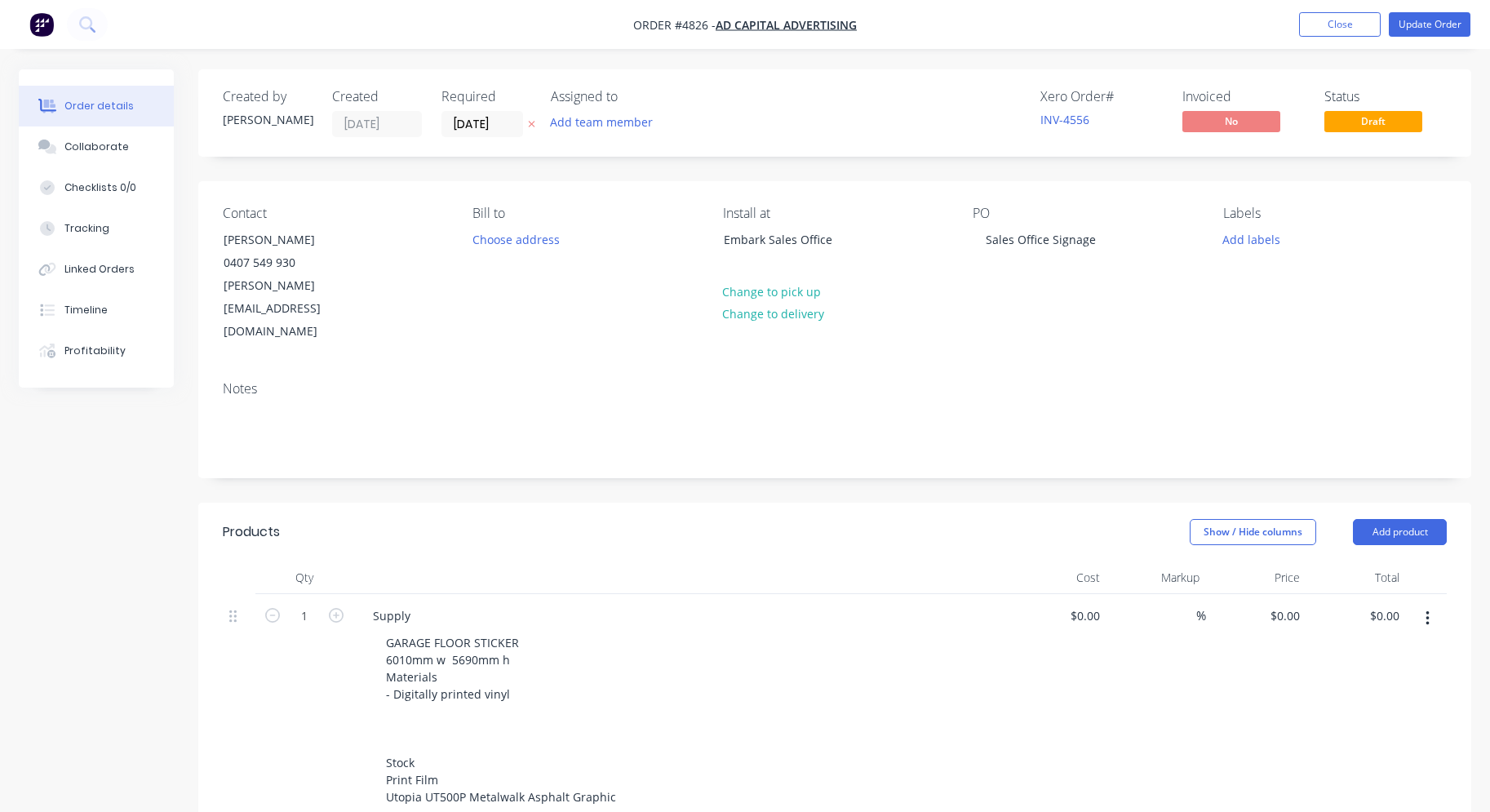
type input "$150.00"
type input "$6,395.00"
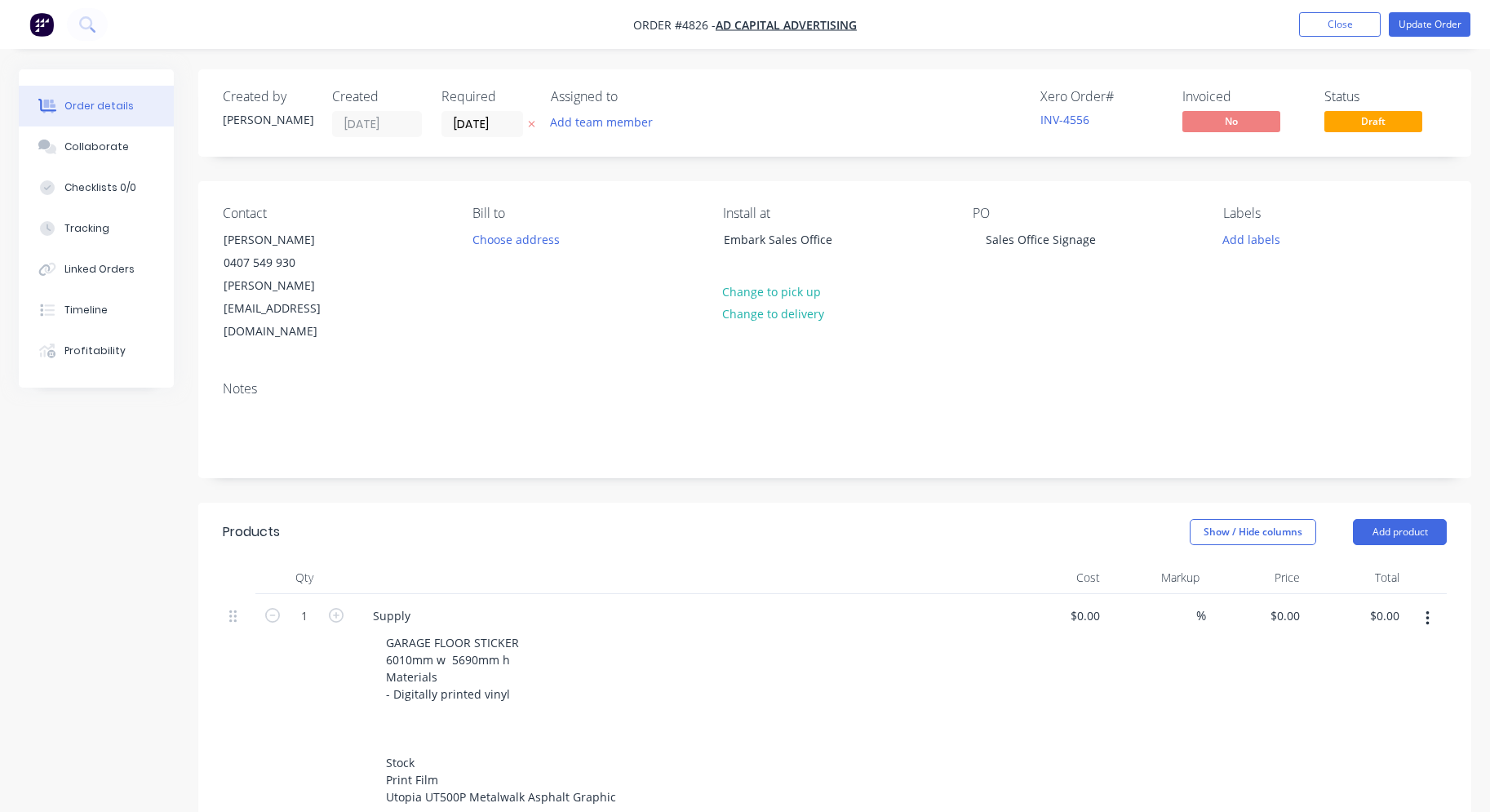
type input "$1,450.00"
type input "$195.00"
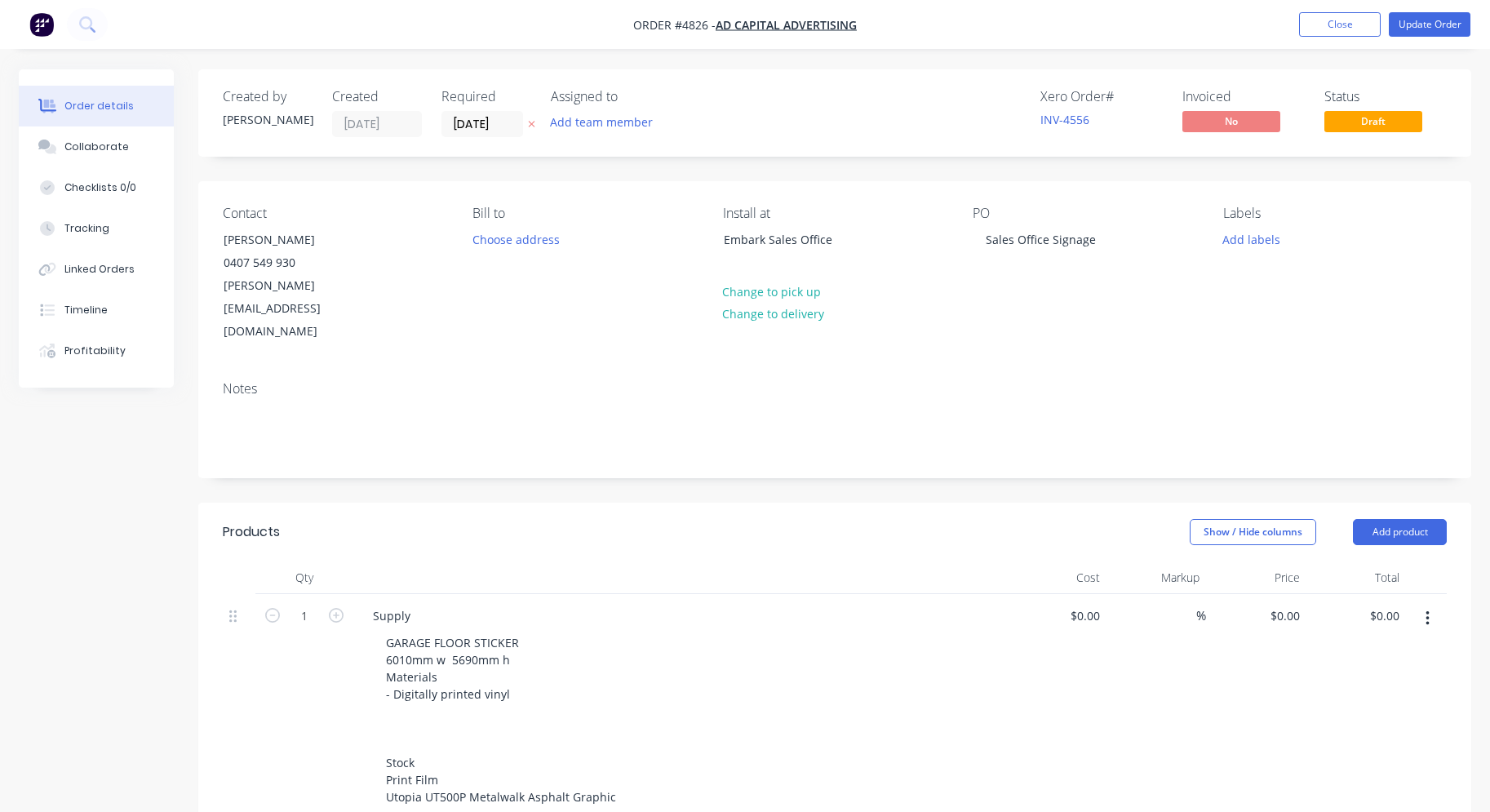
type input "$1,560.00"
click at [482, 127] on input "[DATE]" at bounding box center [482, 124] width 80 height 24
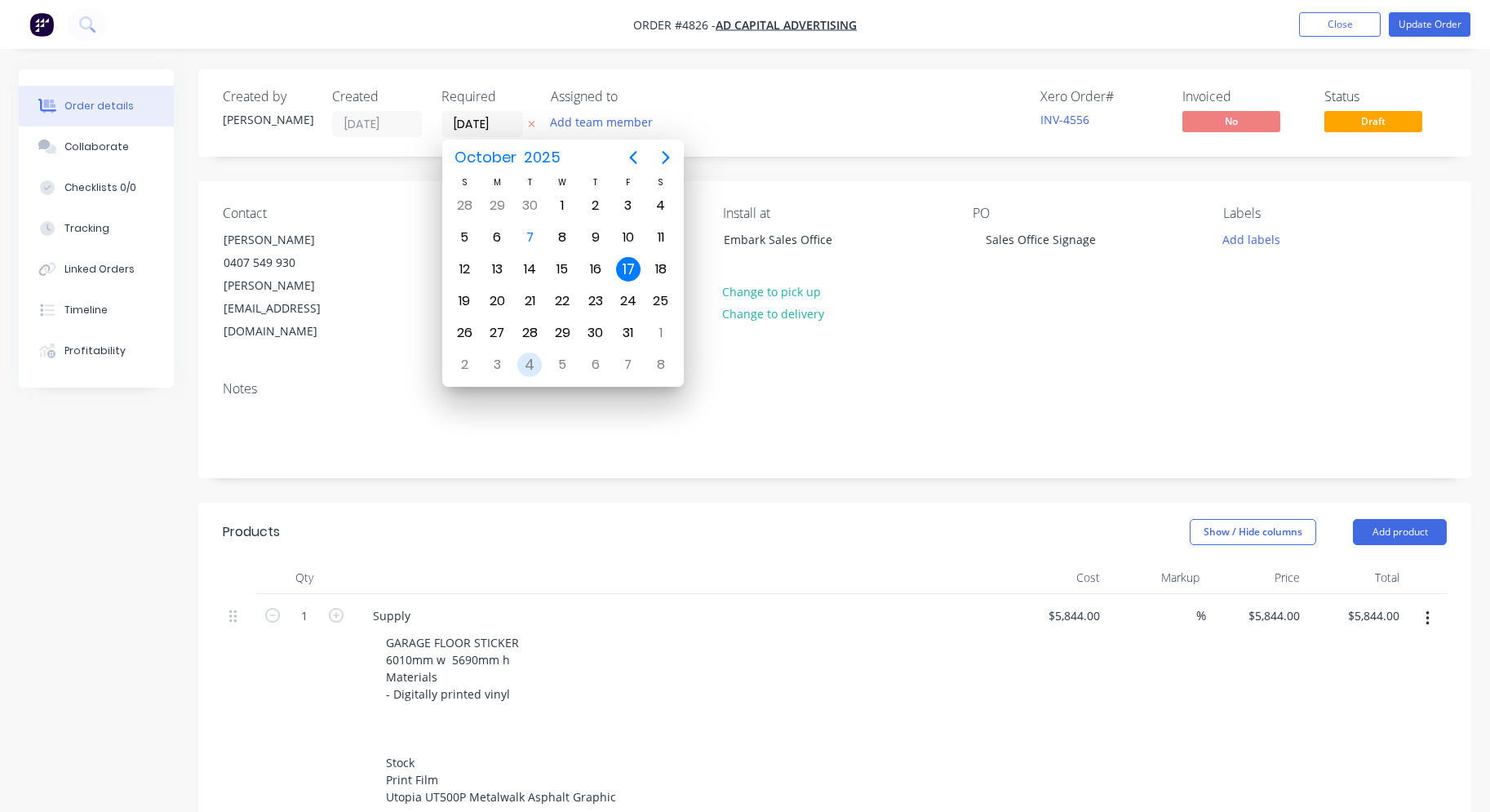
click at [535, 365] on div "4" at bounding box center [530, 365] width 24 height 24
type input "[DATE]"
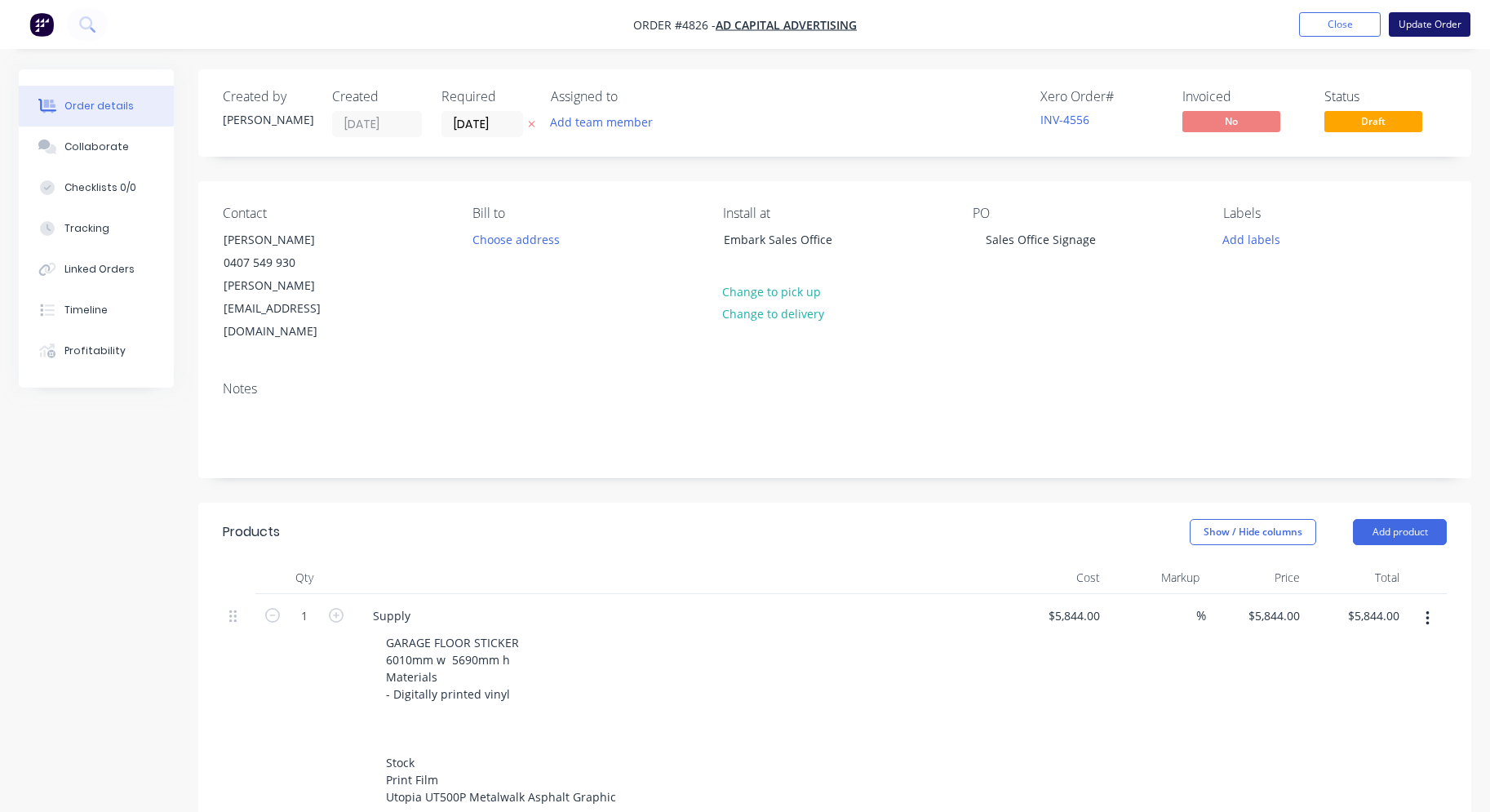
click at [1423, 29] on button "Update Order" at bounding box center [1430, 24] width 81 height 24
type input "$5,844.00"
type input "$3,760.00"
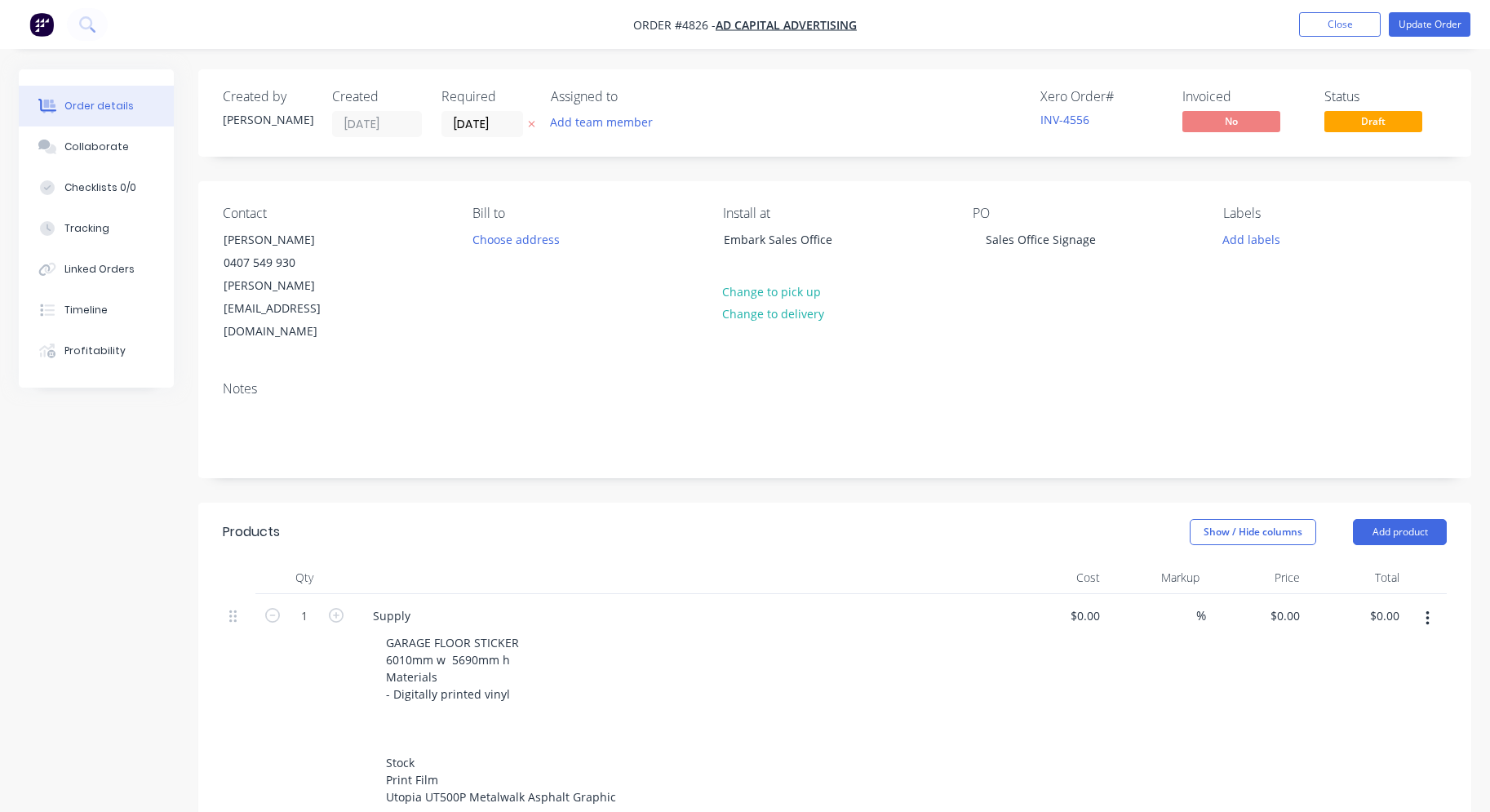
type input "$3,760.00"
type input "$1,290.00"
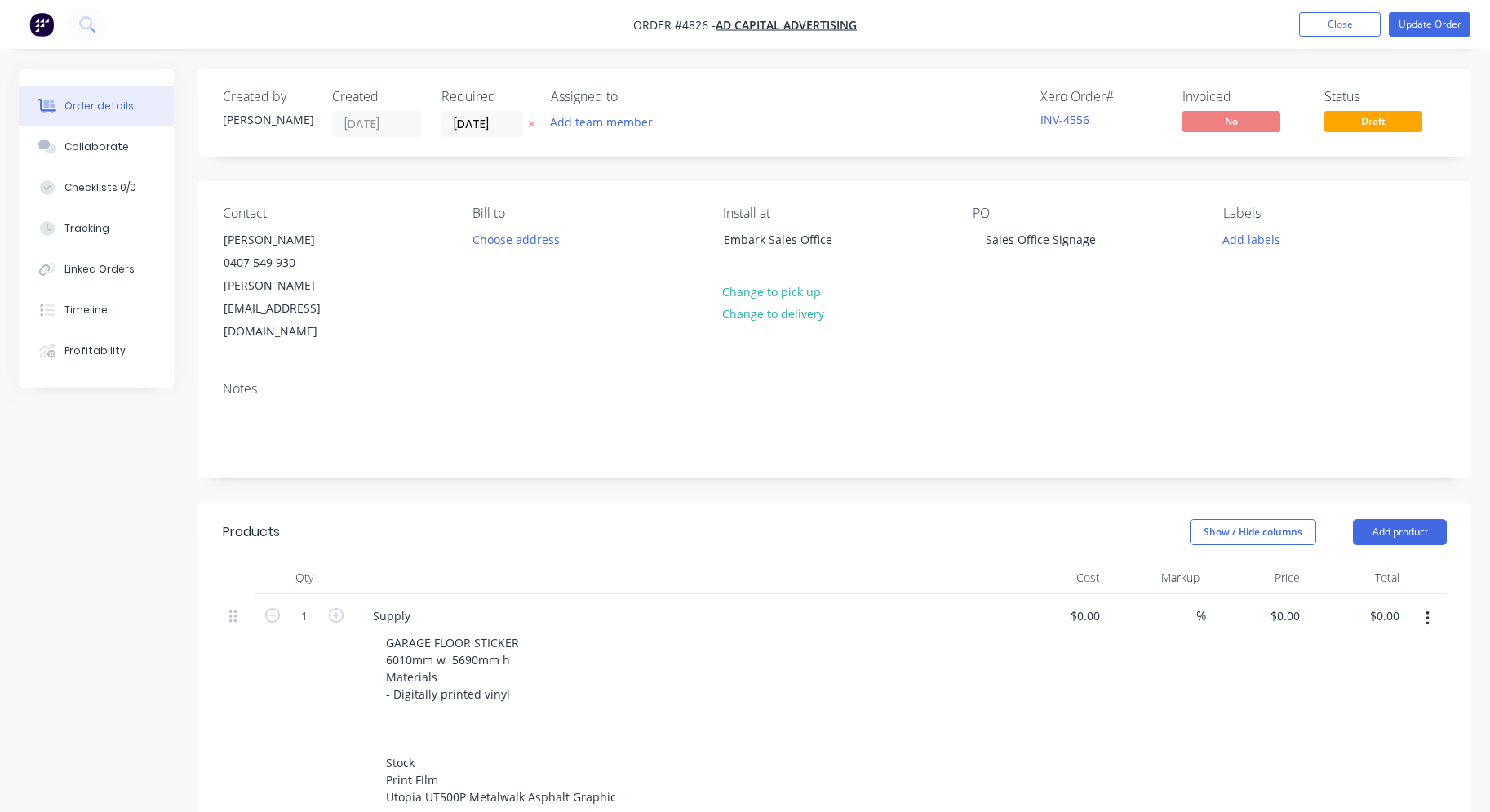
type input "$1,690.00"
type input "$195.00"
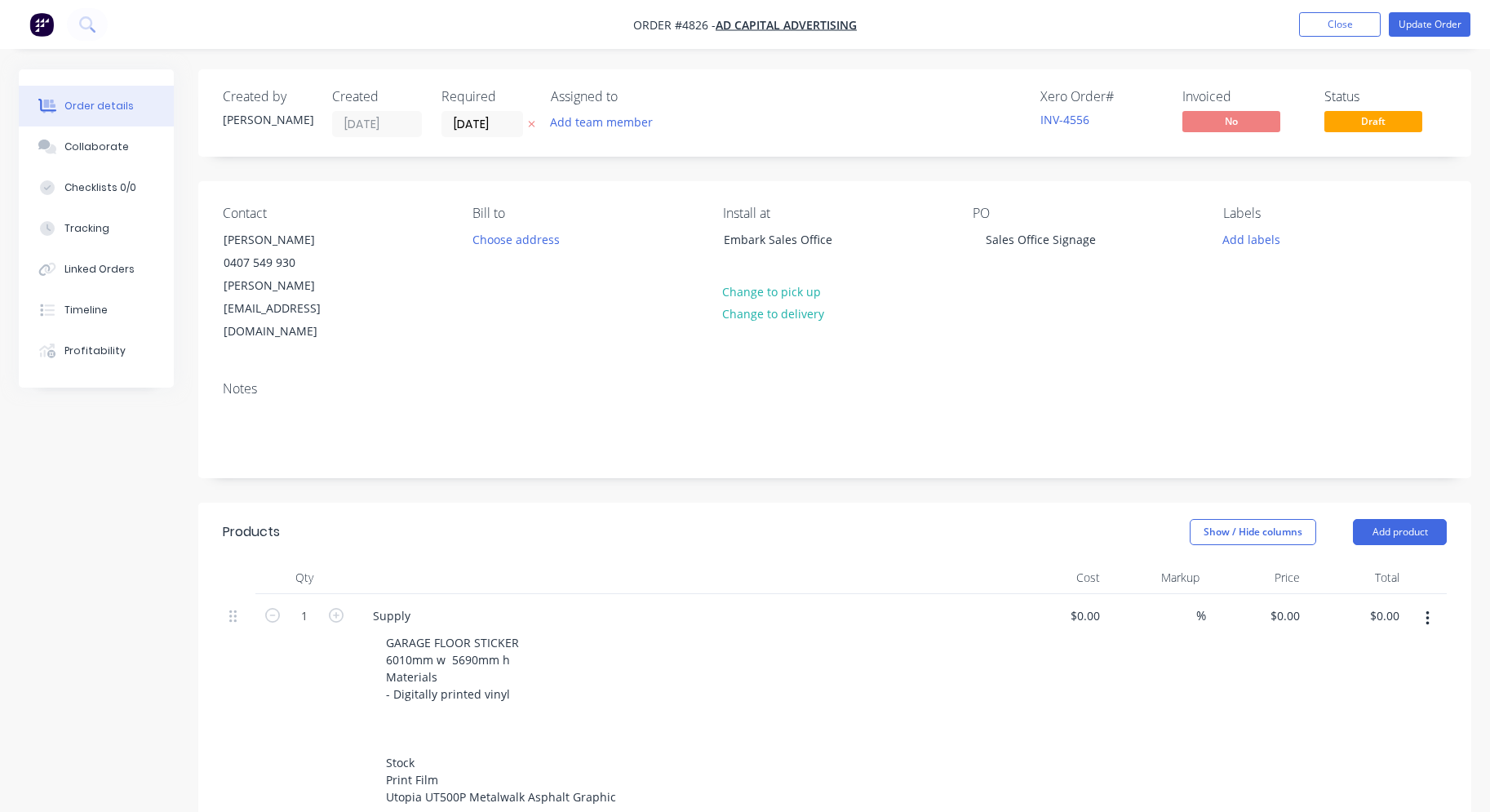
type input "$195.00"
type input "$573.00"
type input "$826.00"
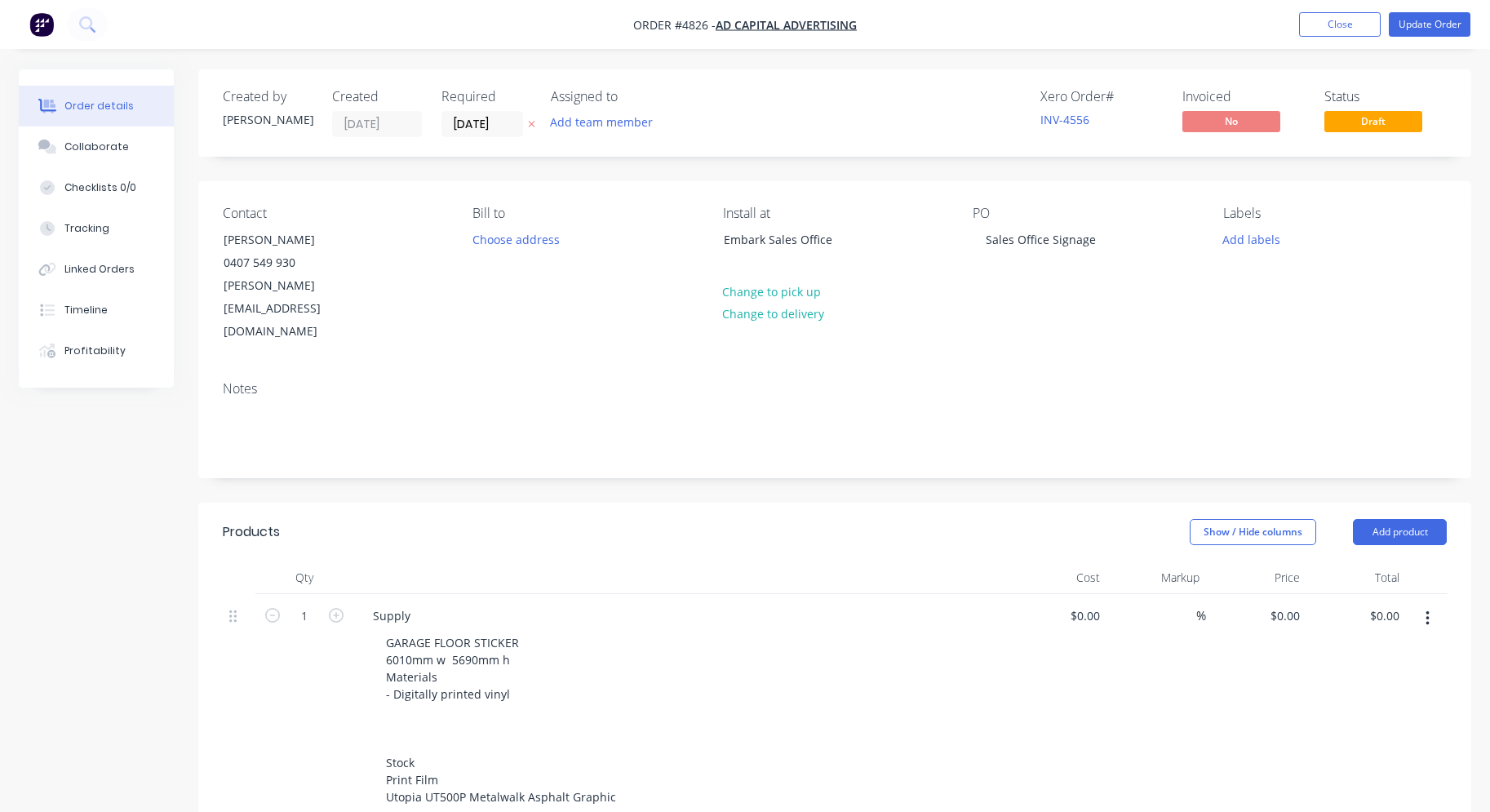
type input "$160.00"
type input "$183.00"
type input "$230.00"
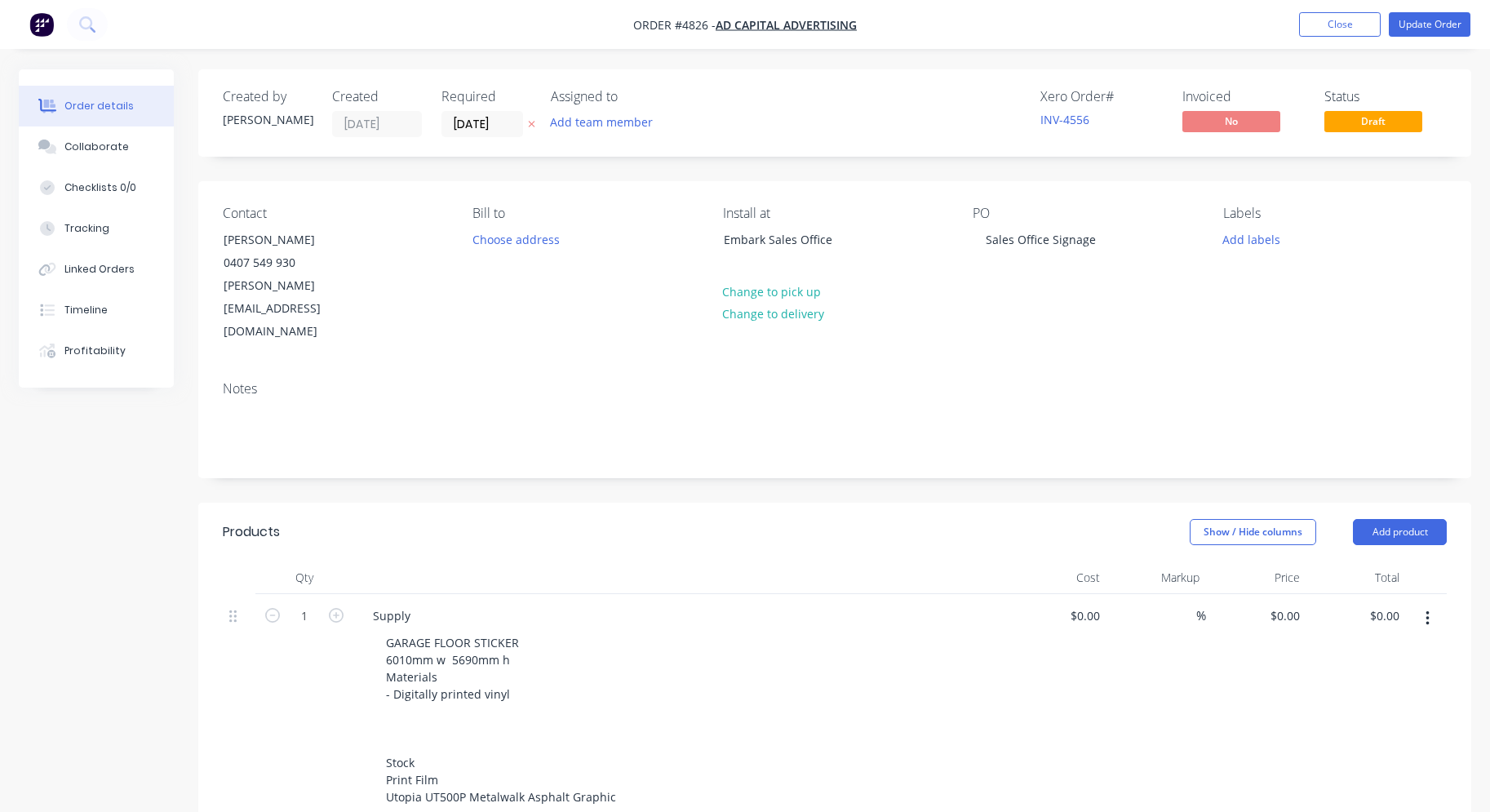
type input "$230.00"
type input "$1,095.00"
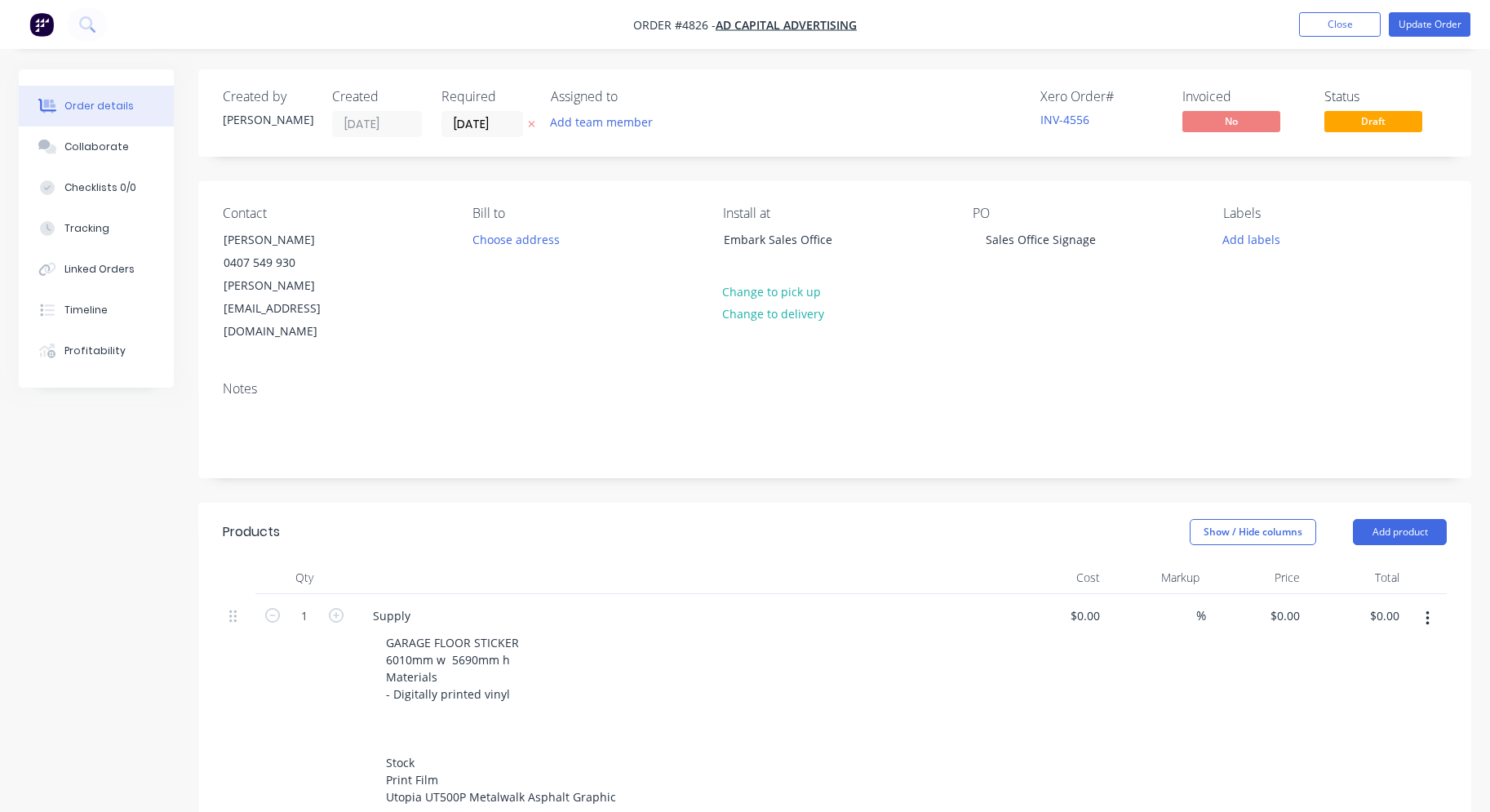
type input "$150.00"
type input "$6,395.00"
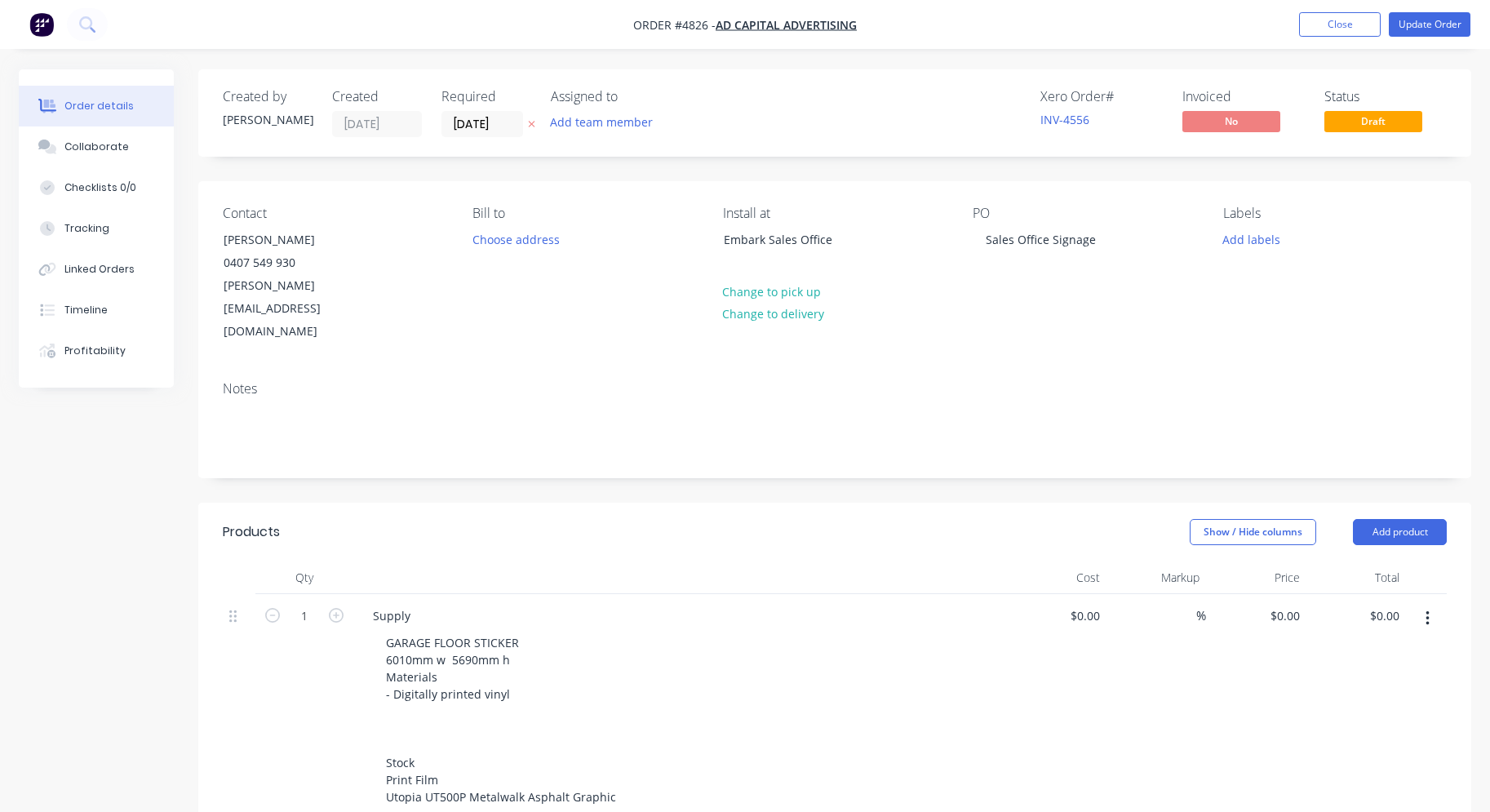
type input "$6,395.00"
type input "$1,450.00"
type input "$195.00"
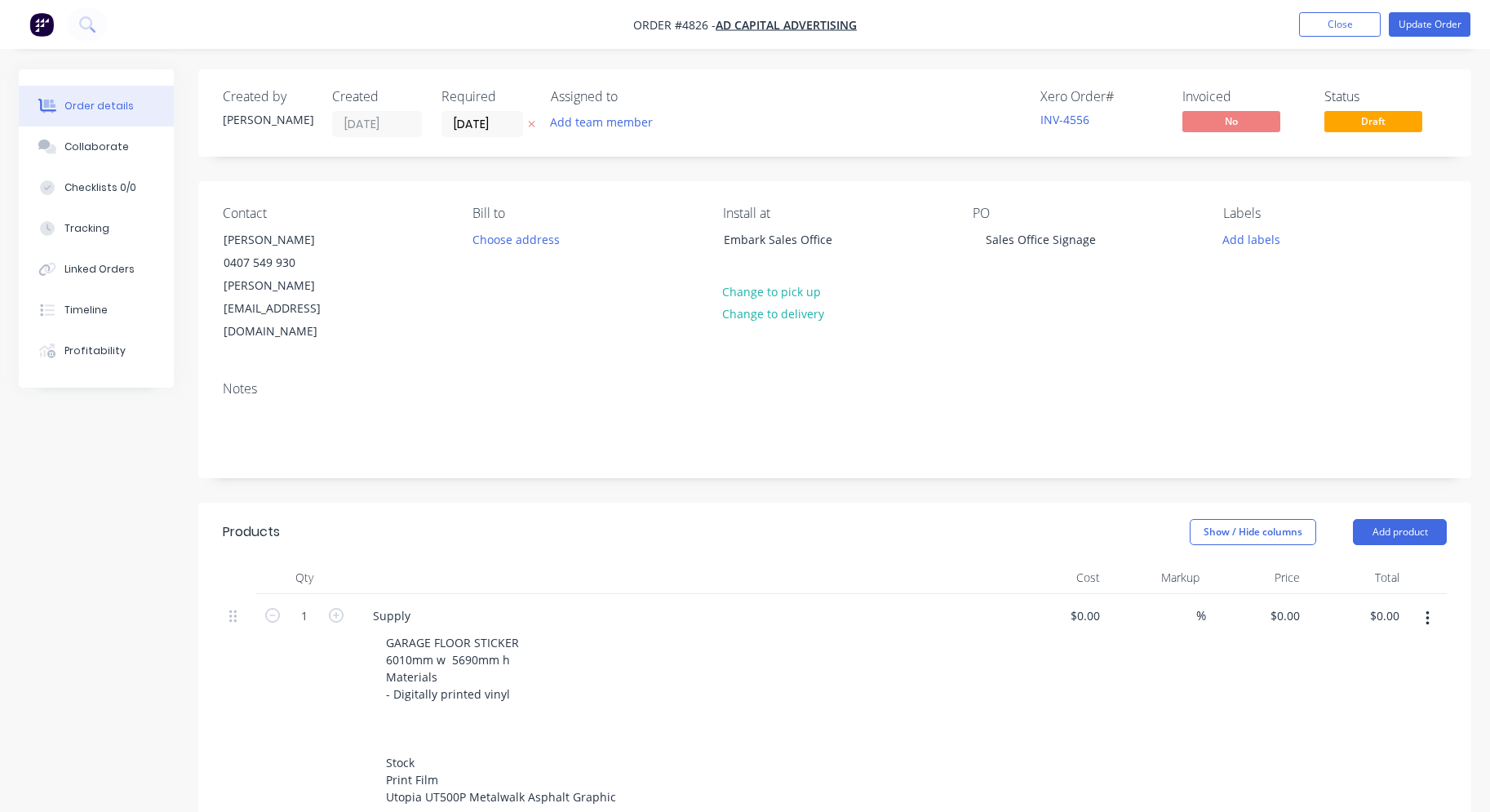
type input "$195.00"
type input "$1,560.00"
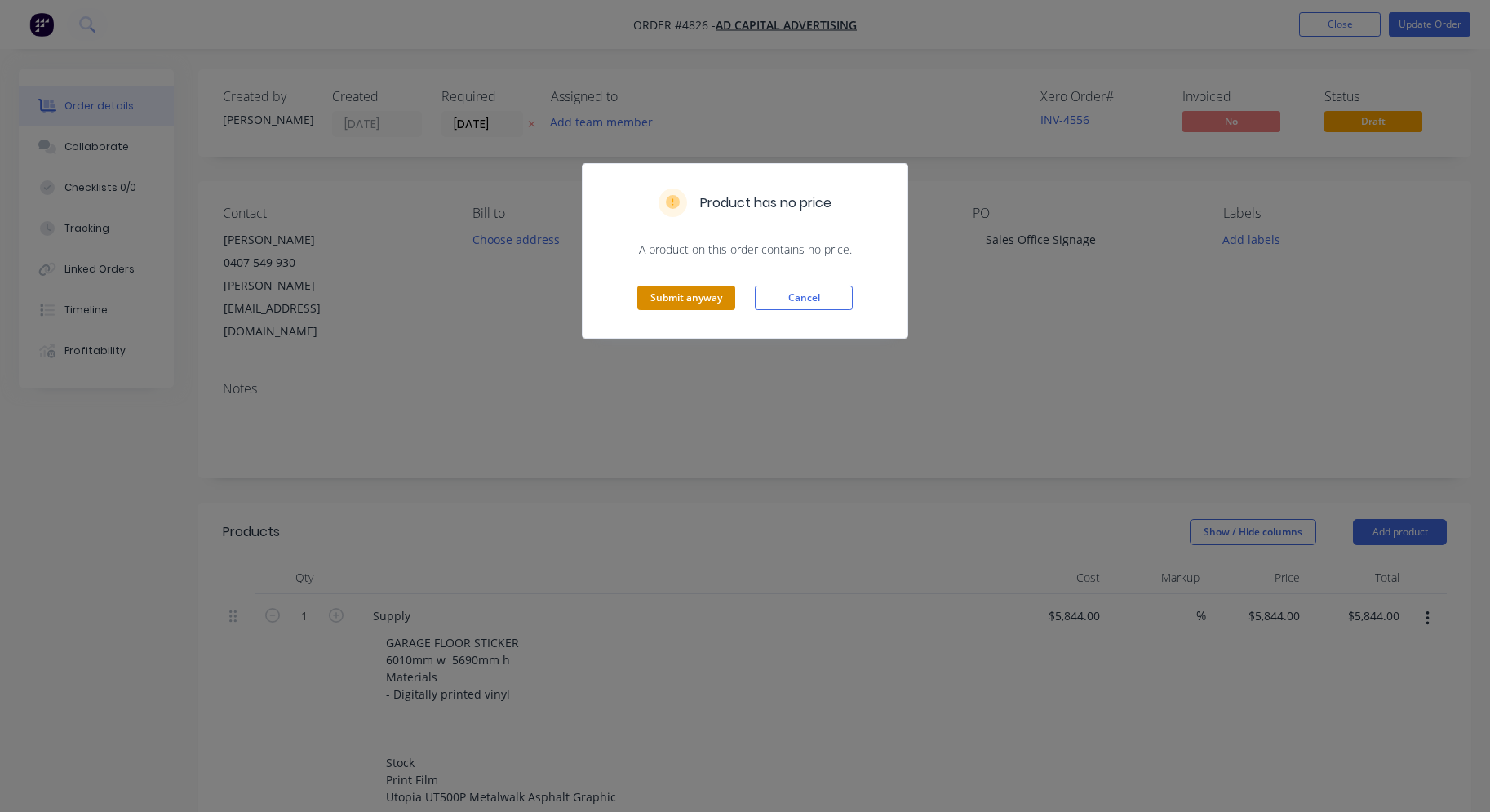
click at [689, 300] on button "Submit anyway" at bounding box center [686, 297] width 98 height 24
